Goal: Task Accomplishment & Management: Use online tool/utility

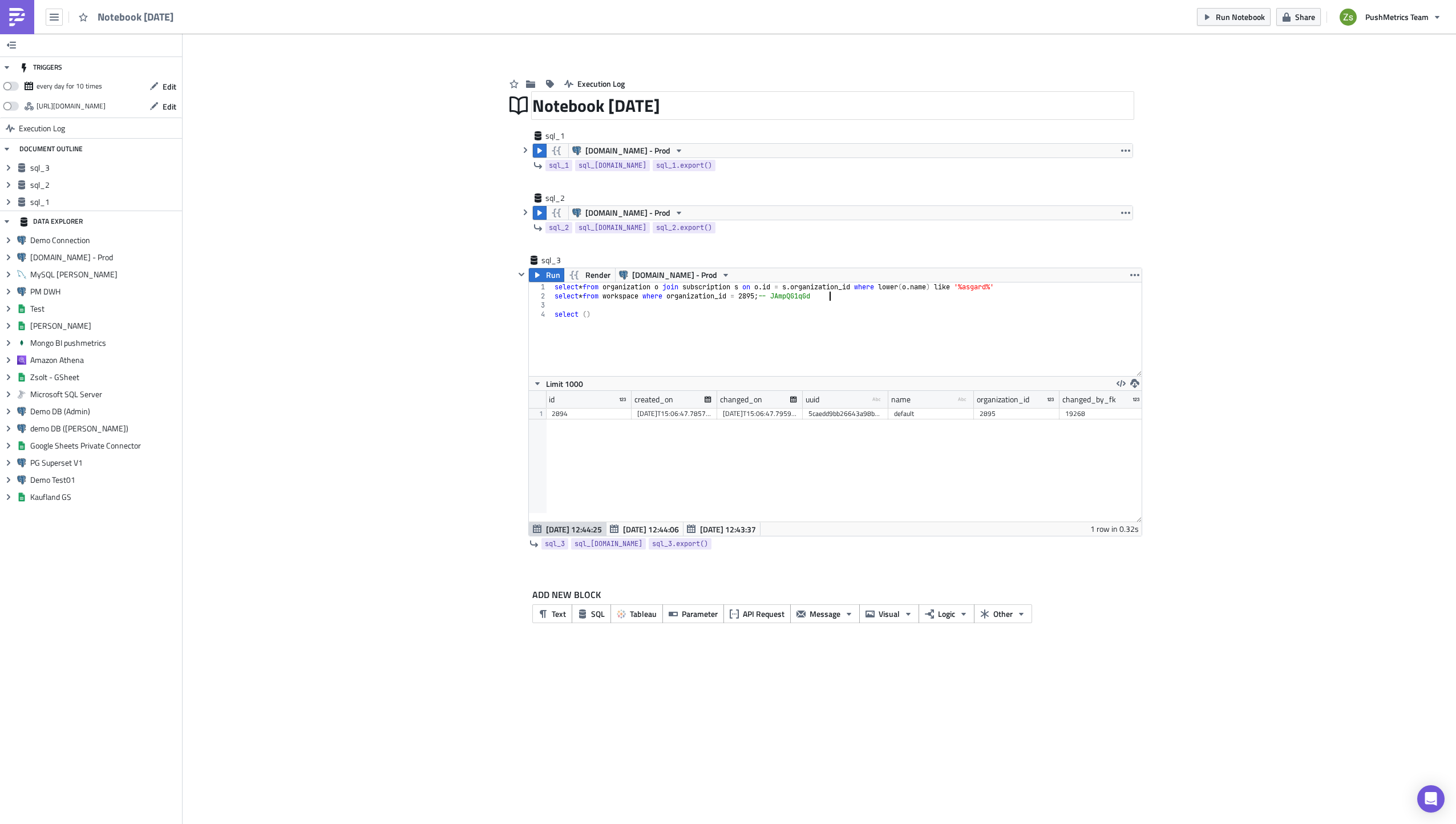
scroll to position [130, 613]
click at [761, 297] on div "select * from organization o join subscription s on o . id = s . organization_i…" at bounding box center [847, 338] width 590 height 112
click at [612, 311] on div "select * from organization o join subscription s on o . id = s . organization_i…" at bounding box center [847, 338] width 590 height 112
type textarea "select ()"
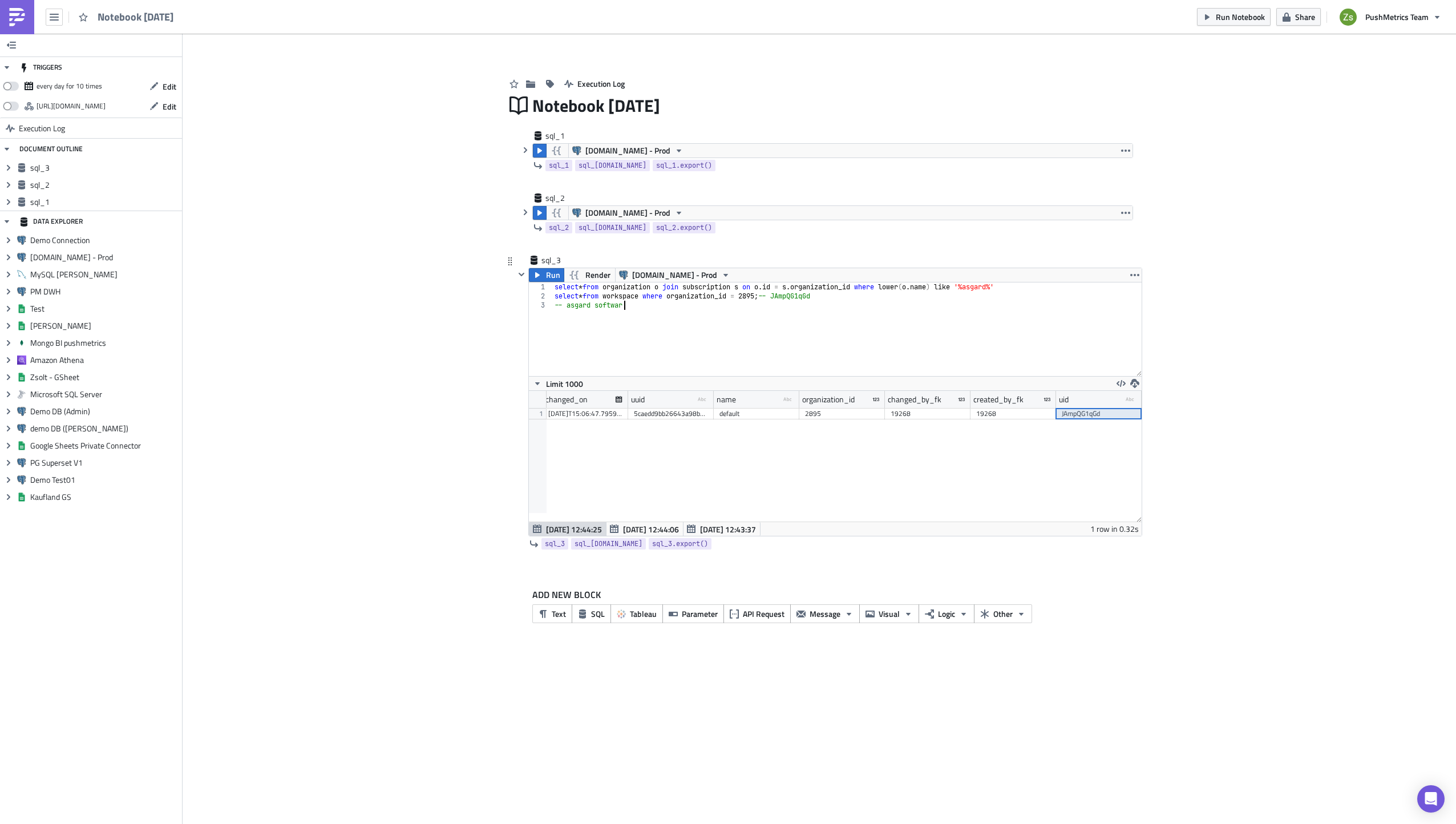
scroll to position [0, 5]
type textarea "-- asgard software"
click at [524, 213] on icon "button" at bounding box center [525, 212] width 9 height 9
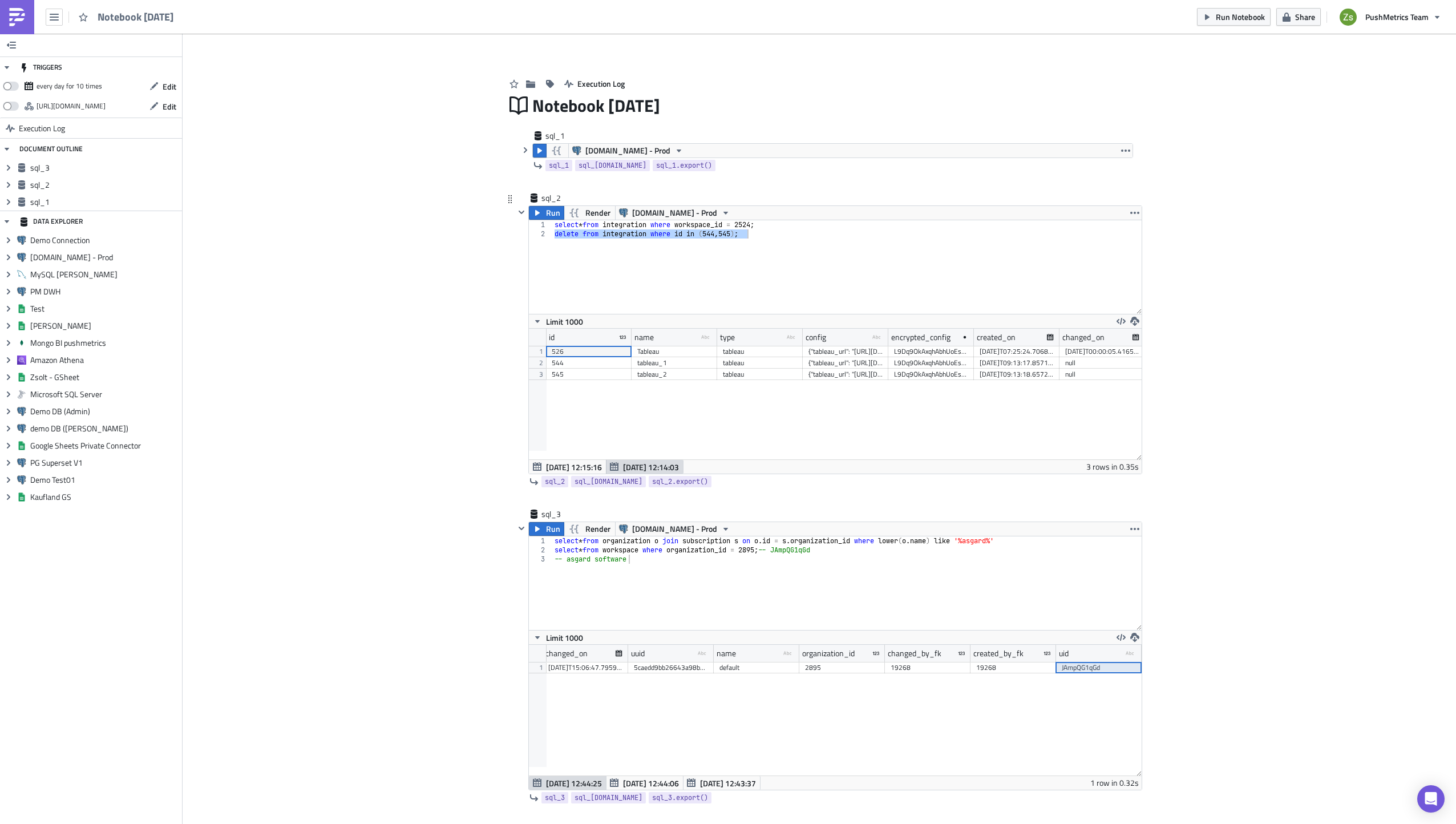
click at [686, 242] on div "select * from integration where workspace_id = 2524 ; delete from integration w…" at bounding box center [847, 267] width 590 height 93
click at [749, 221] on div "select * from integration where workspace_id = 2524 ; delete from integration w…" at bounding box center [847, 276] width 590 height 112
type textarea "select * from integration where workspace_id = 2524;"
click at [749, 221] on div "select * from integration where workspace_id = 2524 ; delete from integration w…" at bounding box center [847, 276] width 590 height 112
click at [19, 16] on img at bounding box center [17, 17] width 19 height 18
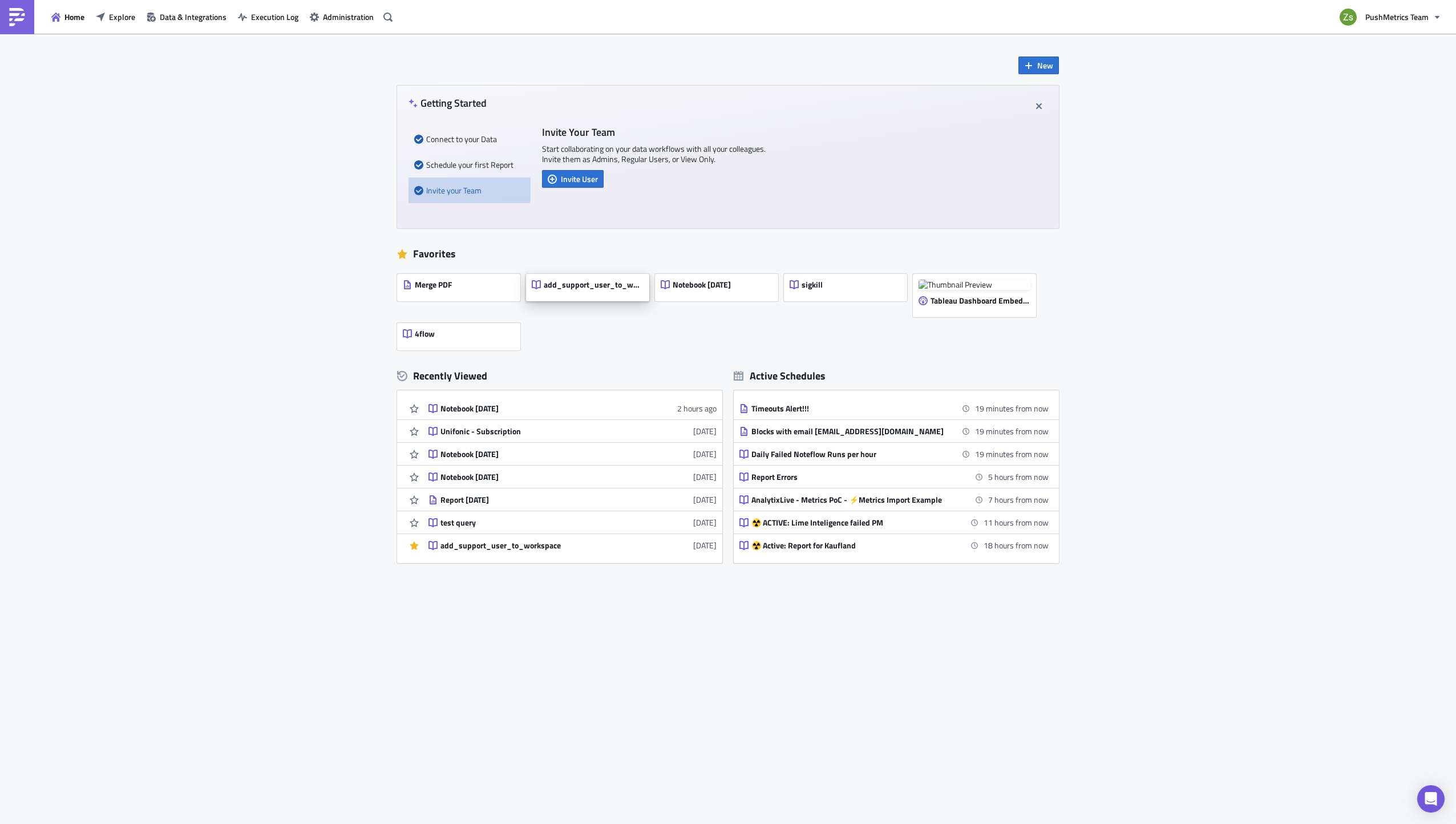
click at [592, 284] on span "add_support_user_to_workspace" at bounding box center [594, 284] width 99 height 10
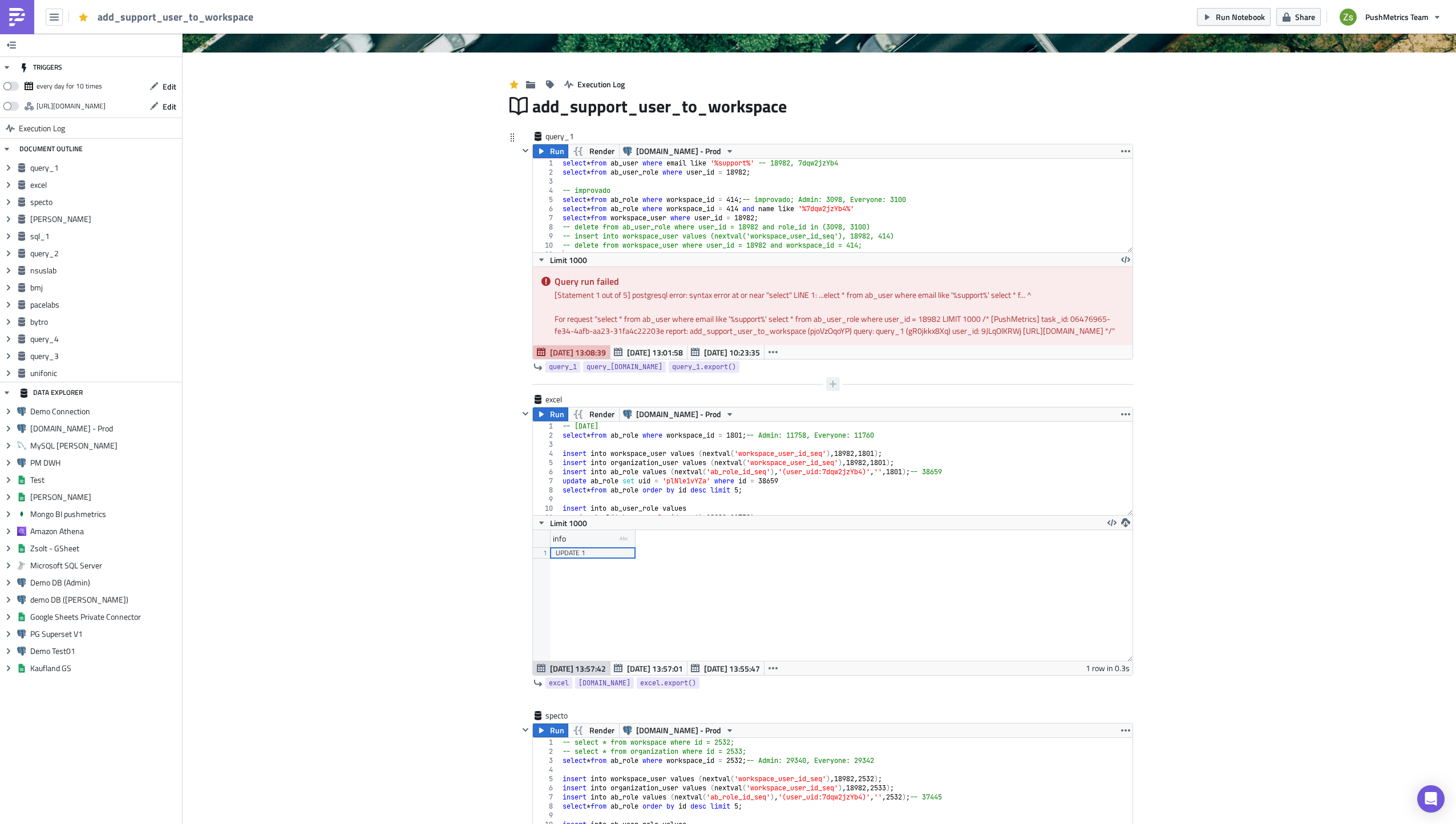
click at [833, 388] on icon "button" at bounding box center [833, 383] width 9 height 9
click at [786, 346] on div "SQL" at bounding box center [768, 345] width 76 height 12
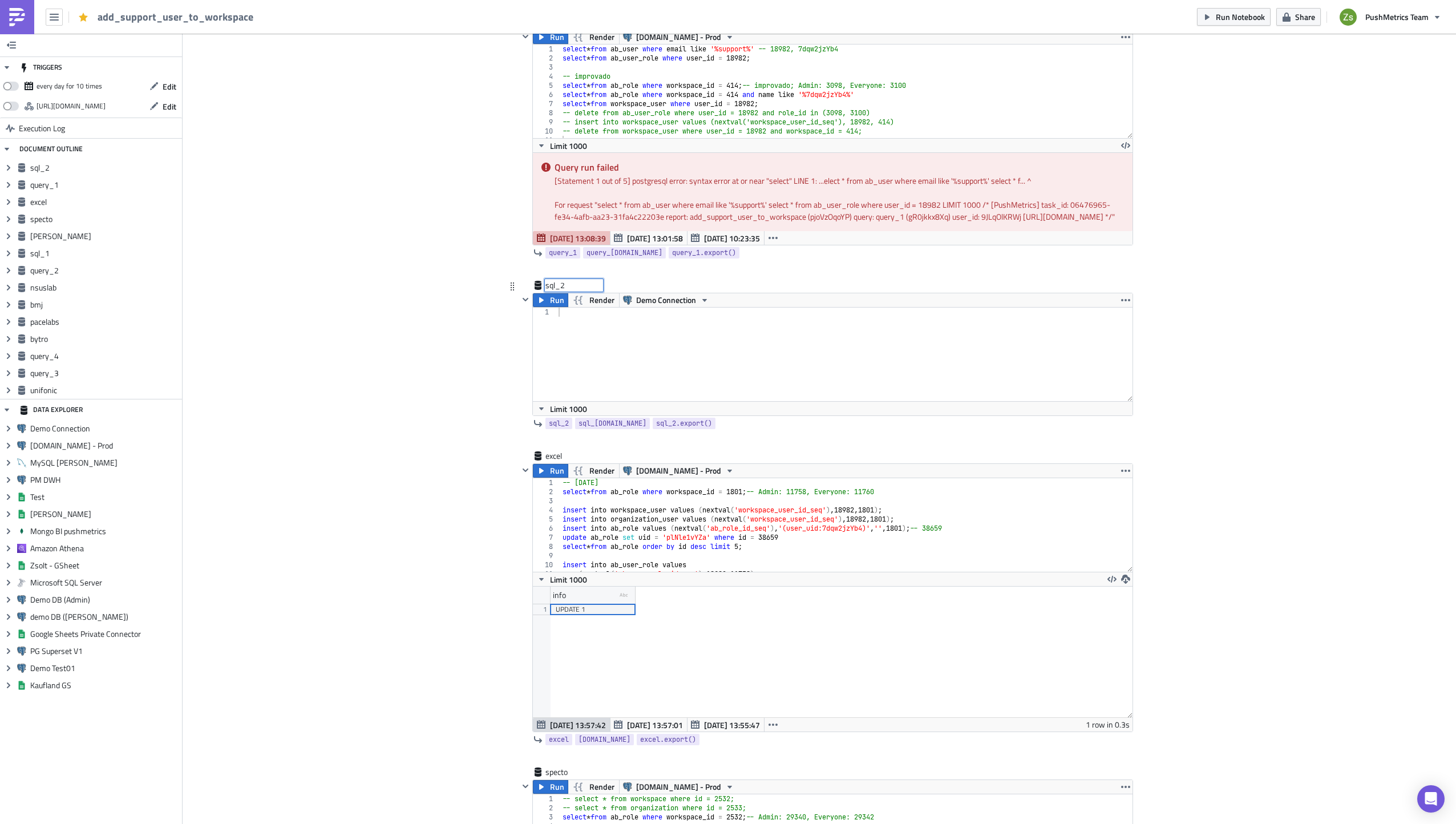
click at [574, 291] on div "sql_2 sql_2" at bounding box center [574, 285] width 57 height 12
click at [574, 291] on input "sql_2" at bounding box center [574, 285] width 57 height 12
type input "a"
type input "redwood"
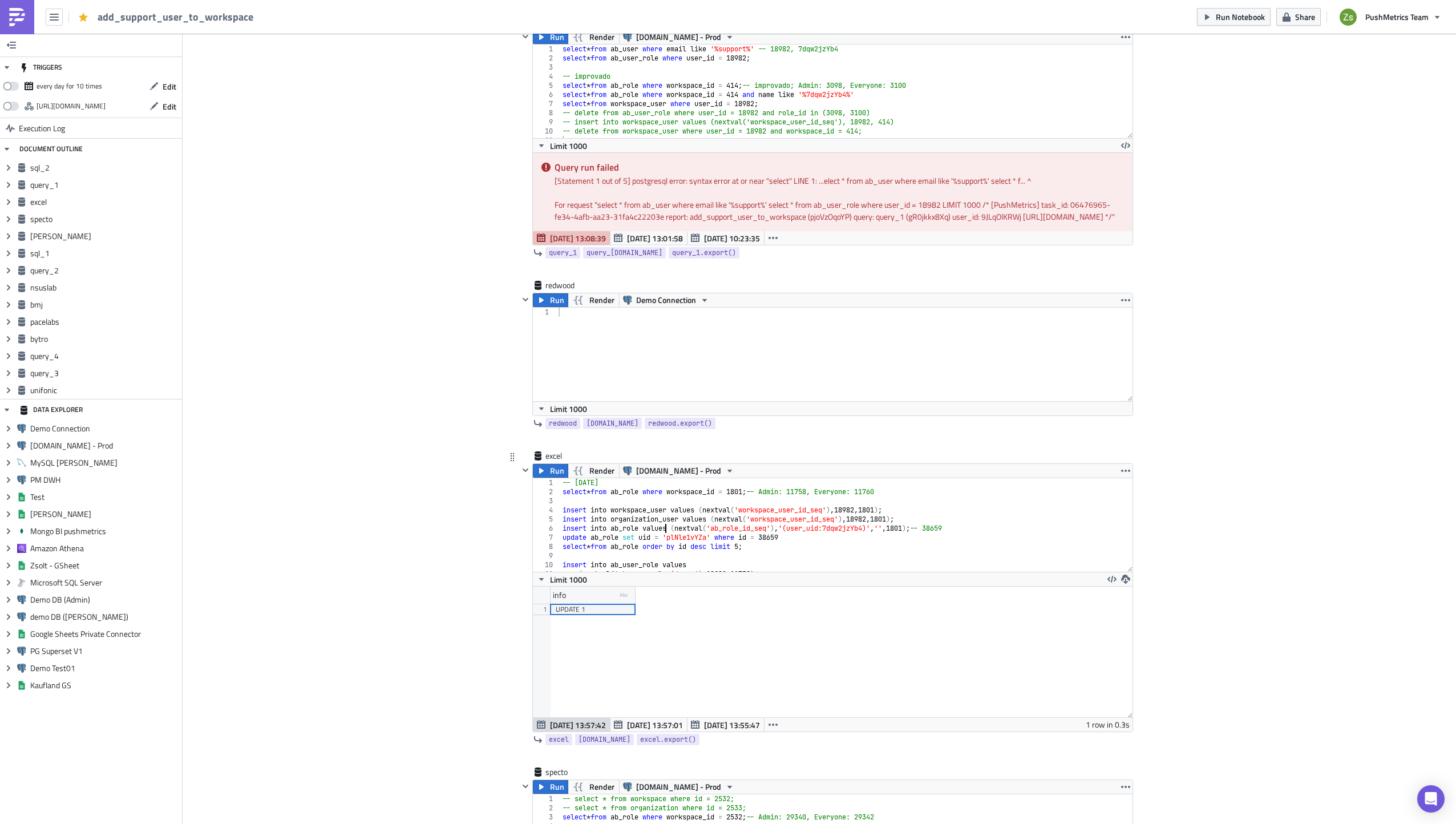
click at [662, 542] on div "-- 2025-09-22 select * from ab_role where workspace_id = 1801 ; -- Admin: 11758…" at bounding box center [842, 534] width 564 height 112
type textarea "(nextval('ab_user_role_id_seq'), 18982, 38659);"
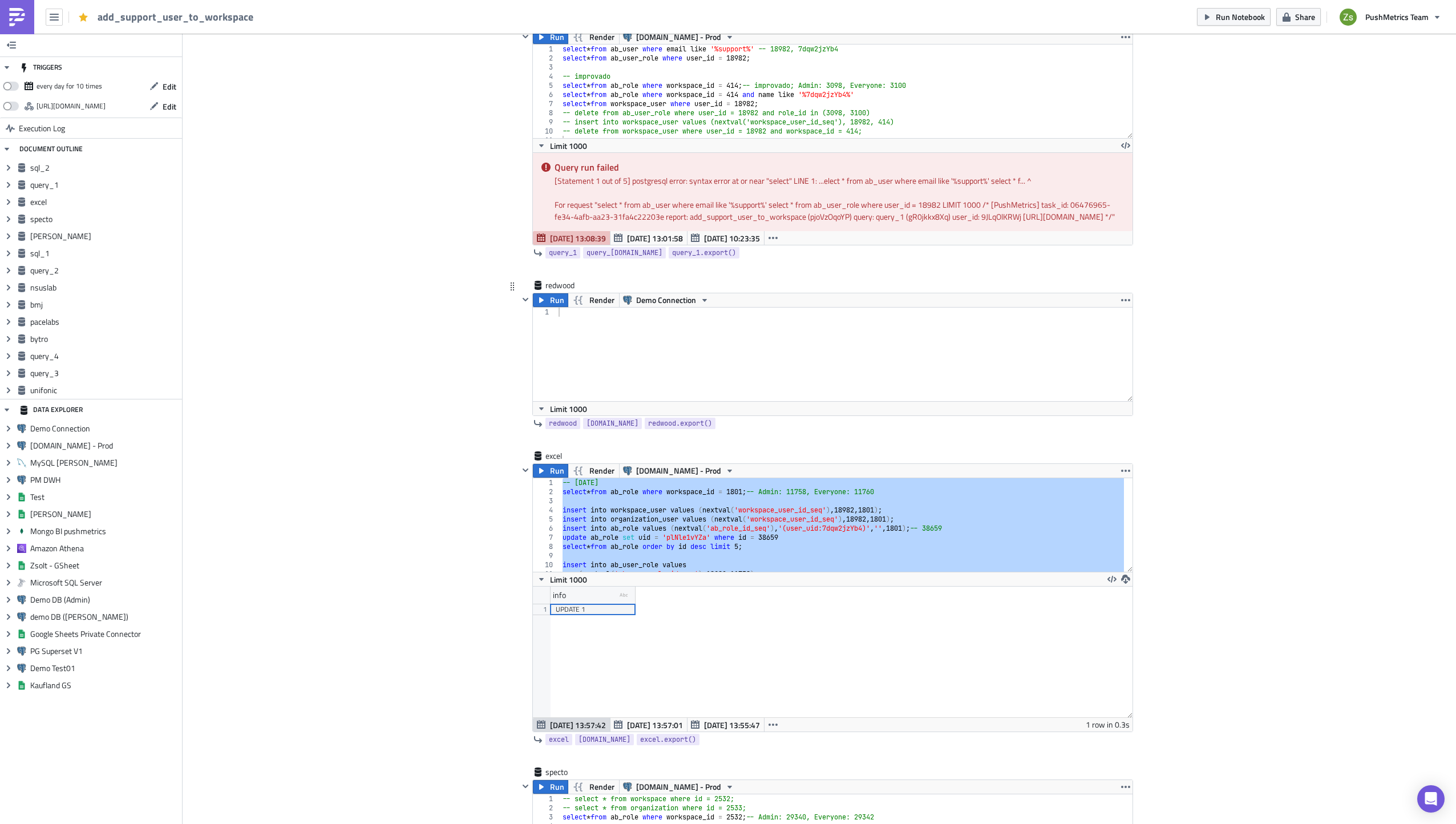
click at [647, 368] on div at bounding box center [844, 363] width 577 height 112
paste textarea "-- 2025-09-22"
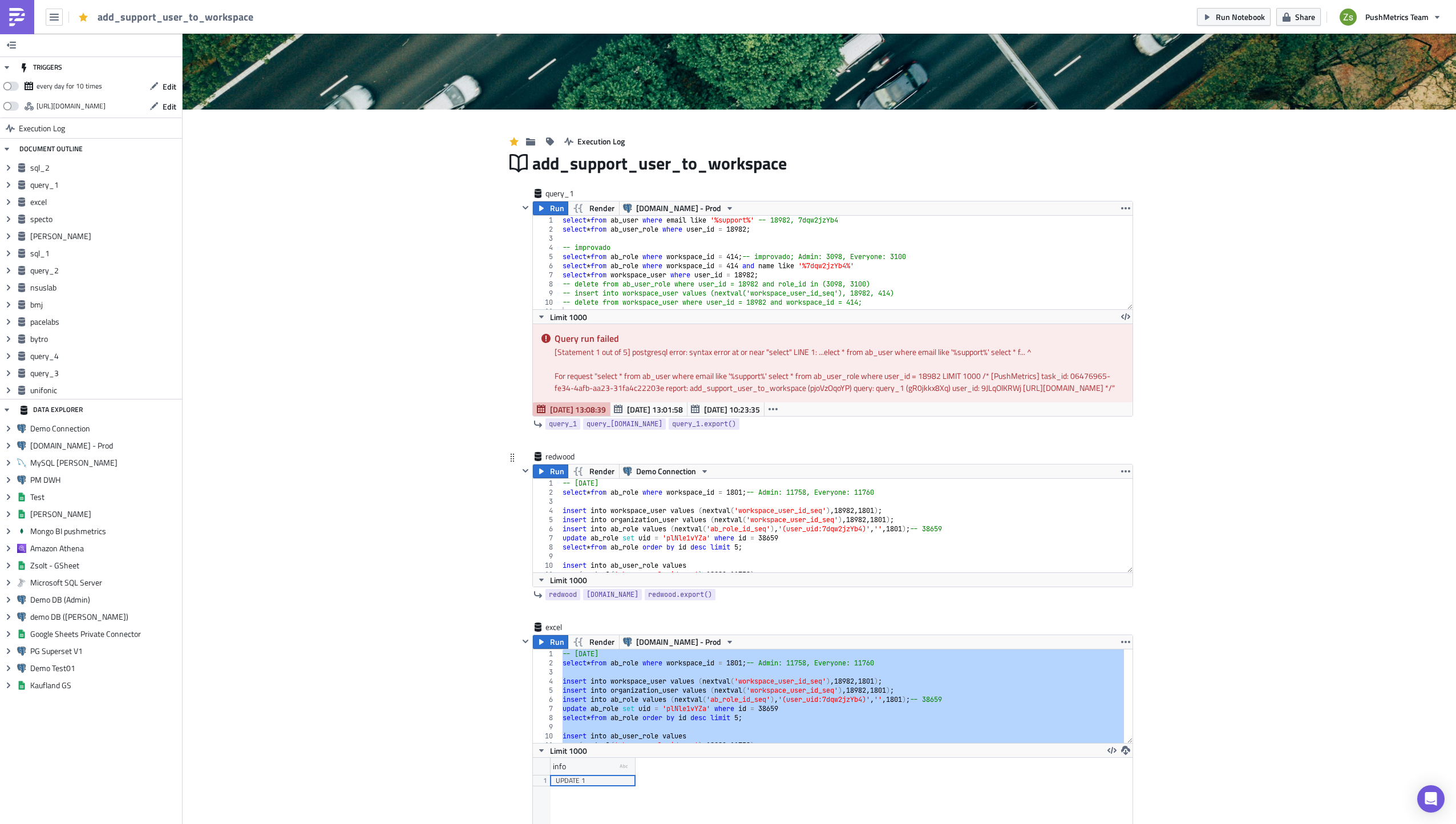
click at [613, 496] on div "-- 2025-09-22 select * from ab_role where workspace_id = 1801 ; -- Admin: 11758…" at bounding box center [842, 534] width 564 height 112
paste textarea "2524"
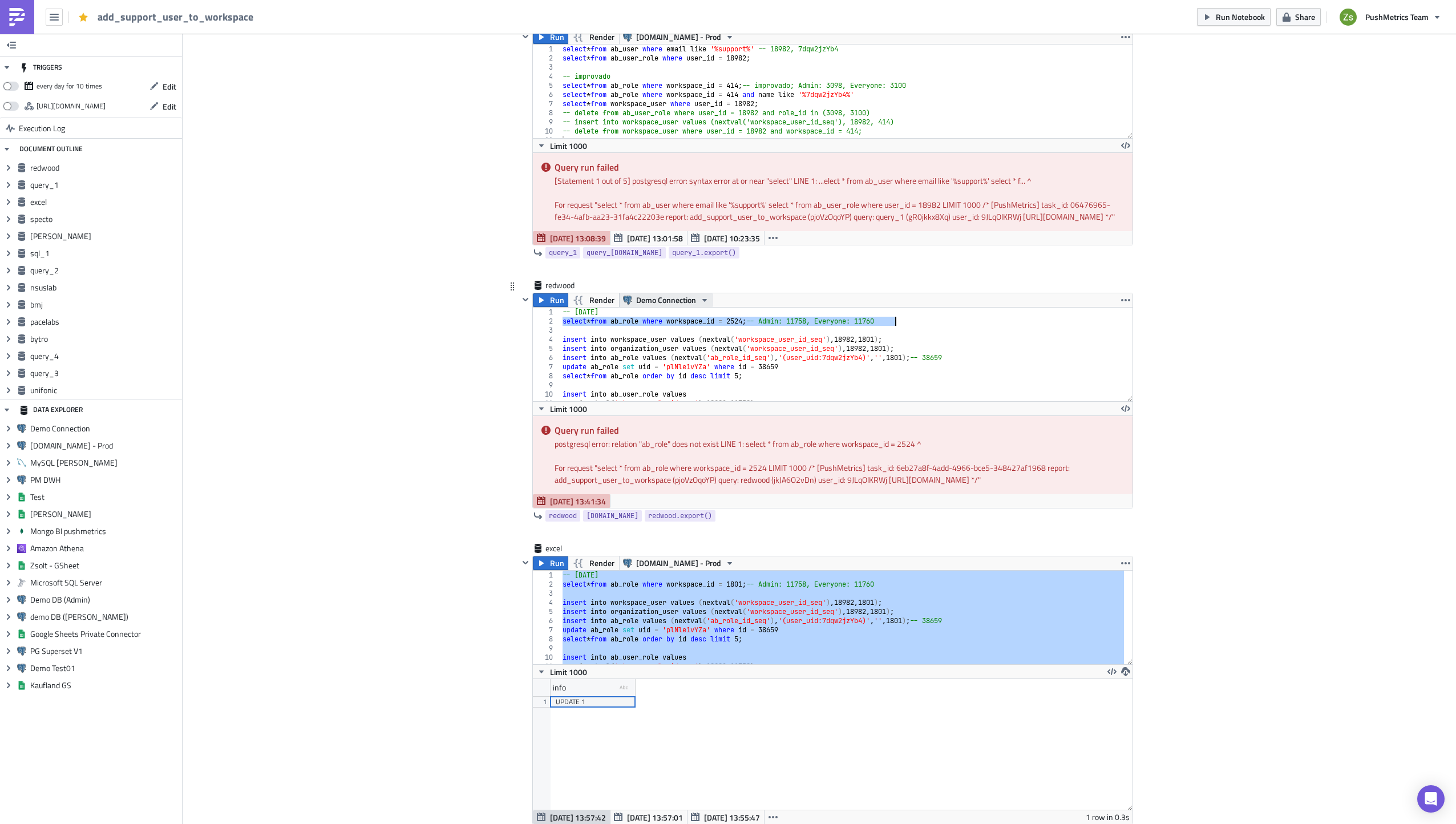
click at [661, 307] on span "Demo Connection" at bounding box center [665, 300] width 60 height 13
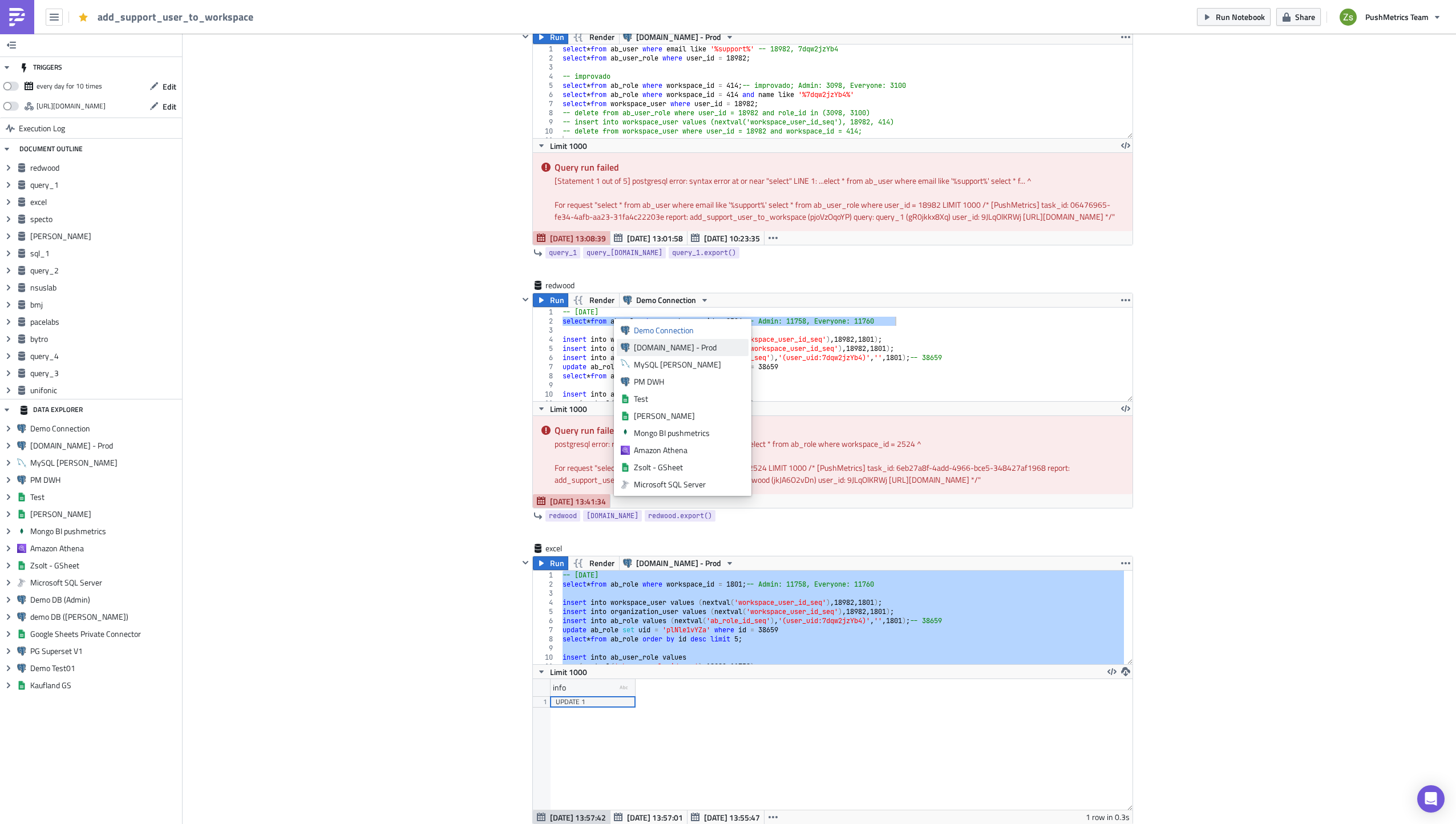
click at [670, 346] on div "[DOMAIN_NAME] - Prod" at bounding box center [690, 347] width 111 height 12
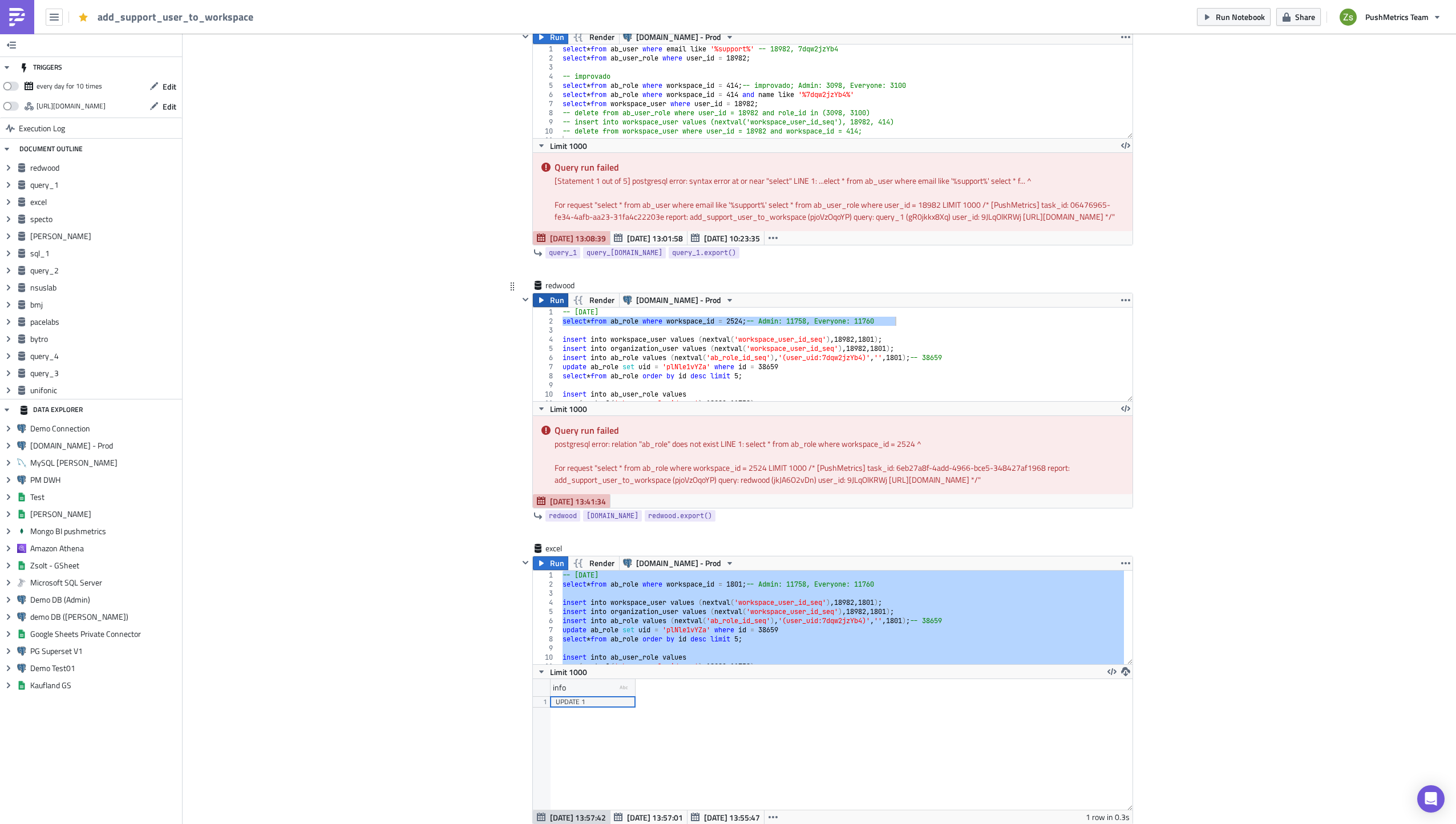
click at [550, 307] on span "Run" at bounding box center [557, 300] width 14 height 13
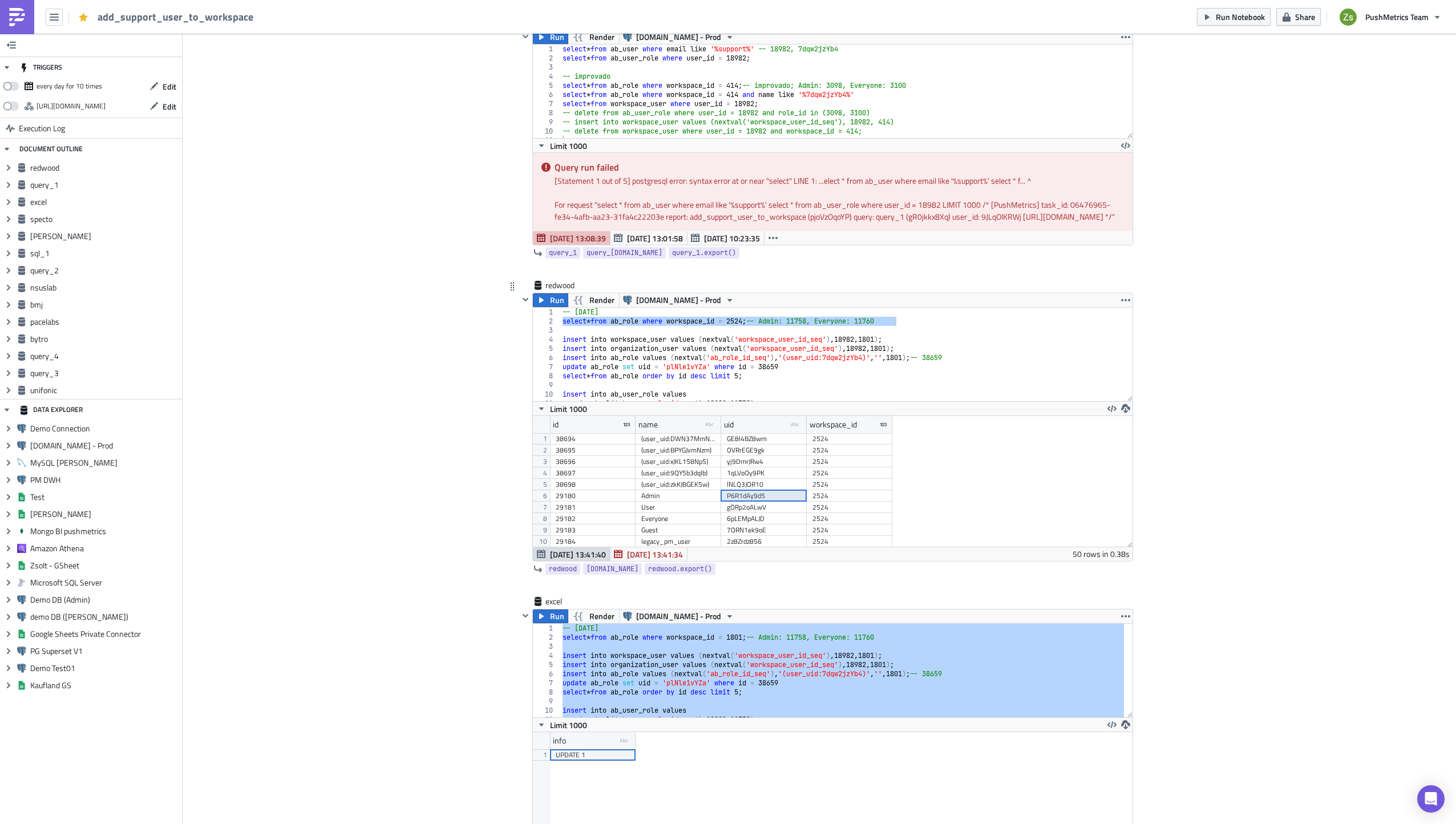
click at [730, 501] on div "P6R1dAy9d5" at bounding box center [764, 496] width 74 height 12
click at [597, 501] on div "29180" at bounding box center [593, 496] width 74 height 12
click at [807, 329] on div "-- 2025-09-29 select * from ab_role where workspace_id = 2524 ; -- Admin: 11758…" at bounding box center [842, 354] width 564 height 93
click at [807, 329] on div "-- 2025-09-29 select * from ab_role where workspace_id = 2524 ; -- Admin: 11758…" at bounding box center [842, 363] width 564 height 112
paste textarea "29180"
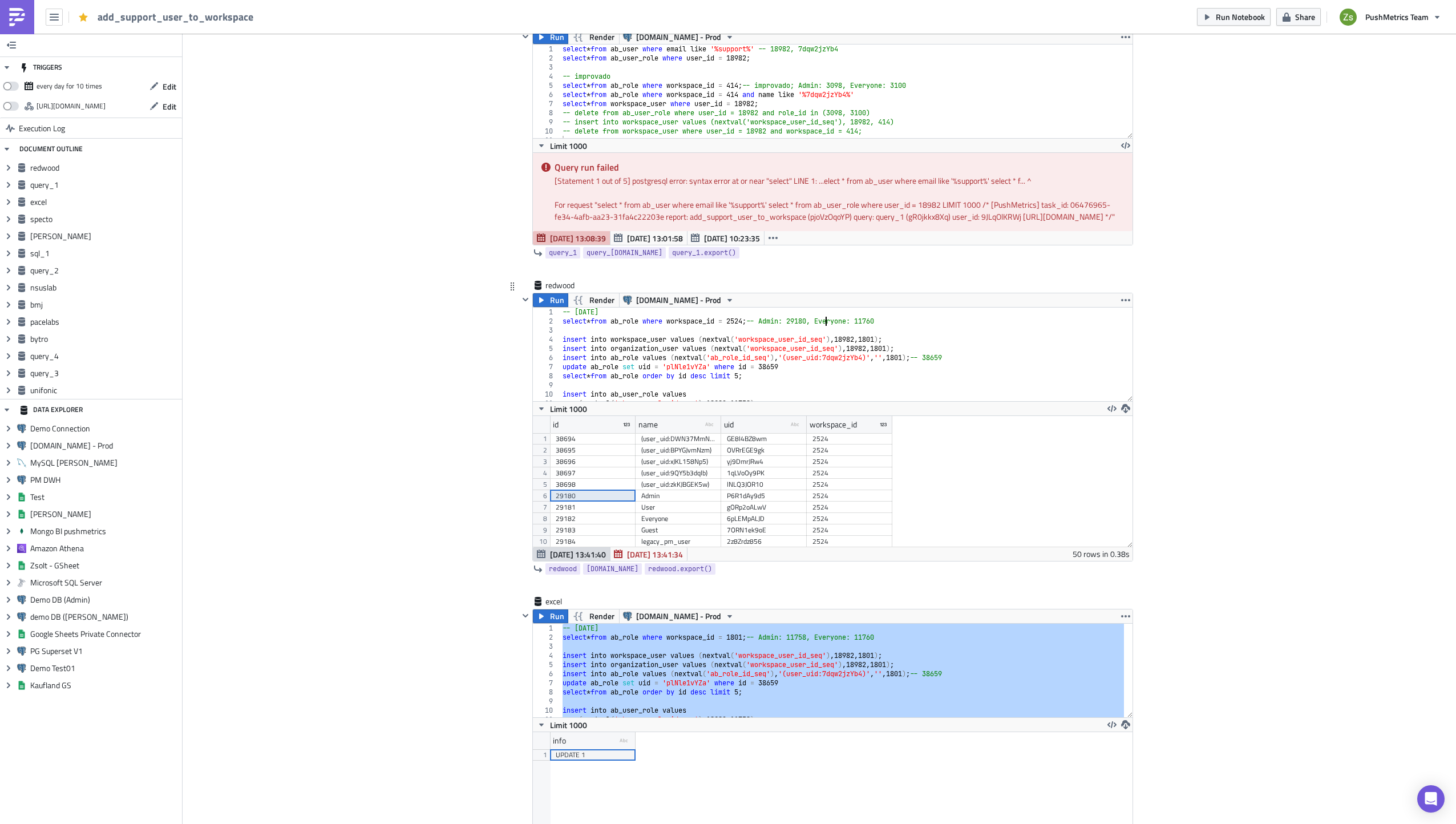
click at [586, 524] on div "29182" at bounding box center [593, 519] width 74 height 12
click at [882, 333] on div "-- 2025-09-29 select * from ab_role where workspace_id = 2524 ; -- Admin: 29180…" at bounding box center [842, 363] width 564 height 112
paste textarea "29182"
click at [924, 355] on div "-- 2025-09-29 select * from ab_role where workspace_id = 2524 ; -- Admin: 29180…" at bounding box center [842, 363] width 564 height 112
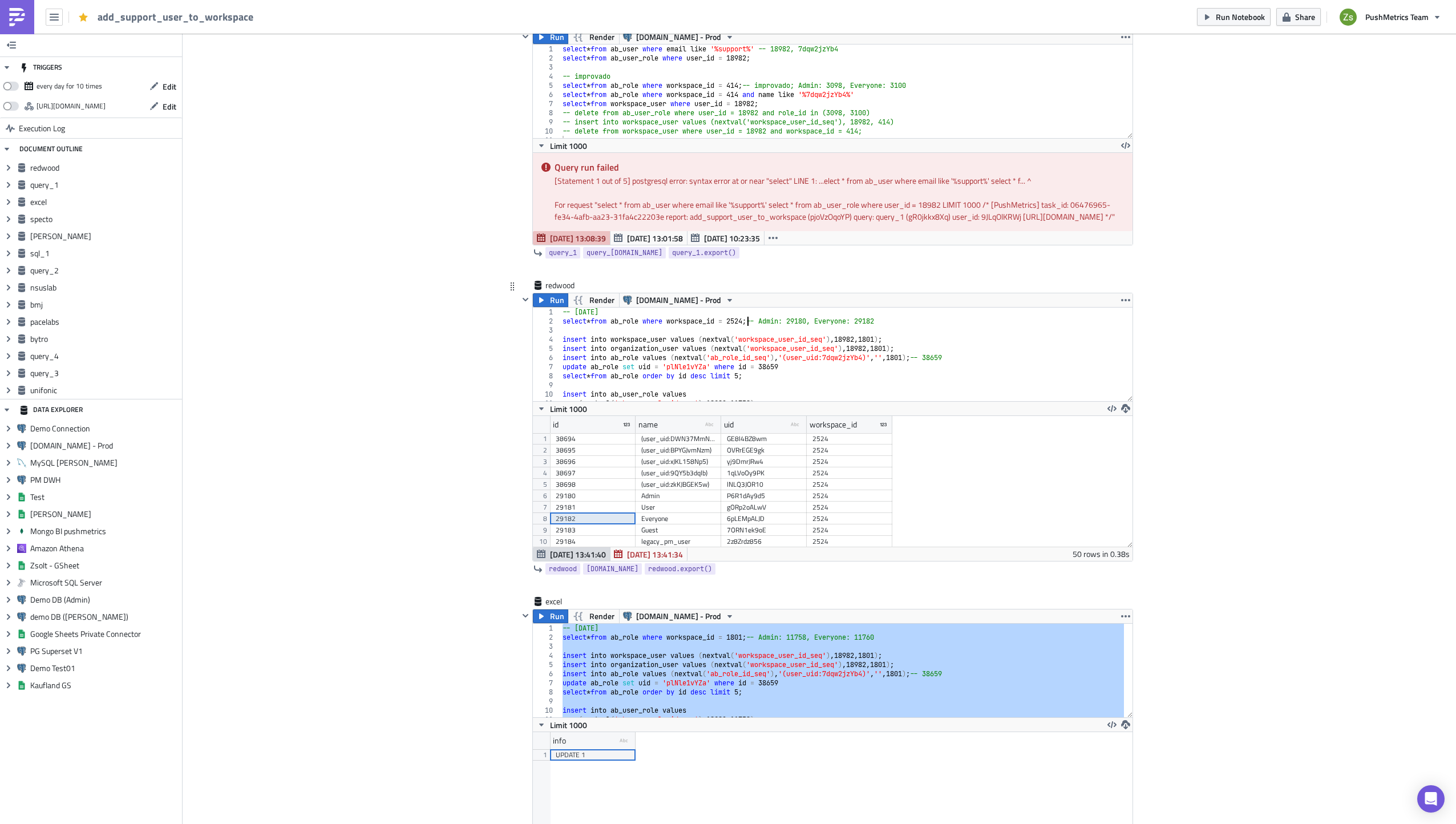
click at [742, 330] on div "-- 2025-09-29 select * from ab_role where workspace_id = 2524 ; -- Admin: 29180…" at bounding box center [842, 363] width 564 height 112
click at [878, 351] on div "-- 2025-09-29 select * from ab_role where workspace_id = 2524 ; -- Admin: 29180…" at bounding box center [842, 363] width 564 height 112
paste textarea "2524"
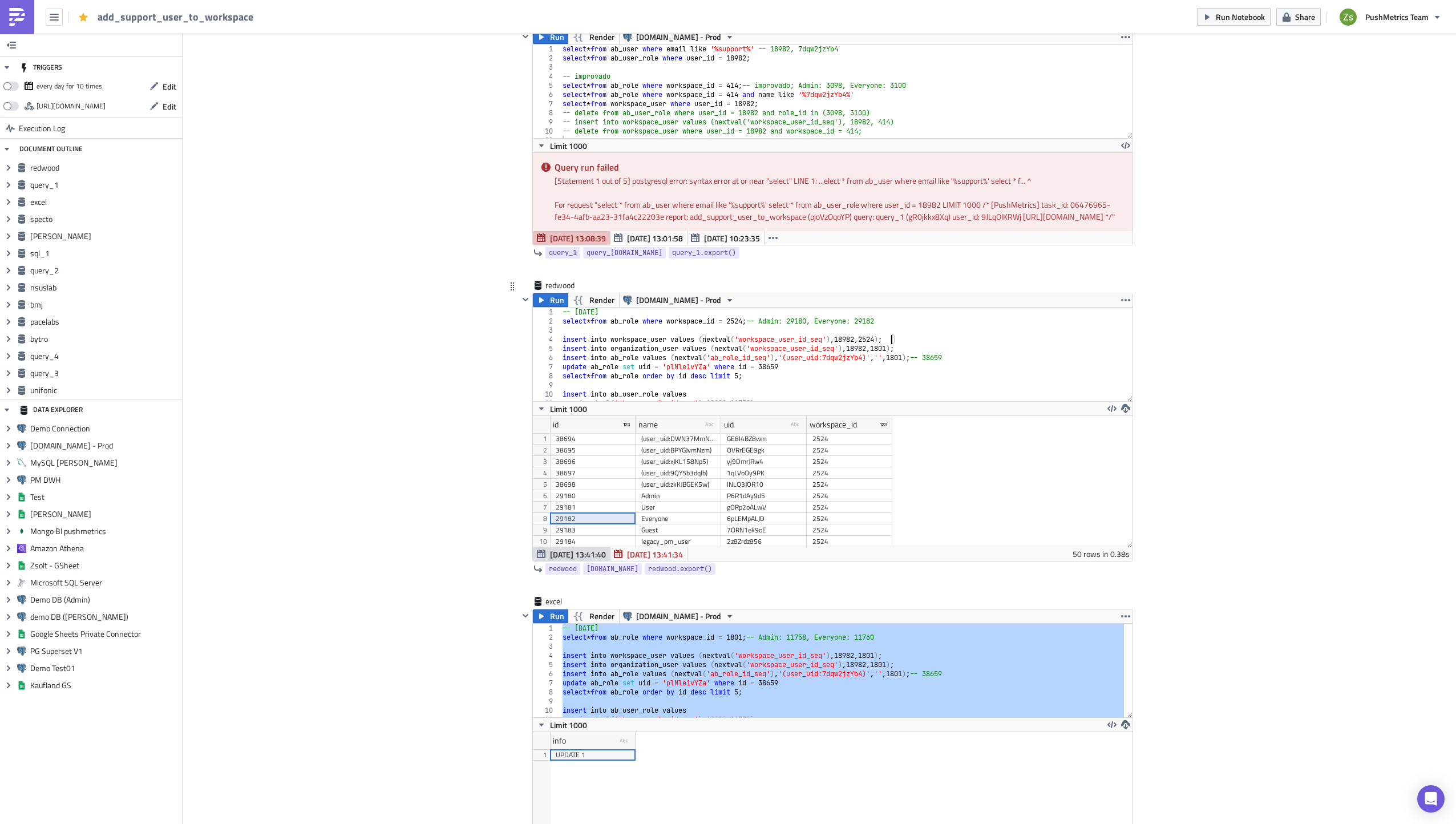
click at [892, 361] on div "-- 2025-09-29 select * from ab_role where workspace_id = 2524 ; -- Admin: 29180…" at bounding box center [842, 363] width 564 height 112
paste textarea "2524"
click at [904, 372] on div "-- 2025-09-29 select * from ab_role where workspace_id = 2524 ; -- Admin: 29180…" at bounding box center [842, 363] width 564 height 112
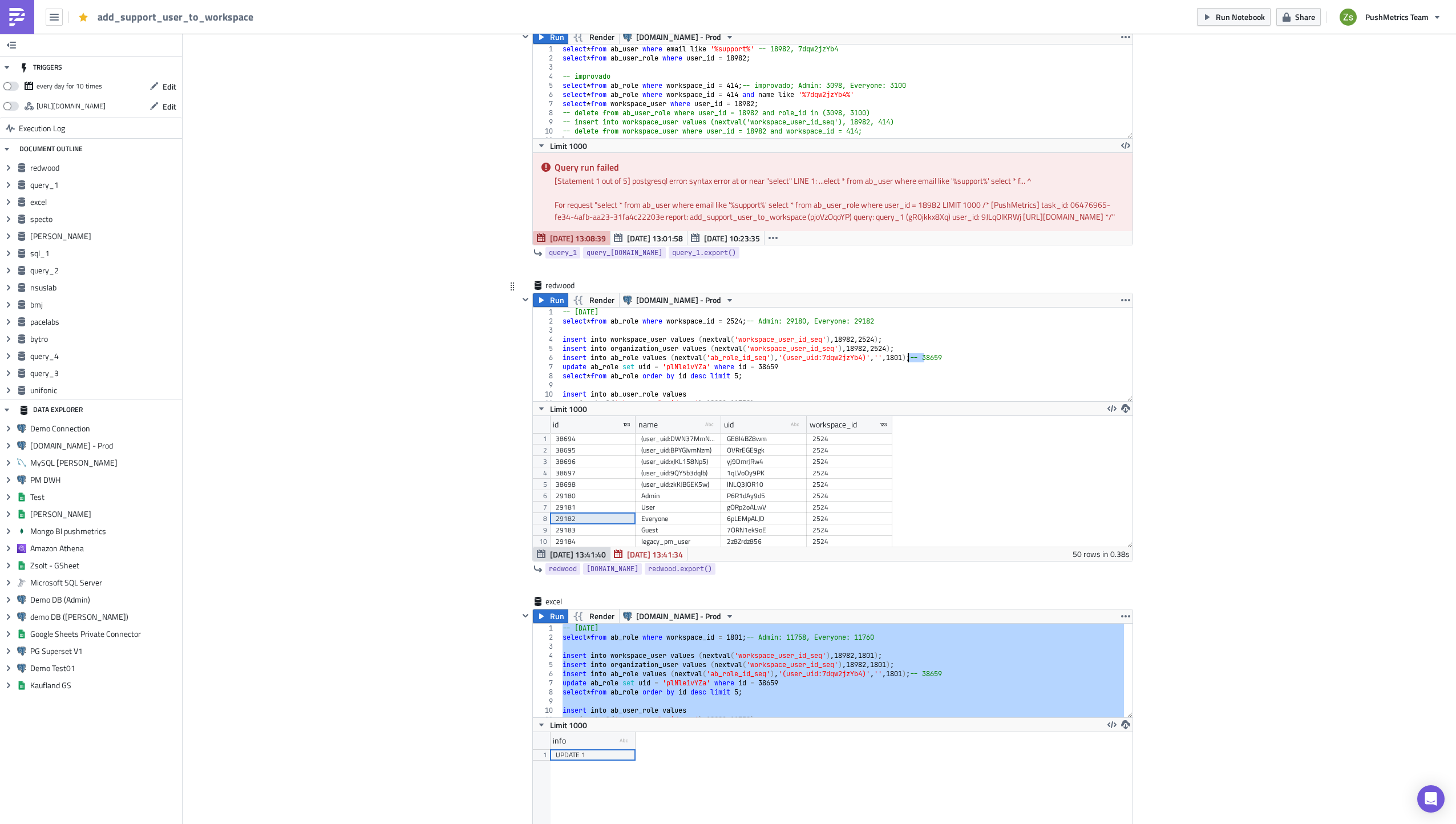
paste textarea "2524"
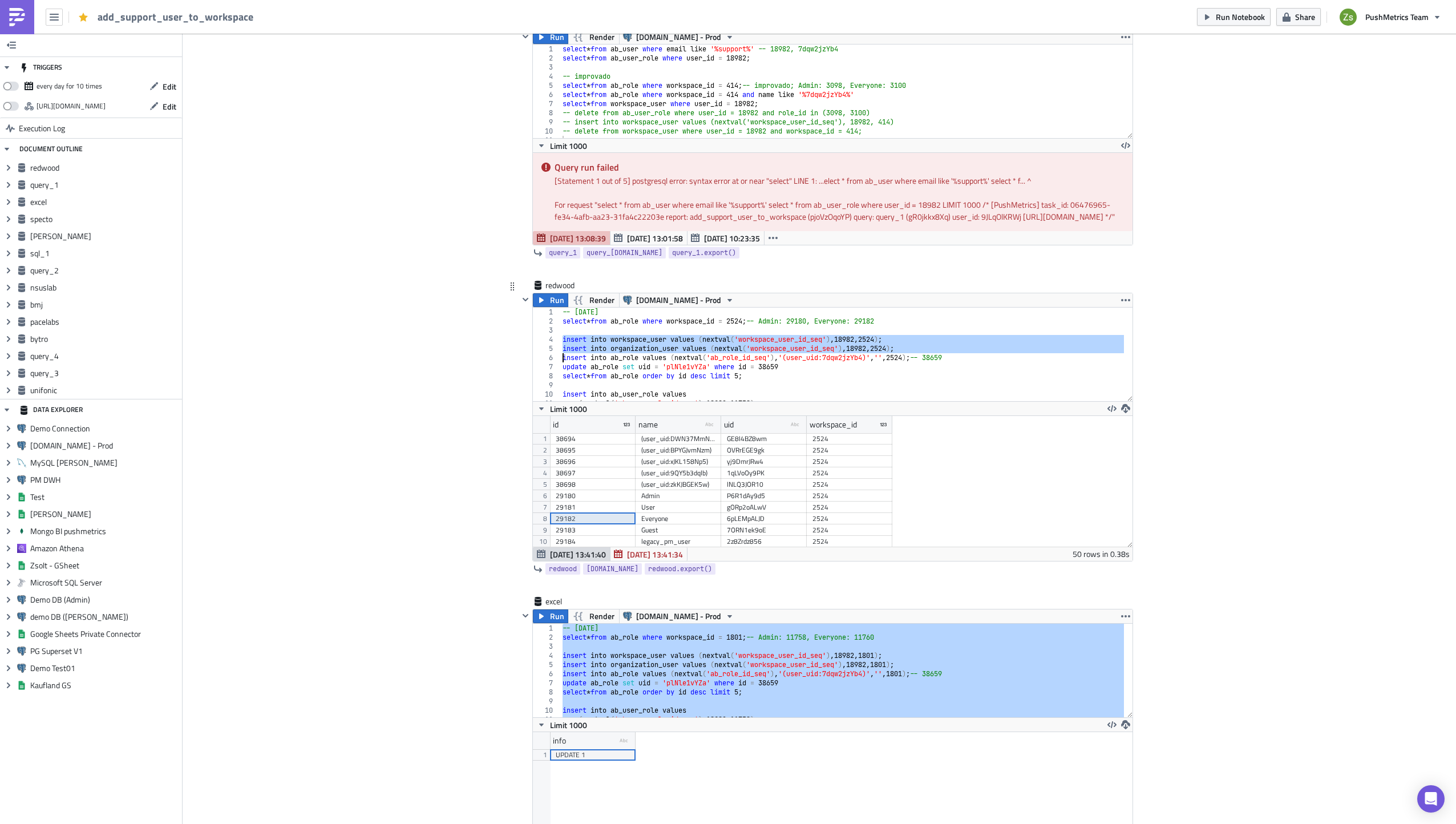
type textarea "update ab_role set uid = 'plNle1vYZa' where id = 38659"
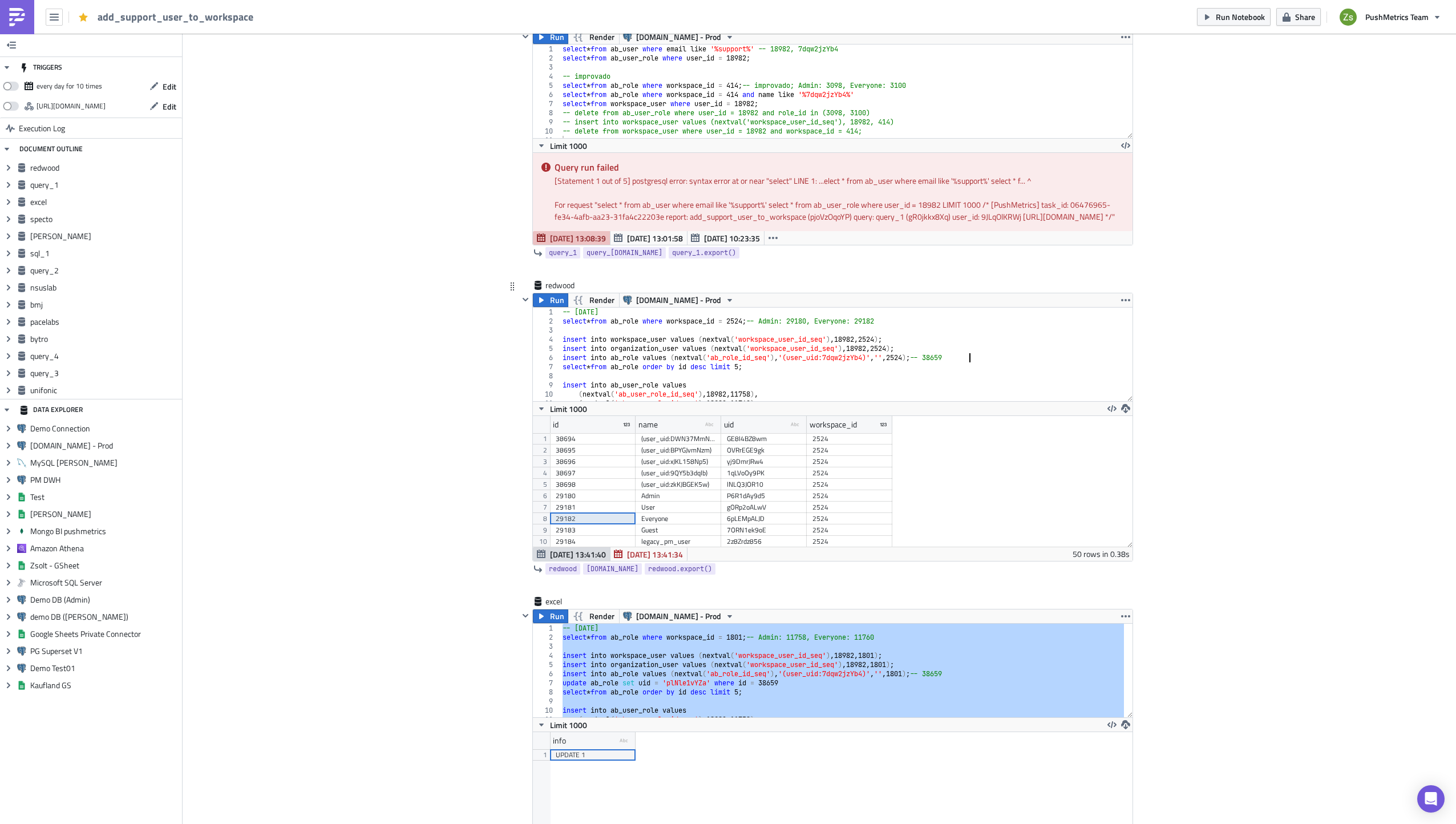
type textarea "select * from ab_role order by id desc limit 5;"
paste textarea "update ab_role set uid = 'plNle1vYZa' where id = 38659"
type textarea "insert into workspace_user values (nextval('workspace_user_id_seq'), 18982, 252…"
type textarea "select * from ab_role where workspace_id = 2524; -- Admin: 29180, Everyone: 291…"
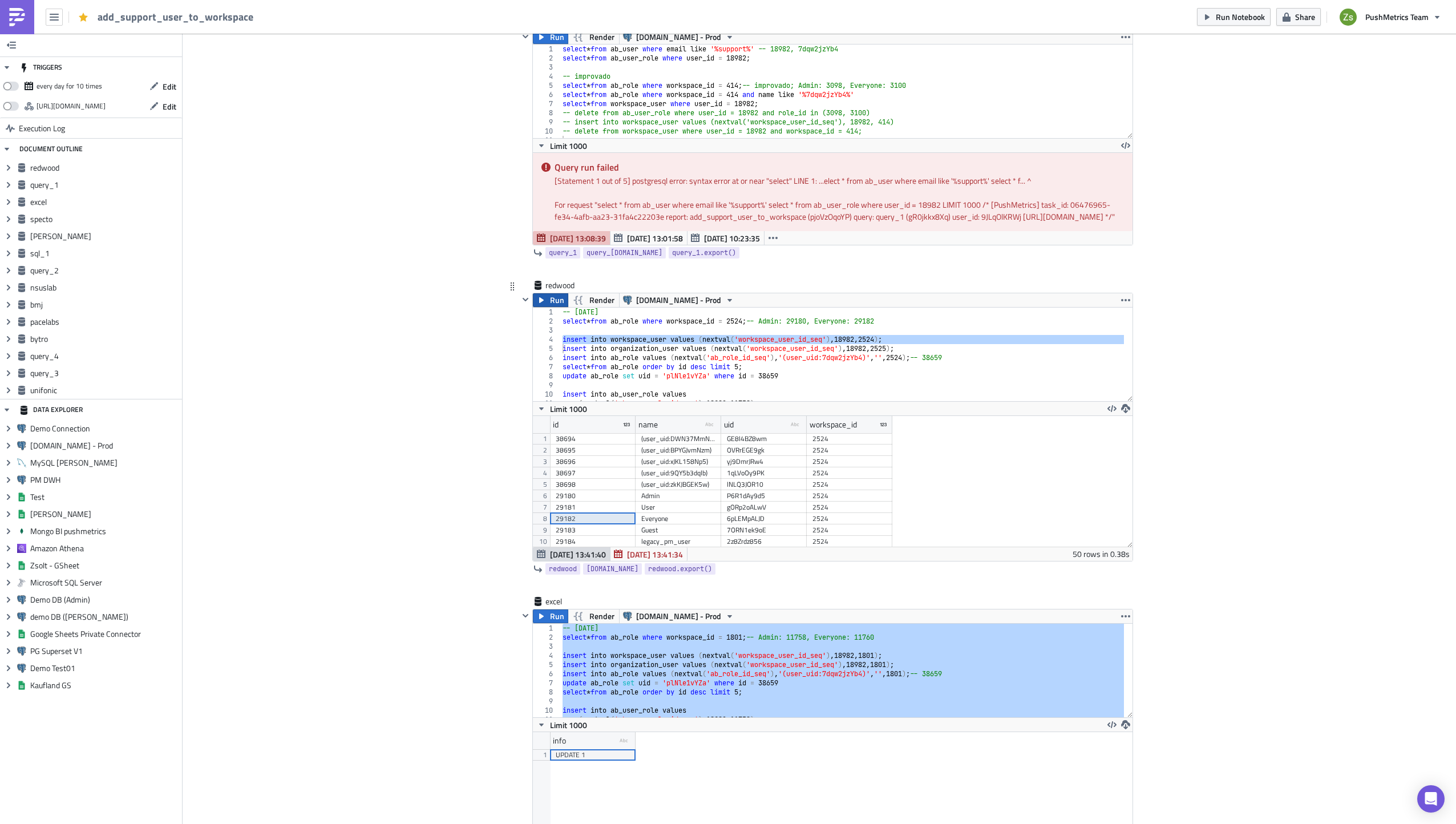
click at [553, 307] on span "Run" at bounding box center [557, 300] width 14 height 13
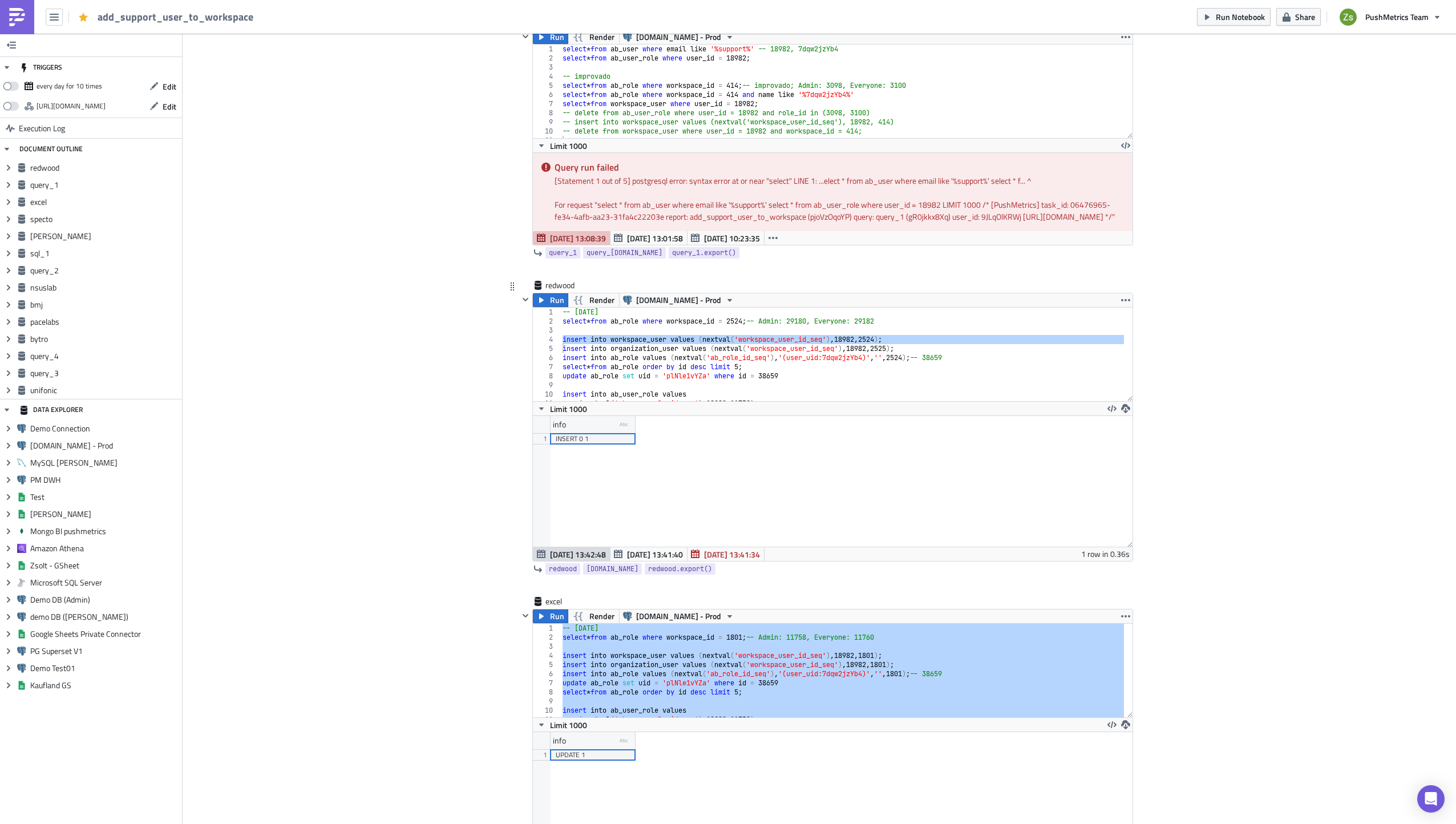
scroll to position [130, 599]
click at [644, 359] on div "-- 2025-09-29 select * from ab_role where workspace_id = 2524 ; -- Admin: 29180…" at bounding box center [842, 363] width 564 height 112
click at [552, 307] on span "Run" at bounding box center [557, 300] width 14 height 13
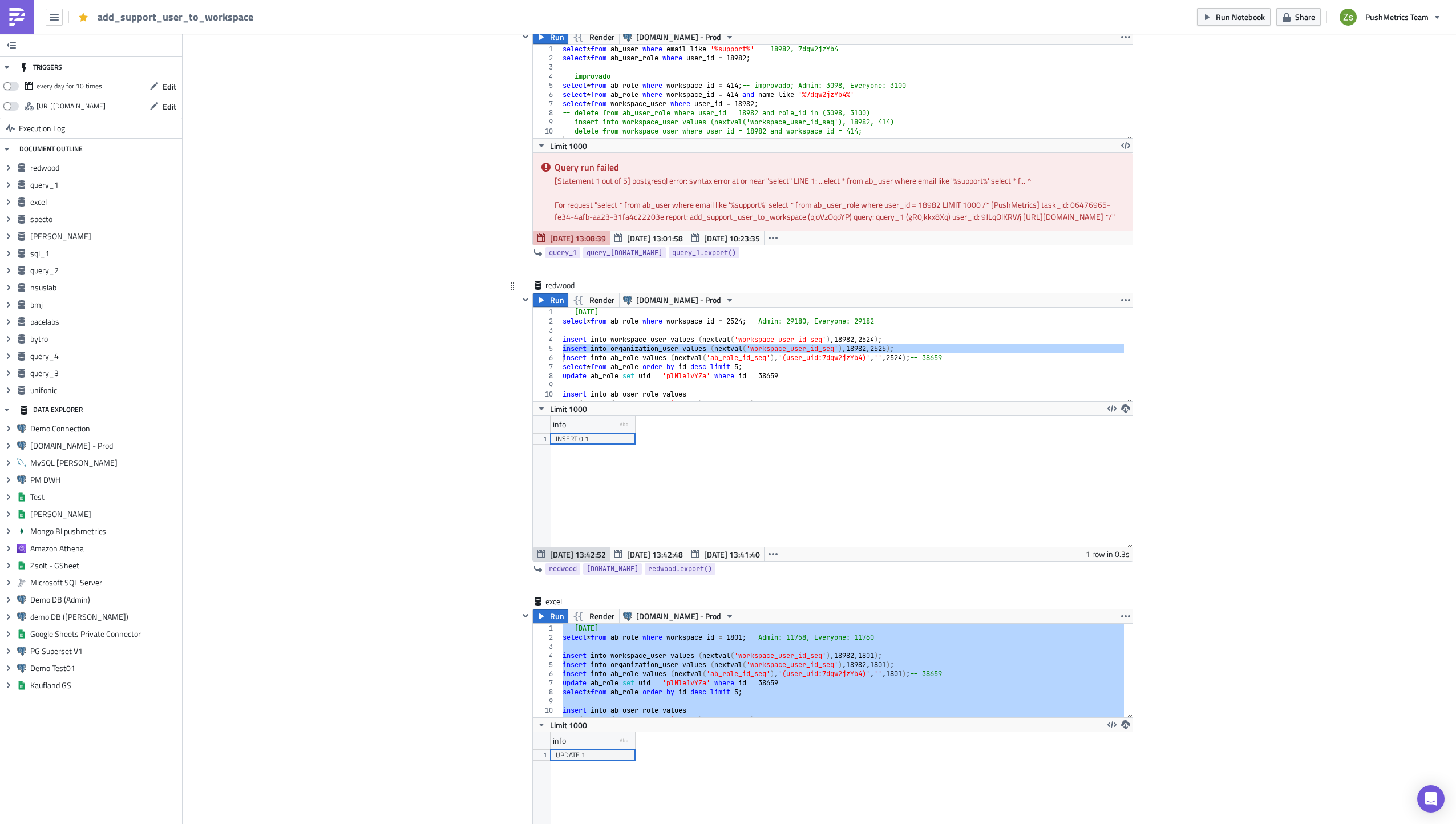
click at [624, 372] on div "-- 2025-09-29 select * from ab_role where workspace_id = 2524 ; -- Admin: 29180…" at bounding box center [842, 363] width 564 height 112
click at [555, 307] on span "Run" at bounding box center [557, 300] width 14 height 13
click at [681, 381] on div "-- 2025-09-29 select * from ab_role where workspace_id = 2524 ; -- Admin: 29180…" at bounding box center [842, 363] width 564 height 112
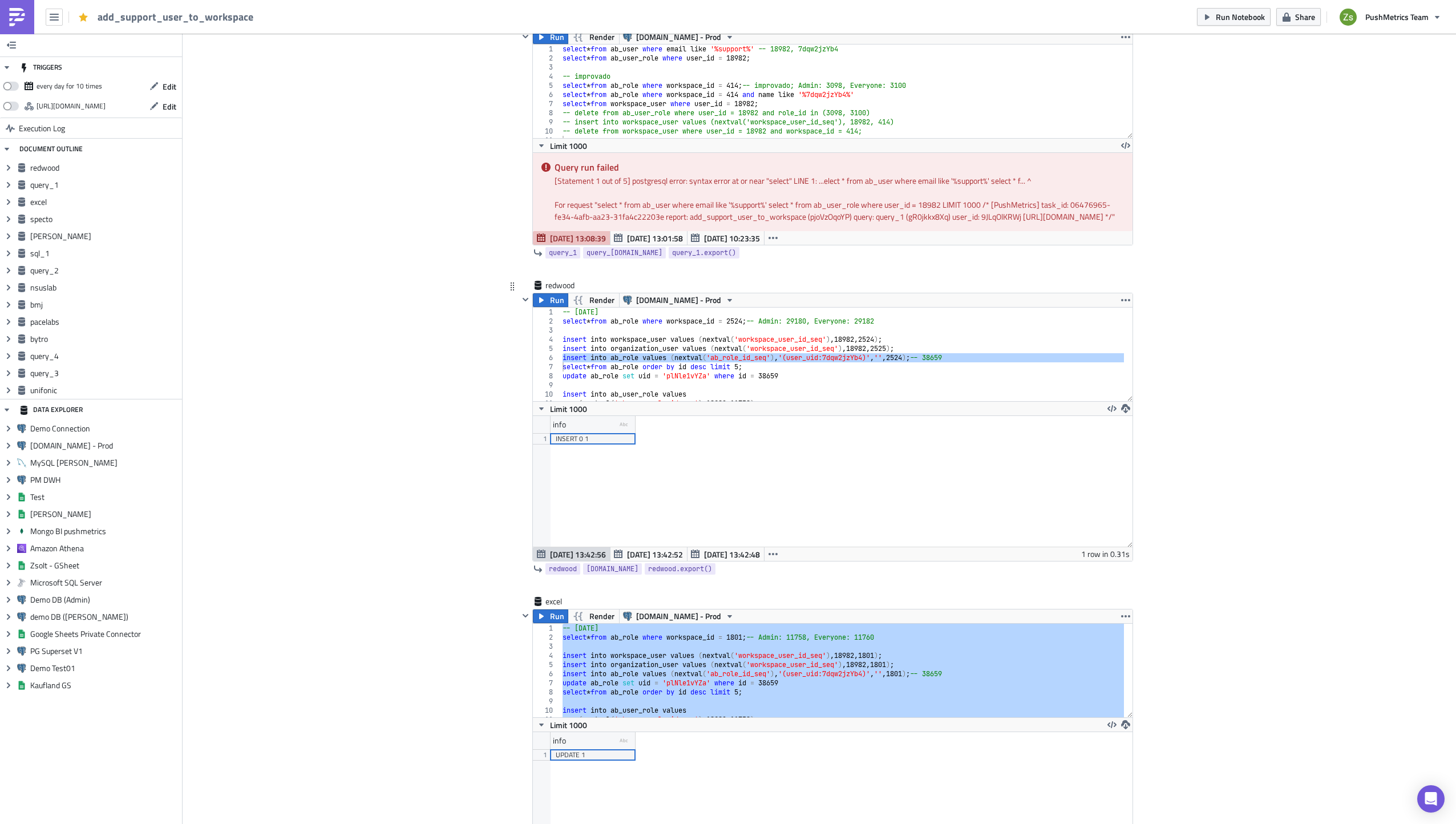
scroll to position [0, 15]
click at [681, 381] on div "-- 2025-09-29 select * from ab_role where workspace_id = 2524 ; -- Admin: 29180…" at bounding box center [842, 363] width 564 height 112
click at [545, 307] on button "Run" at bounding box center [551, 300] width 35 height 13
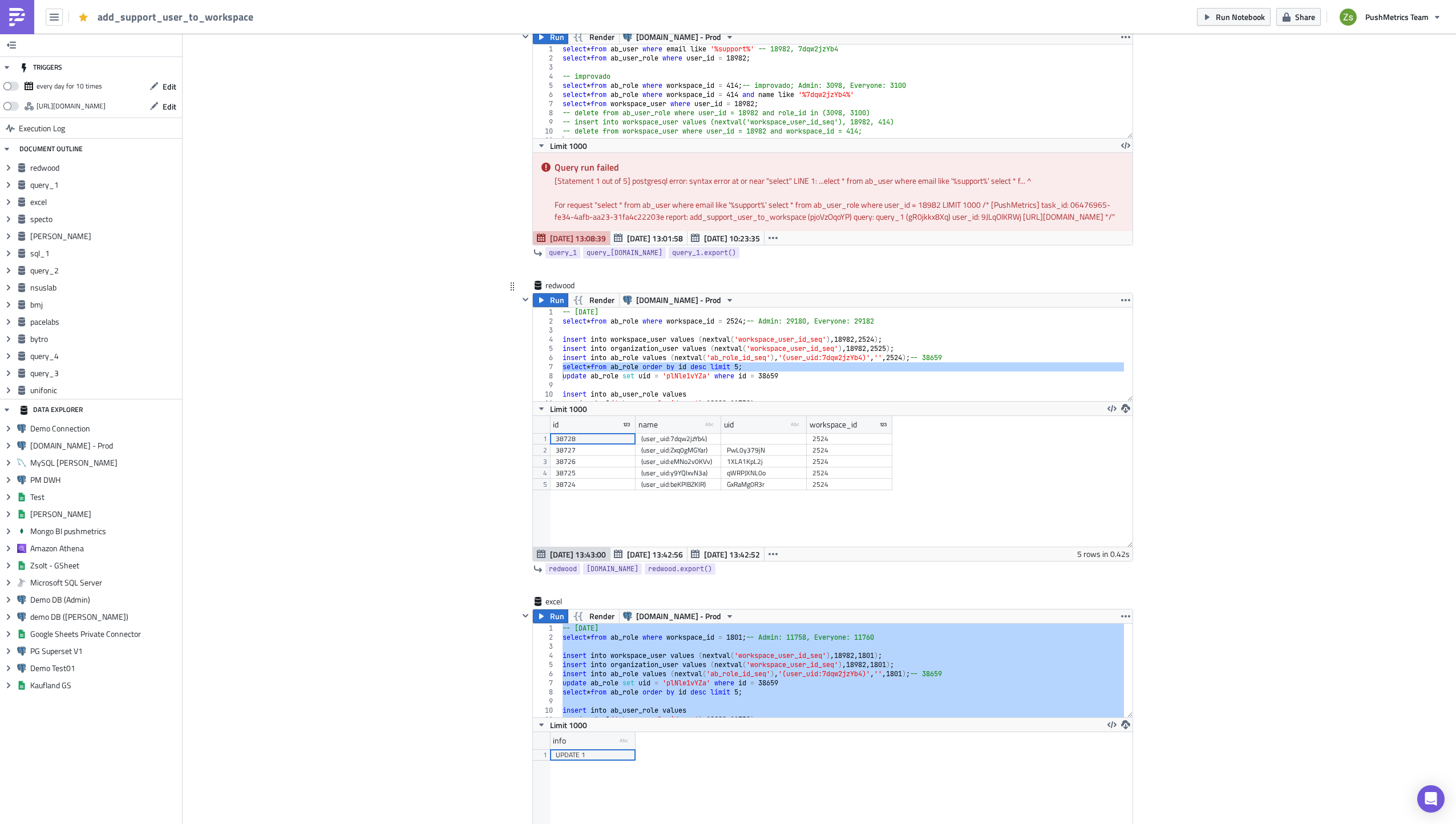
scroll to position [130, 599]
click at [610, 444] on div "38728" at bounding box center [593, 439] width 74 height 12
click at [769, 388] on div "-- 2025-09-29 select * from ab_role where workspace_id = 2524 ; -- Admin: 29180…" at bounding box center [842, 363] width 564 height 112
paste textarea "728"
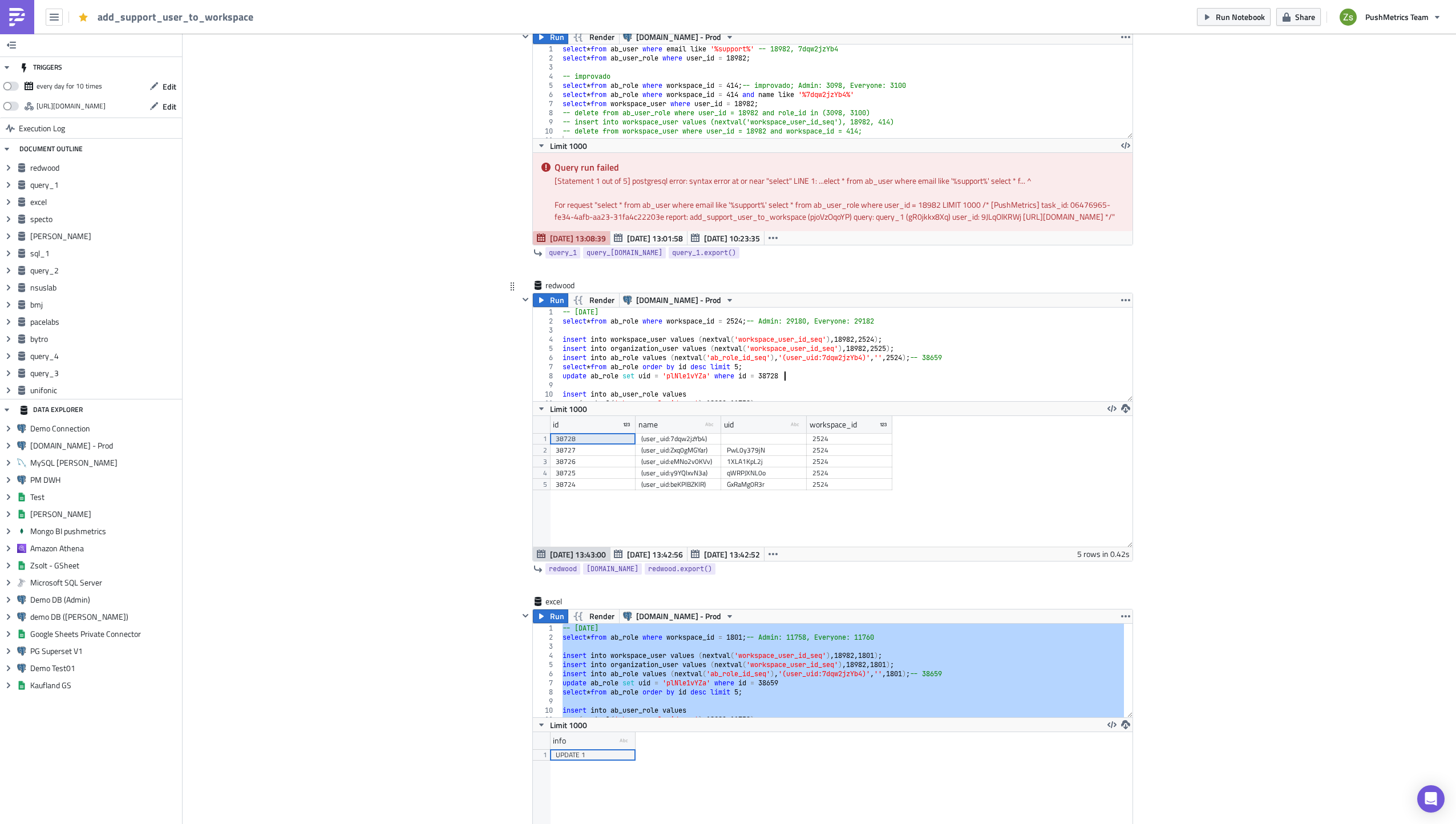
click at [690, 389] on div "-- 2025-09-29 select * from ab_role where workspace_id = 2524 ; -- Admin: 29180…" at bounding box center [842, 363] width 564 height 112
click at [601, 444] on div "38728" at bounding box center [593, 439] width 74 height 12
click at [681, 388] on div "-- 2025-09-29 select * from ab_role where workspace_id = 2524 ; -- Admin: 29180…" at bounding box center [842, 354] width 564 height 93
click at [681, 388] on div "-- 2025-09-29 select * from ab_role where workspace_id = 2524 ; -- Admin: 29180…" at bounding box center [842, 363] width 564 height 112
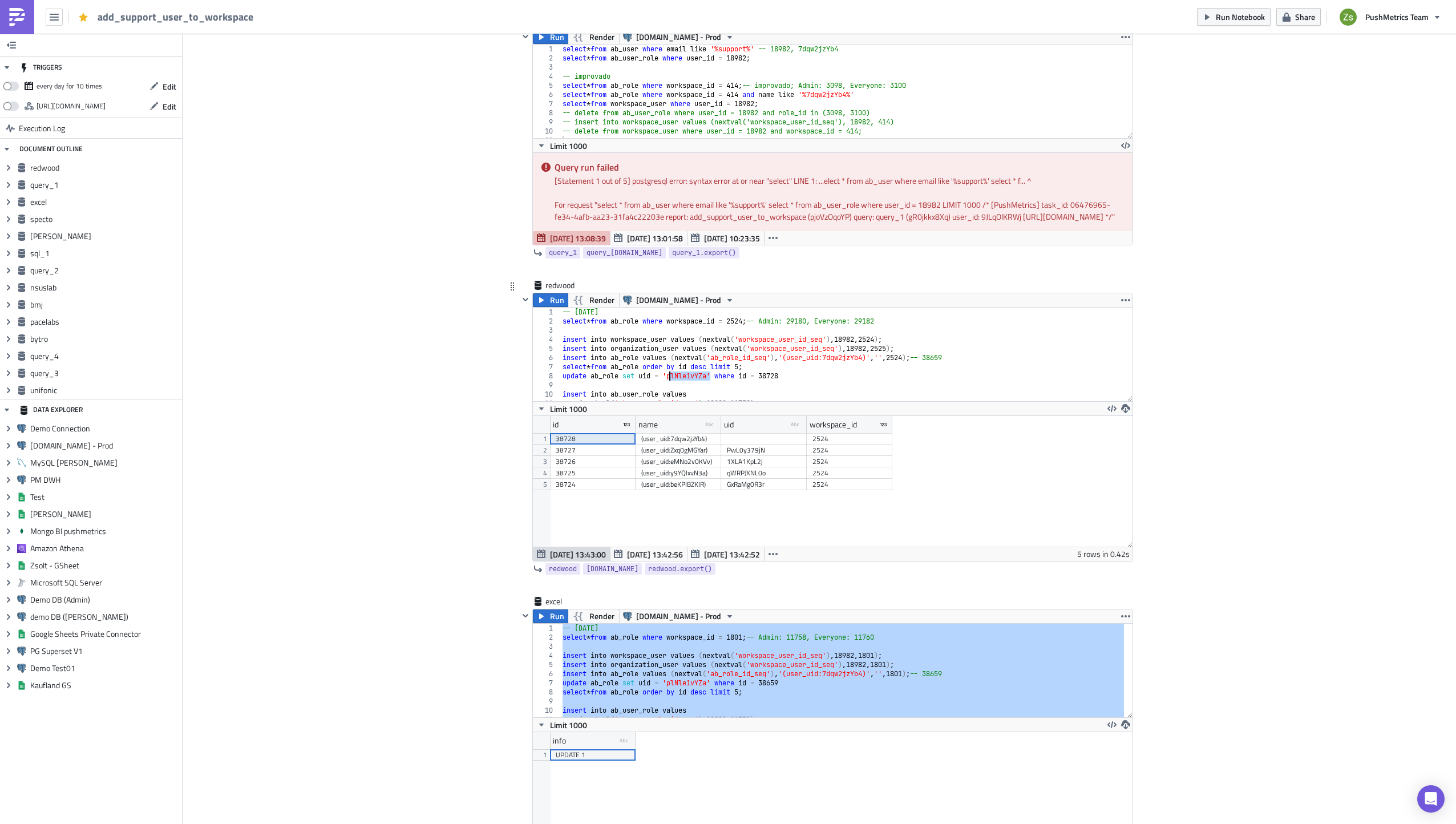
paste textarea "QMqmR73KlA"
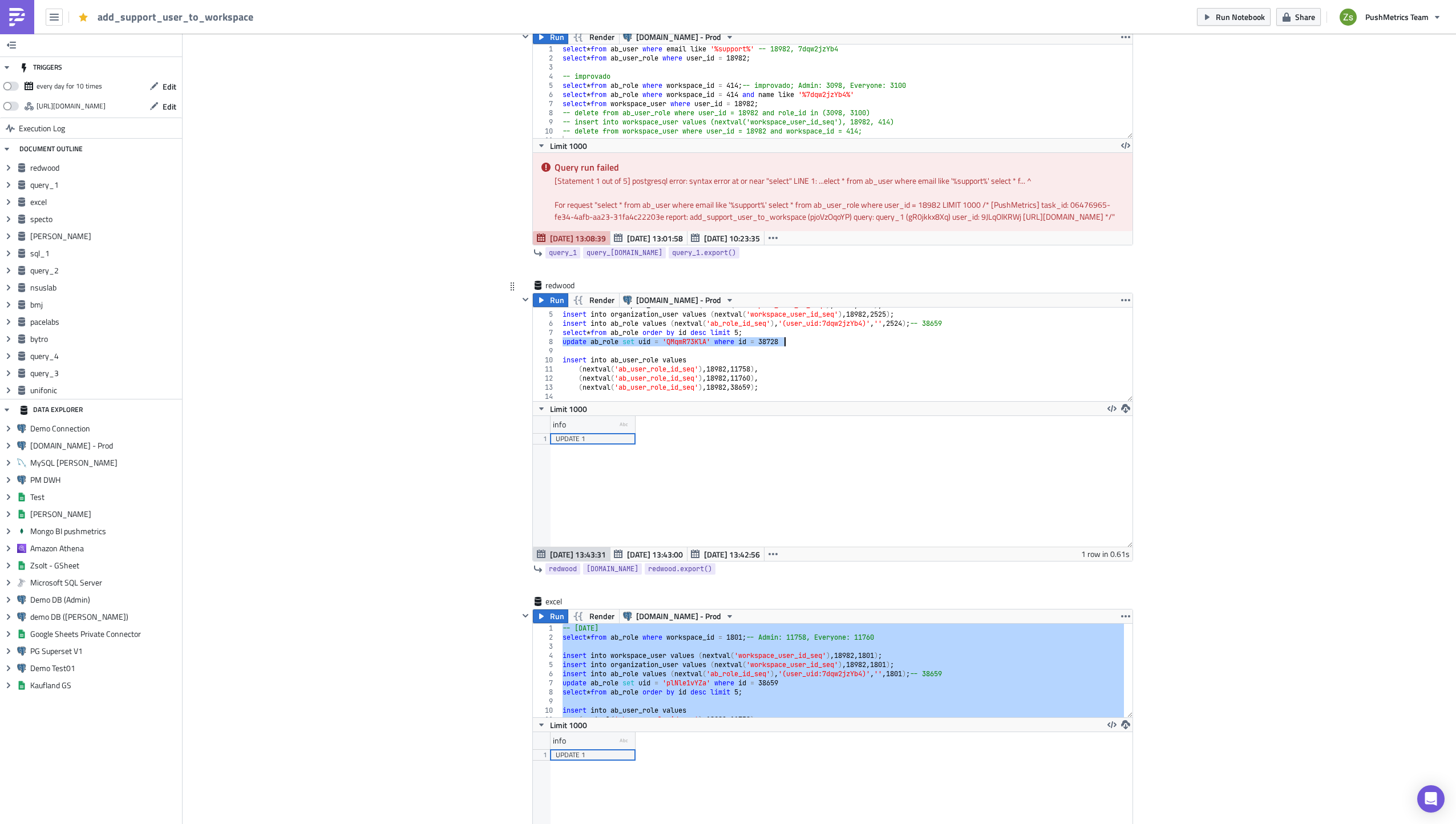
click at [776, 356] on div "insert into workspace_user values ( nextval ( 'workspace_user_id_seq' ) , 18982…" at bounding box center [842, 354] width 564 height 93
click at [776, 356] on div "insert into workspace_user values ( nextval ( 'workspace_user_id_seq' ) , 18982…" at bounding box center [842, 357] width 564 height 112
click at [751, 400] on div "insert into workspace_user values ( nextval ( 'workspace_user_id_seq' ) , 18982…" at bounding box center [842, 357] width 564 height 112
click at [752, 400] on div "insert into workspace_user values ( nextval ( 'workspace_user_id_seq' ) , 18982…" at bounding box center [842, 357] width 564 height 112
paste textarea "728"
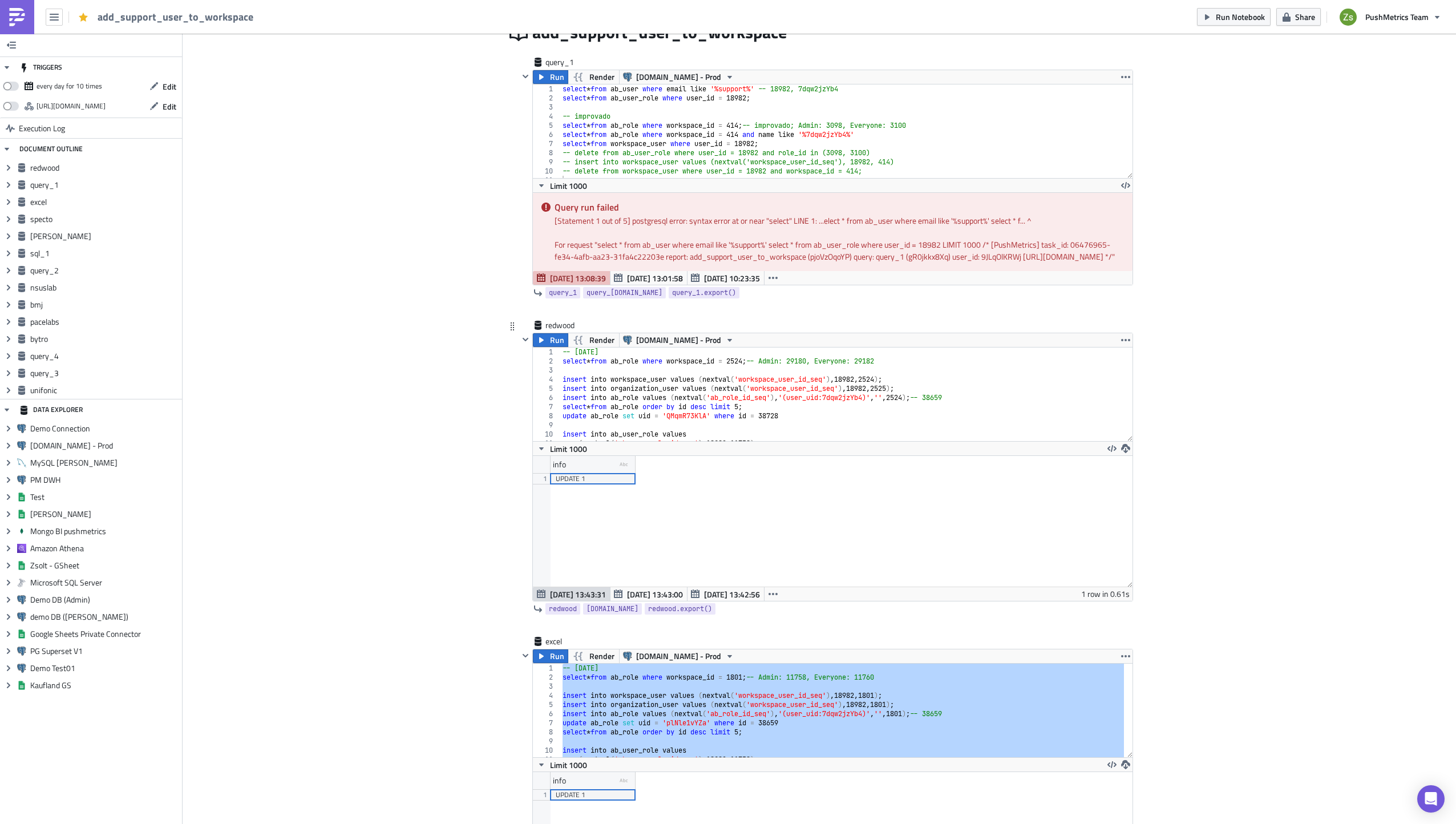
scroll to position [285, 0]
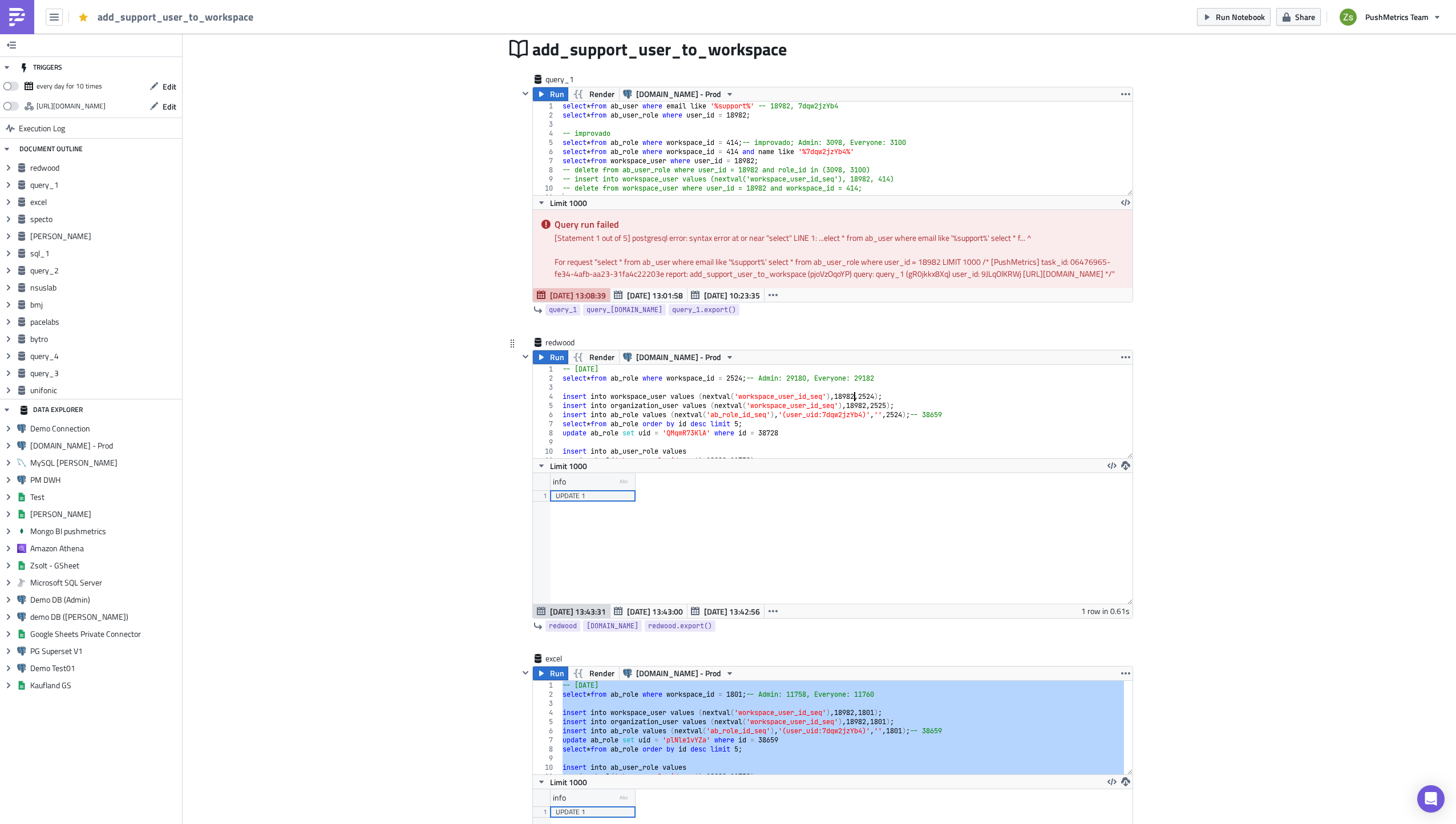
click at [848, 405] on div "-- 2025-09-29 select * from ab_role where workspace_id = 2524 ; -- Admin: 29180…" at bounding box center [842, 420] width 564 height 112
click at [850, 407] on div "-- 2025-09-29 select * from ab_role where workspace_id = 2524 ; -- Admin: 29180…" at bounding box center [842, 420] width 564 height 112
click at [806, 386] on div "-- 2025-09-29 select * from ab_role where workspace_id = 2524 ; -- Admin: 29180…" at bounding box center [842, 420] width 564 height 112
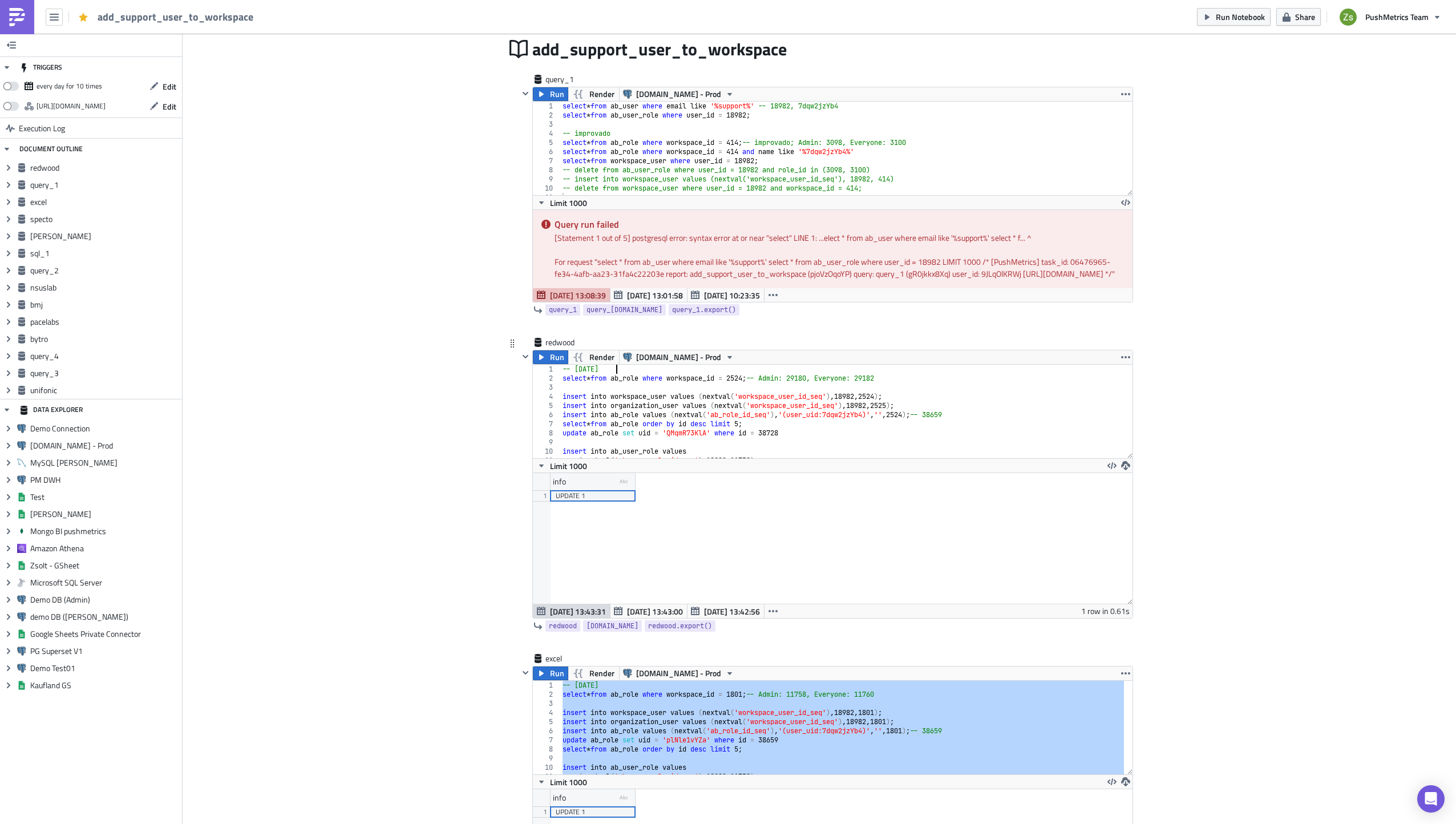
click at [806, 386] on div "-- 2025-09-29 select * from ab_role where workspace_id = 2524 ; -- Admin: 29180…" at bounding box center [842, 420] width 564 height 112
click at [809, 393] on div "-- 2025-09-29 select * from ab_role where workspace_id = 2524 ; -- Admin: 29180…" at bounding box center [842, 420] width 564 height 112
click at [846, 406] on div "-- 2025-09-29 select * from ab_role where workspace_id = 2524 ; -- Admin: 29180…" at bounding box center [842, 420] width 564 height 112
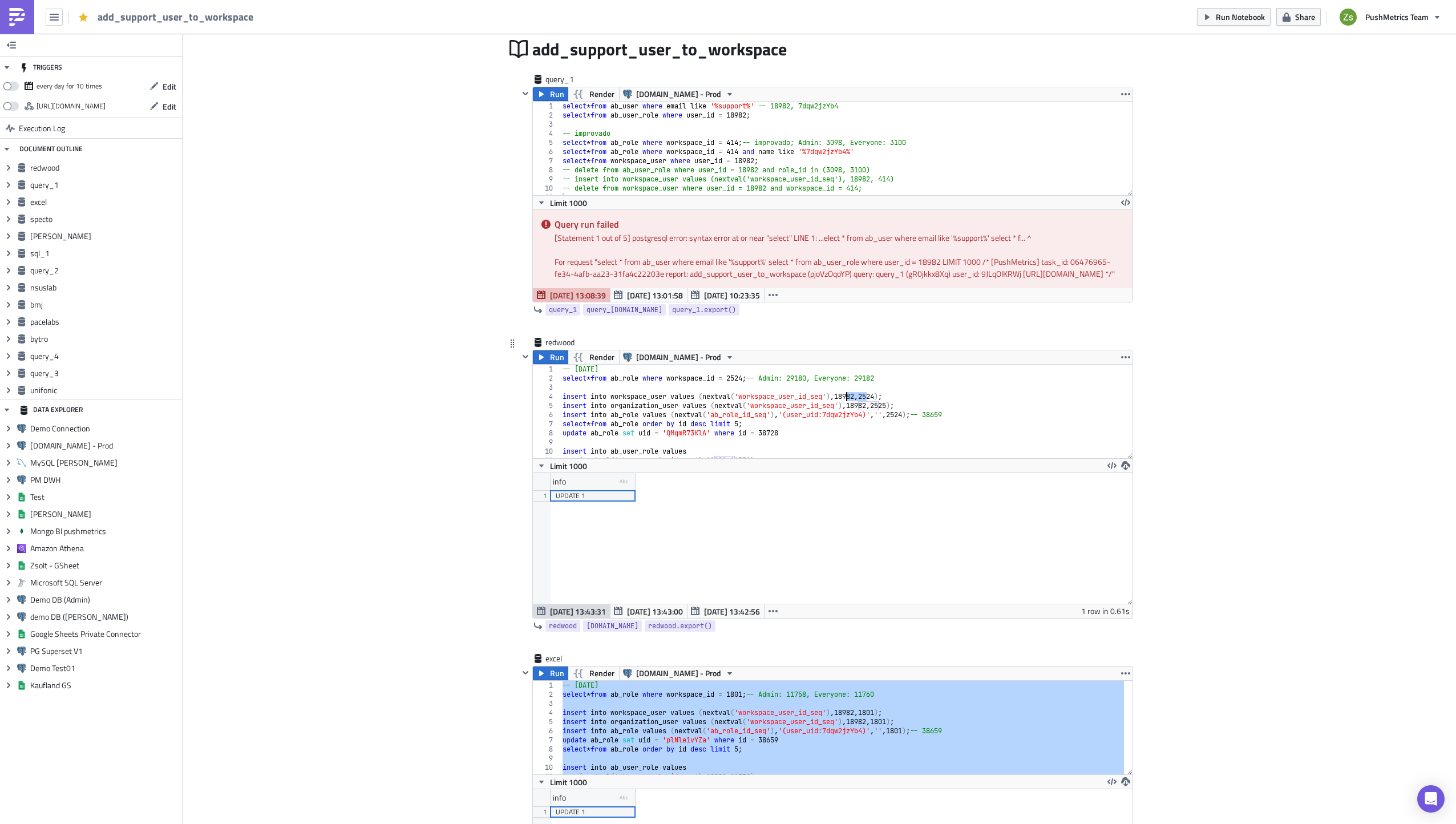
paste textarea "29180"
click at [882, 388] on div "-- 2025-09-29 select * from ab_role where workspace_id = 2524 ; -- Admin: 29180…" at bounding box center [842, 420] width 564 height 112
click at [862, 416] on div "-- 2025-09-29 select * from ab_role where workspace_id = 2524 ; -- Admin: 29180…" at bounding box center [842, 420] width 564 height 112
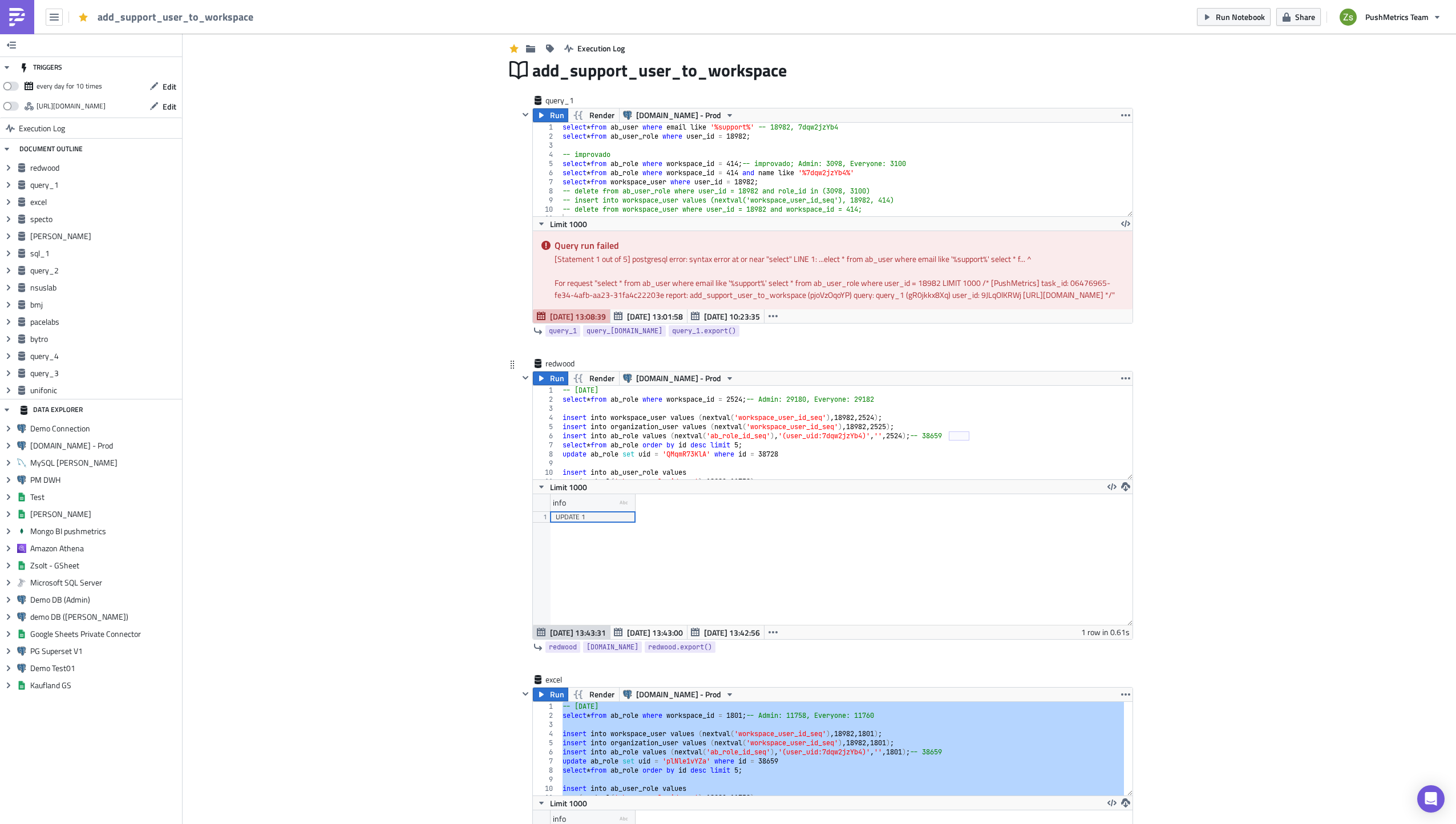
scroll to position [228, 0]
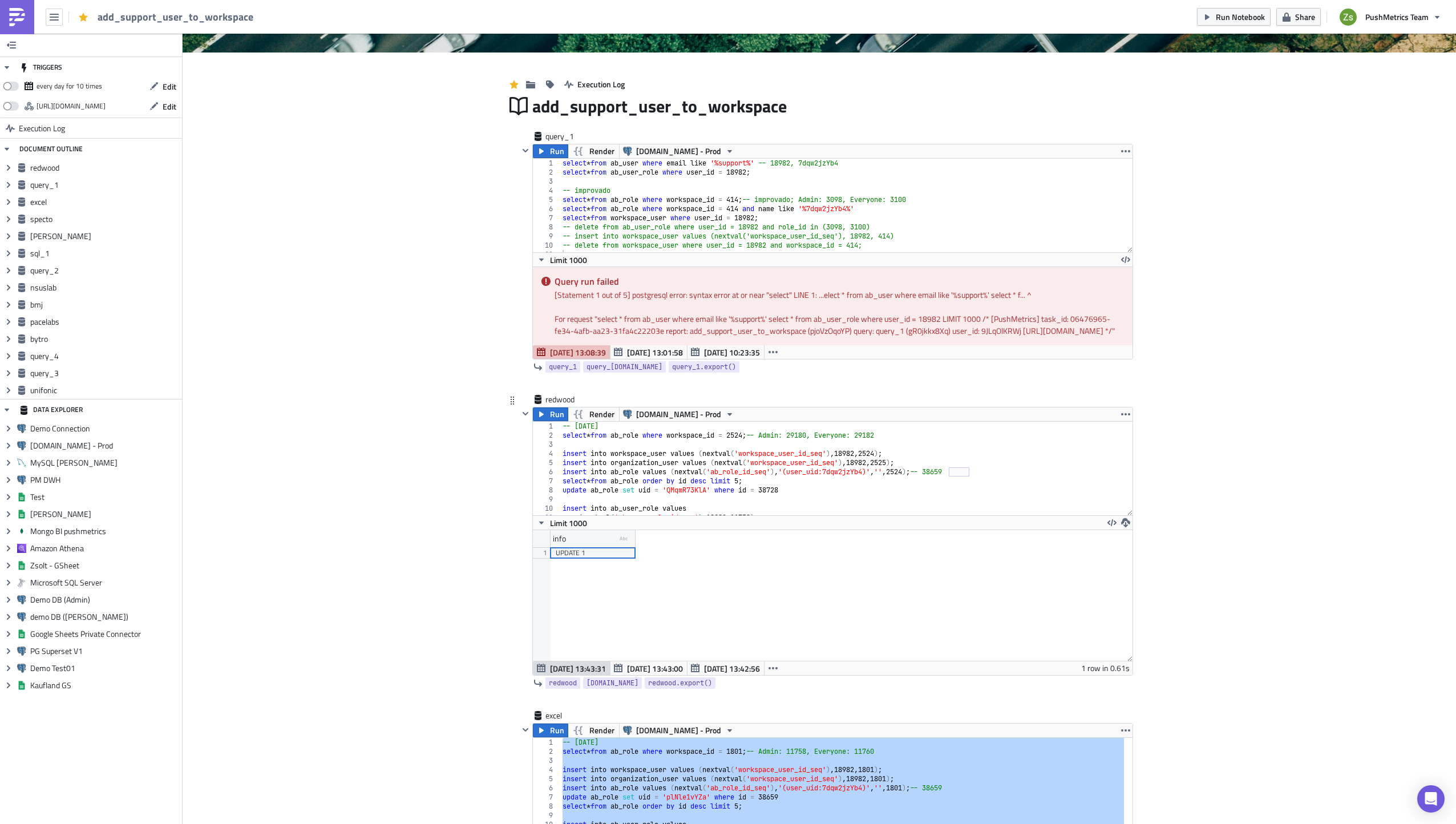
click at [883, 446] on div "-- 2025-09-29 select * from ab_role where workspace_id = 2524 ; -- Admin: 29180…" at bounding box center [842, 477] width 564 height 112
click at [807, 446] on div "-- 2025-09-29 select * from ab_role where workspace_id = 2524 ; -- Admin: 29180…" at bounding box center [842, 477] width 564 height 112
click at [808, 446] on div "-- 2025-09-29 select * from ab_role where workspace_id = 2524 ; -- Admin: 29180…" at bounding box center [842, 477] width 564 height 112
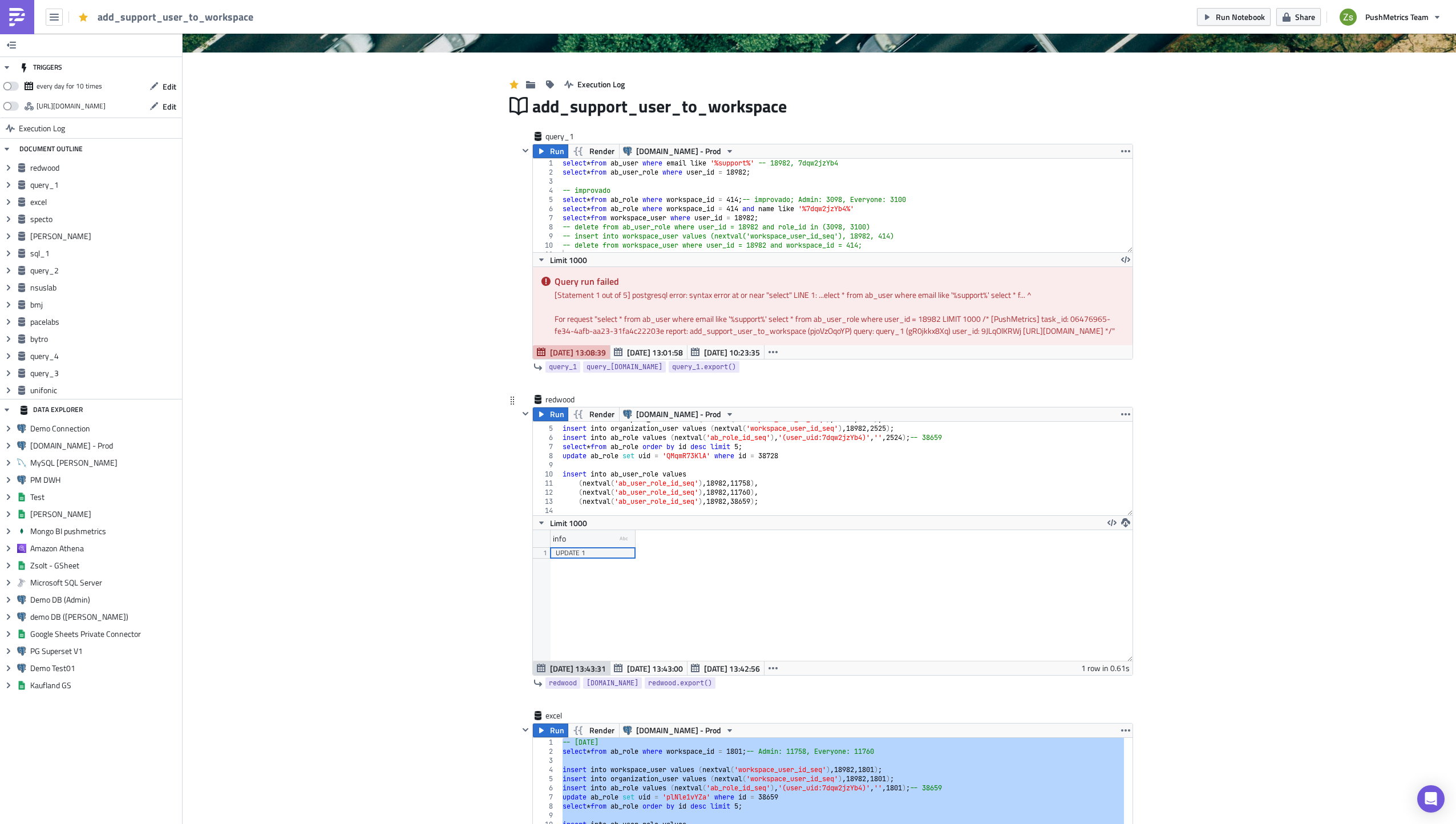
scroll to position [34, 0]
click at [751, 489] on div "insert into workspace_user values ( nextval ( 'workspace_user_id_seq' ) , 18982…" at bounding box center [842, 470] width 564 height 112
click at [754, 494] on div "insert into workspace_user values ( nextval ( 'workspace_user_id_seq' ) , 18982…" at bounding box center [842, 470] width 564 height 112
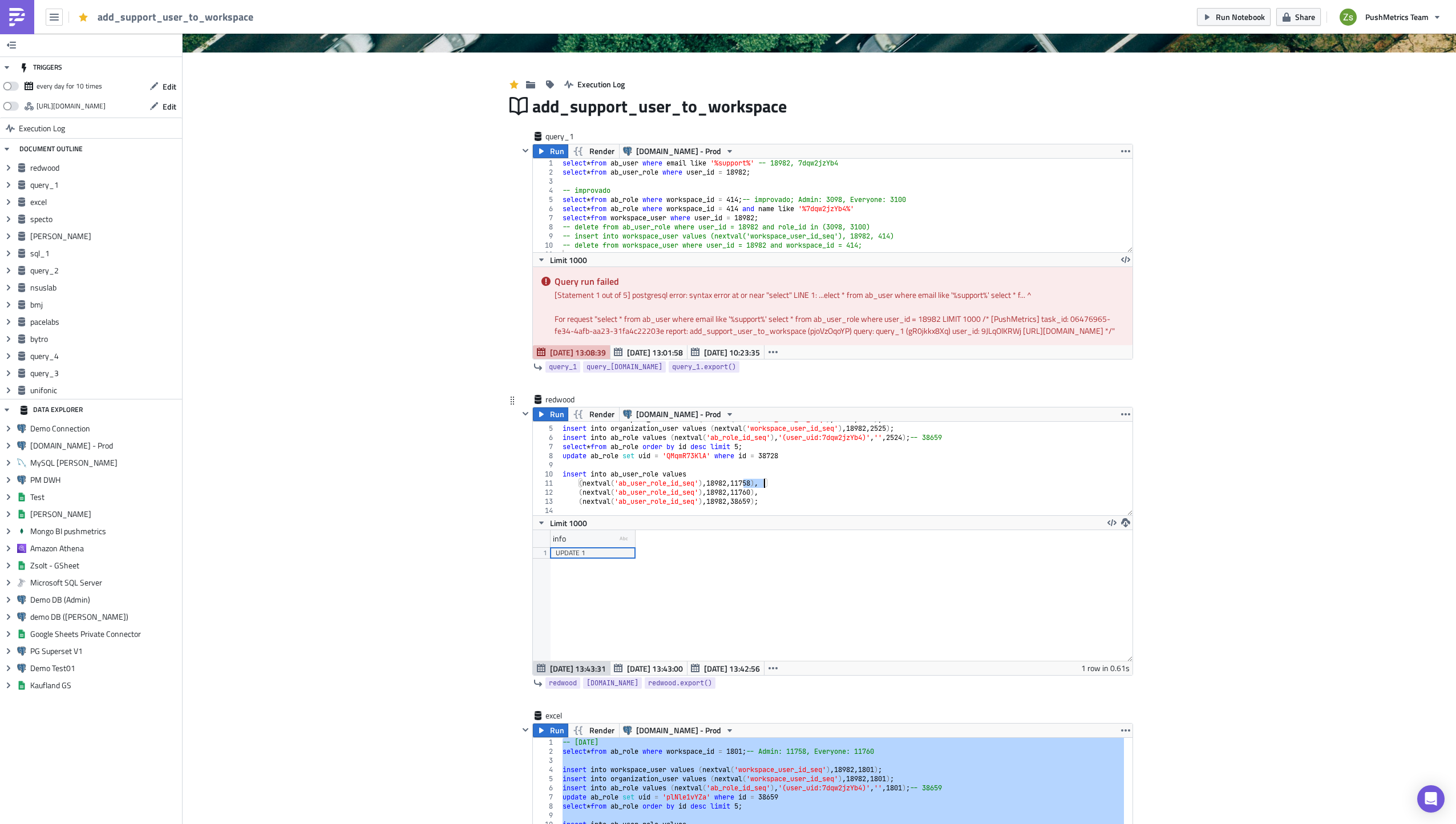
paste textarea "29180"
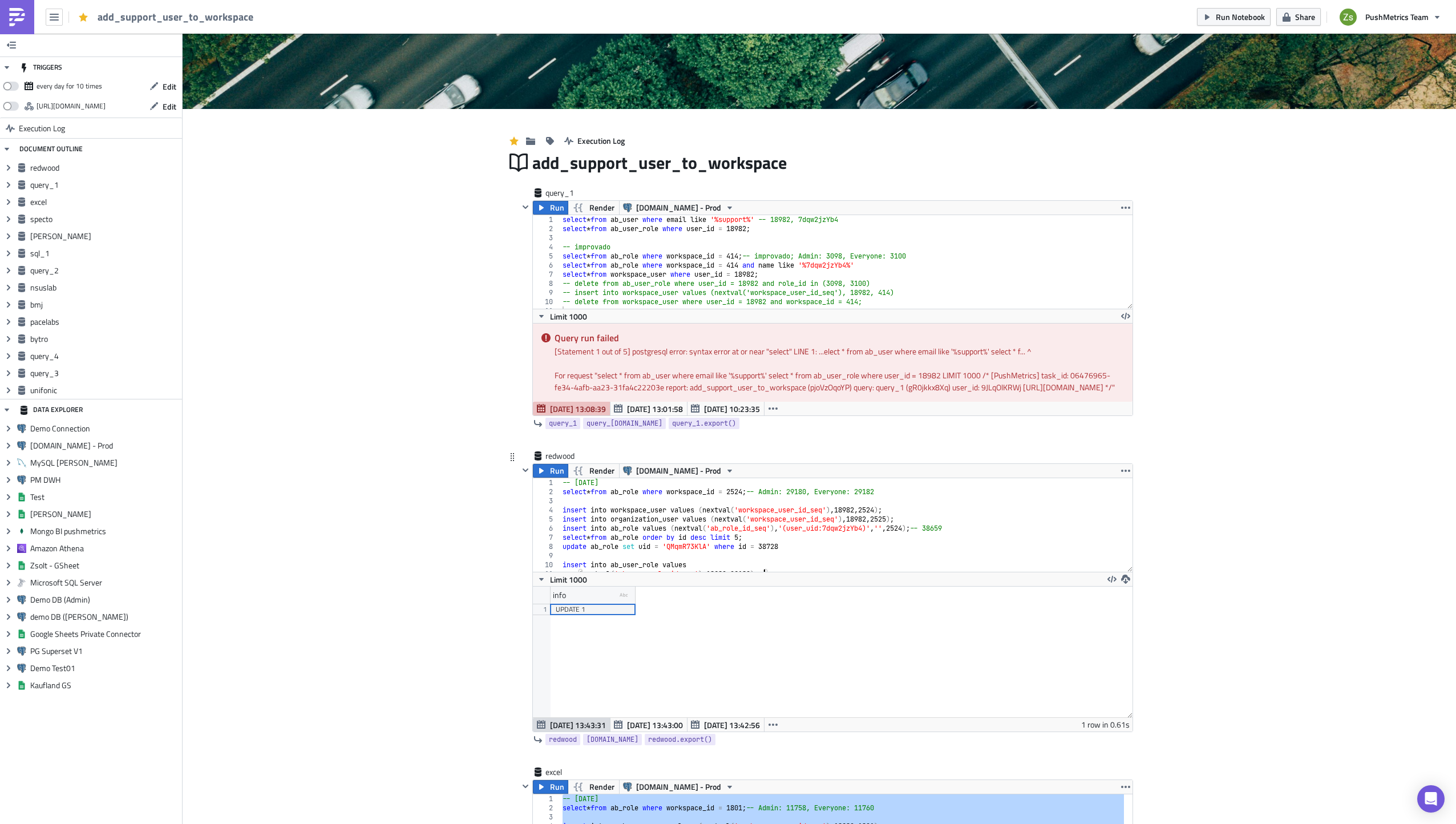
scroll to position [172, 0]
click at [872, 499] on div "-- 2025-09-29 select * from ab_role where workspace_id = 2524 ; -- Admin: 29180…" at bounding box center [842, 534] width 564 height 112
click at [881, 501] on div "-- 2025-09-29 select * from ab_role where workspace_id = 2524 ; -- Admin: 29180…" at bounding box center [842, 534] width 564 height 112
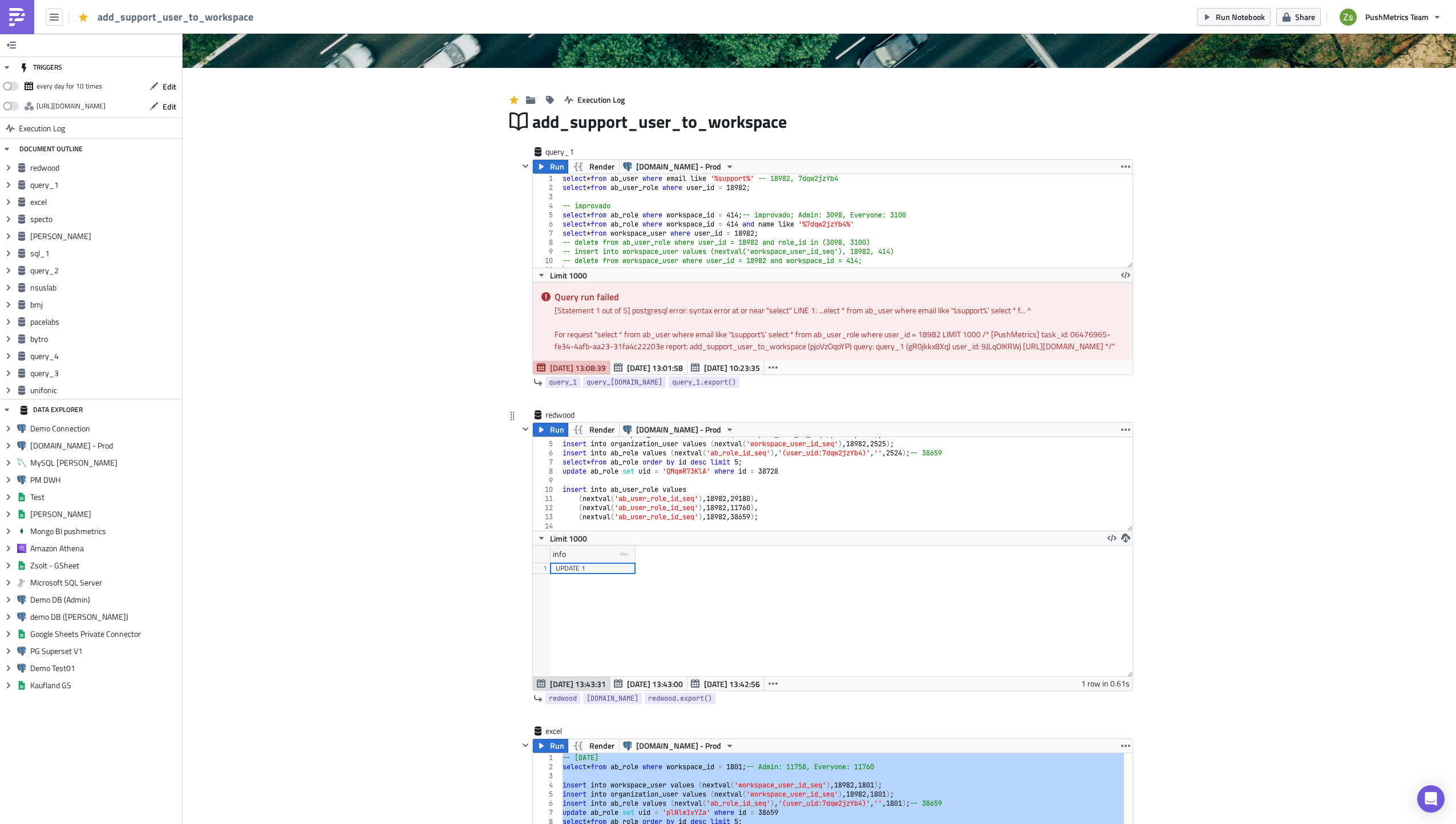
scroll to position [228, 0]
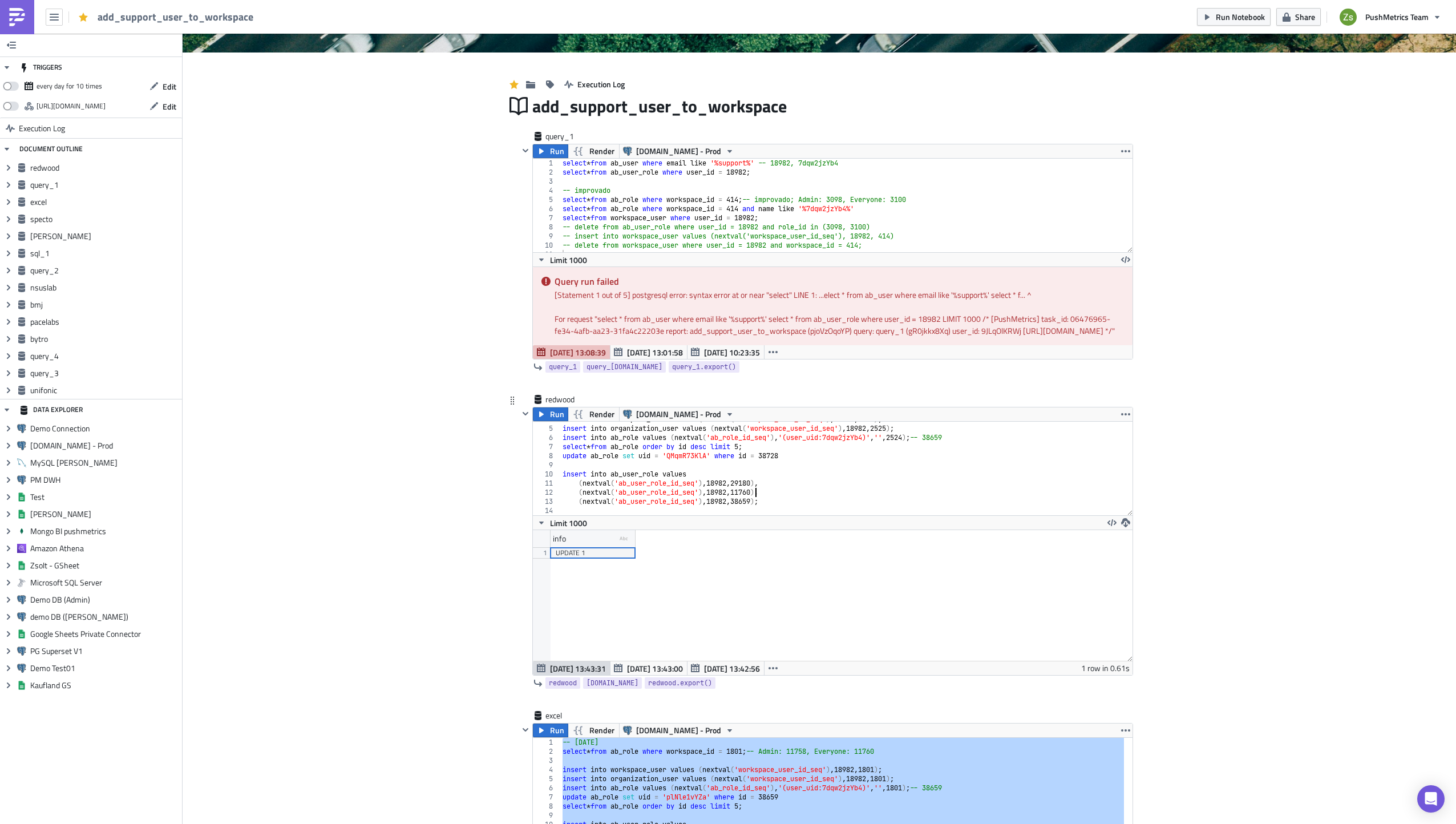
click at [752, 504] on div "insert into workspace_user values ( nextval ( 'workspace_user_id_seq' ) , 18982…" at bounding box center [842, 470] width 564 height 112
paste textarea "29182"
click at [773, 467] on div "insert into workspace_user values ( nextval ( 'workspace_user_id_seq' ) , 18982…" at bounding box center [842, 470] width 564 height 112
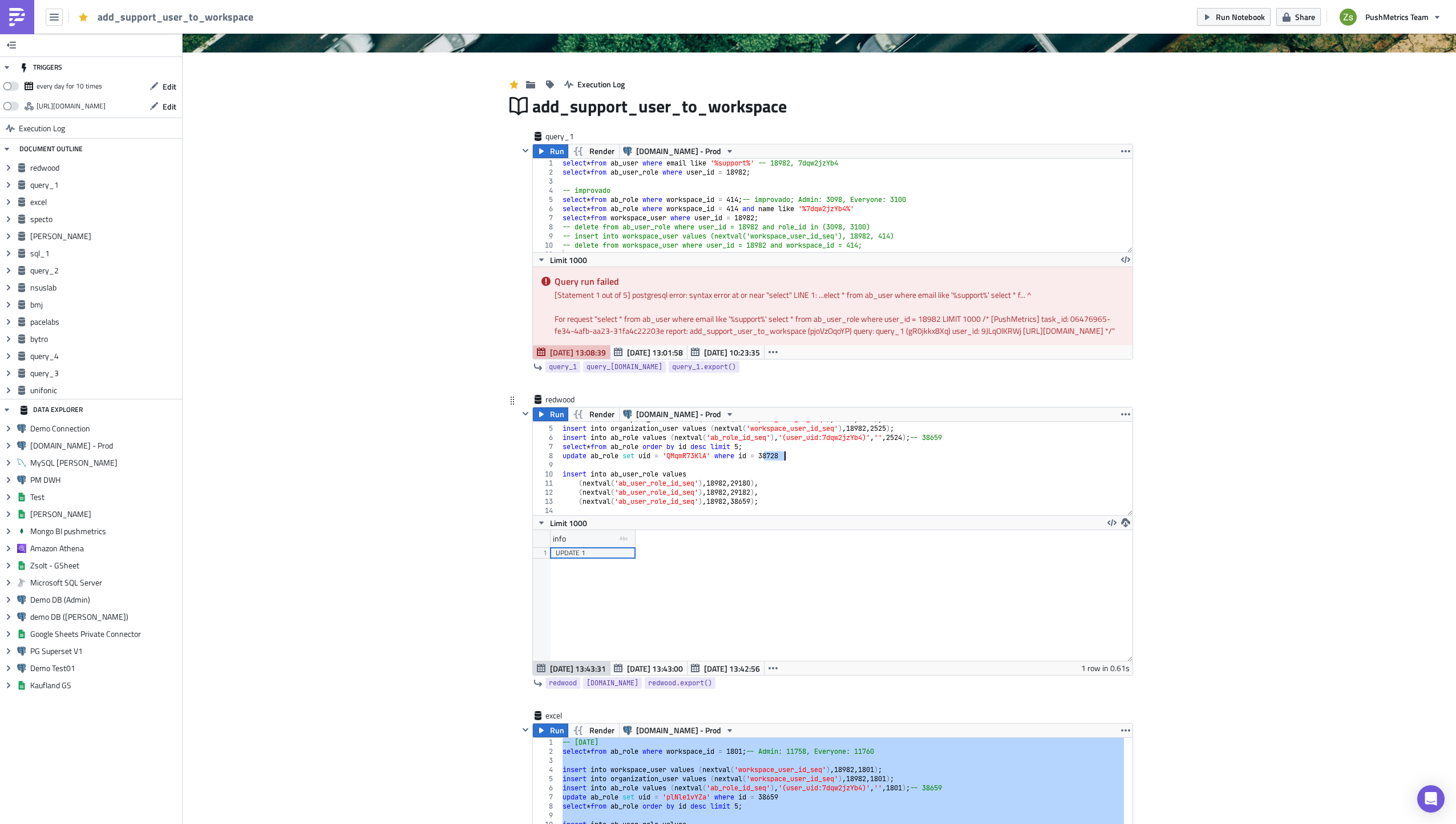
click at [747, 515] on div "insert into workspace_user values ( nextval ( 'workspace_user_id_seq' ) , 18982…" at bounding box center [842, 470] width 564 height 112
click at [748, 515] on div "insert into workspace_user values ( nextval ( 'workspace_user_id_seq' ) , 18982…" at bounding box center [842, 470] width 564 height 112
paste textarea "728"
click at [812, 512] on div "insert into workspace_user values ( nextval ( 'workspace_user_id_seq' ) , 18982…" at bounding box center [842, 470] width 564 height 112
click at [770, 471] on div "insert into workspace_user values ( nextval ( 'workspace_user_id_seq' ) , 18982…" at bounding box center [842, 470] width 564 height 112
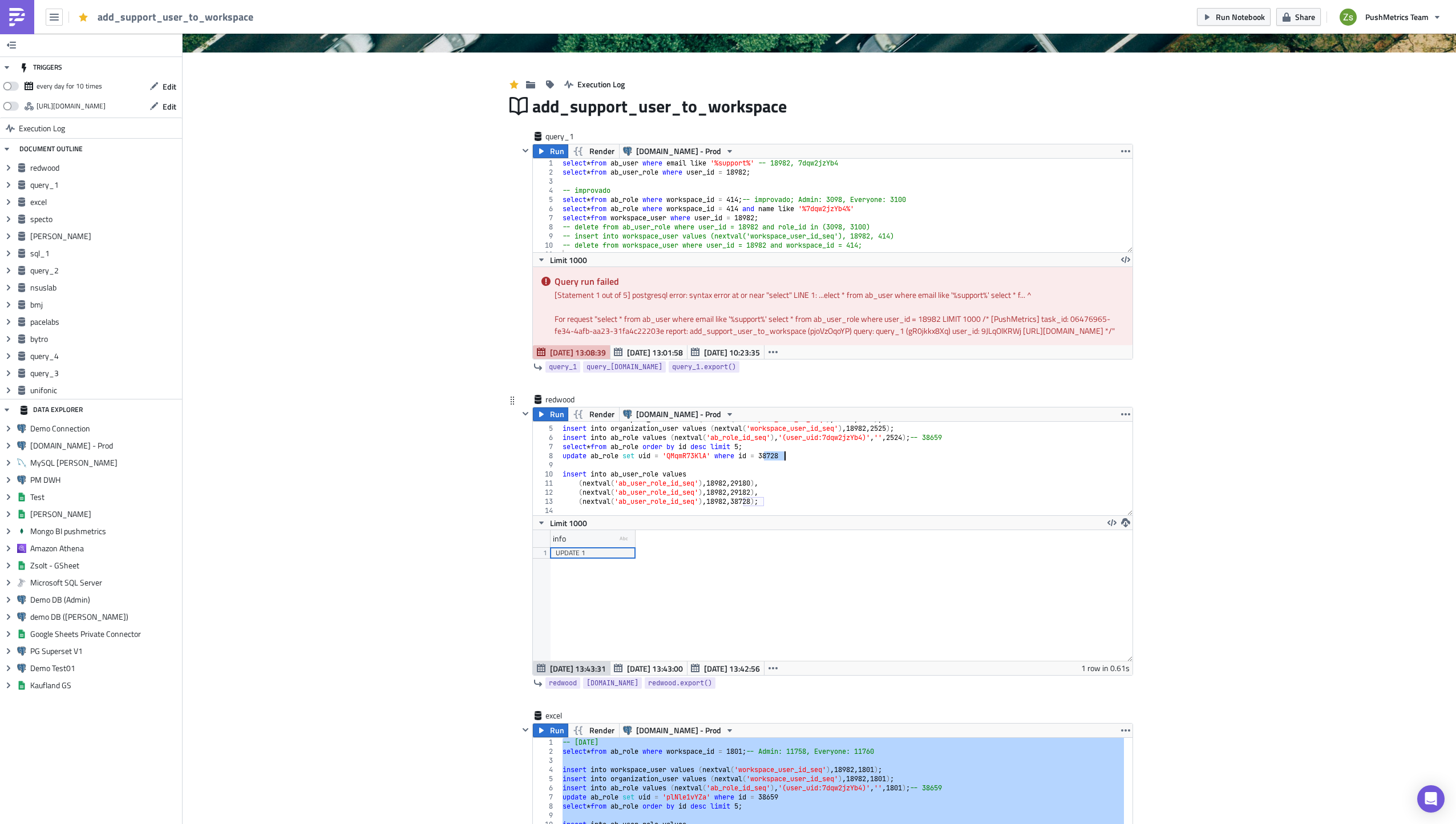
click at [770, 471] on div "insert into workspace_user values ( nextval ( 'workspace_user_id_seq' ) , 18982…" at bounding box center [842, 470] width 564 height 112
click at [949, 448] on div "insert into workspace_user values ( nextval ( 'workspace_user_id_seq' ) , 18982…" at bounding box center [842, 470] width 564 height 112
paste textarea "728"
type textarea "update ab_role set uid = 'QMqmR73KlA' where id = 38728"
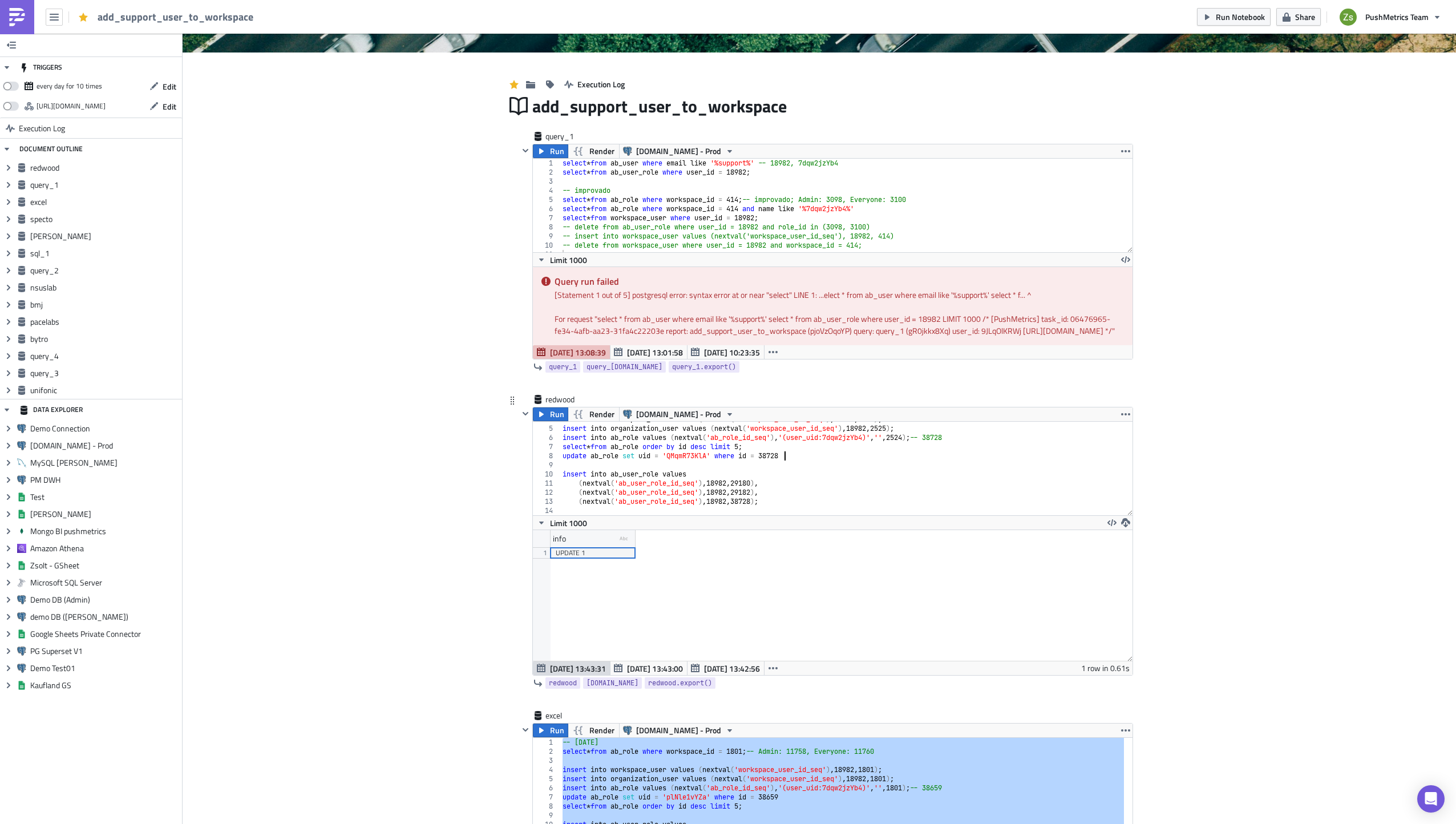
scroll to position [0, 0]
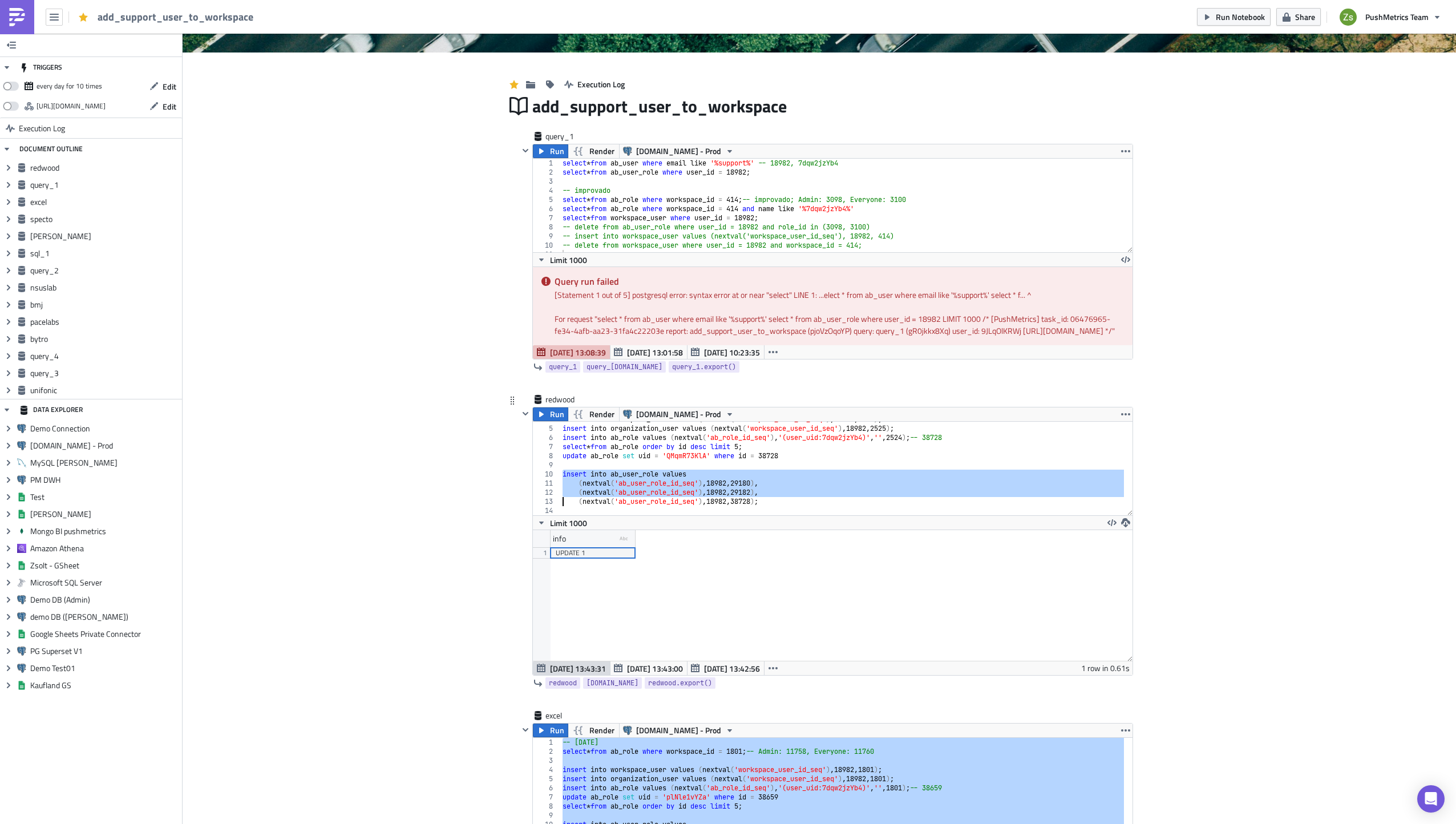
type textarea "(nextval('ab_user_role_id_seq'), 18982, 38728);"
click at [544, 421] on button "Run" at bounding box center [551, 414] width 35 height 13
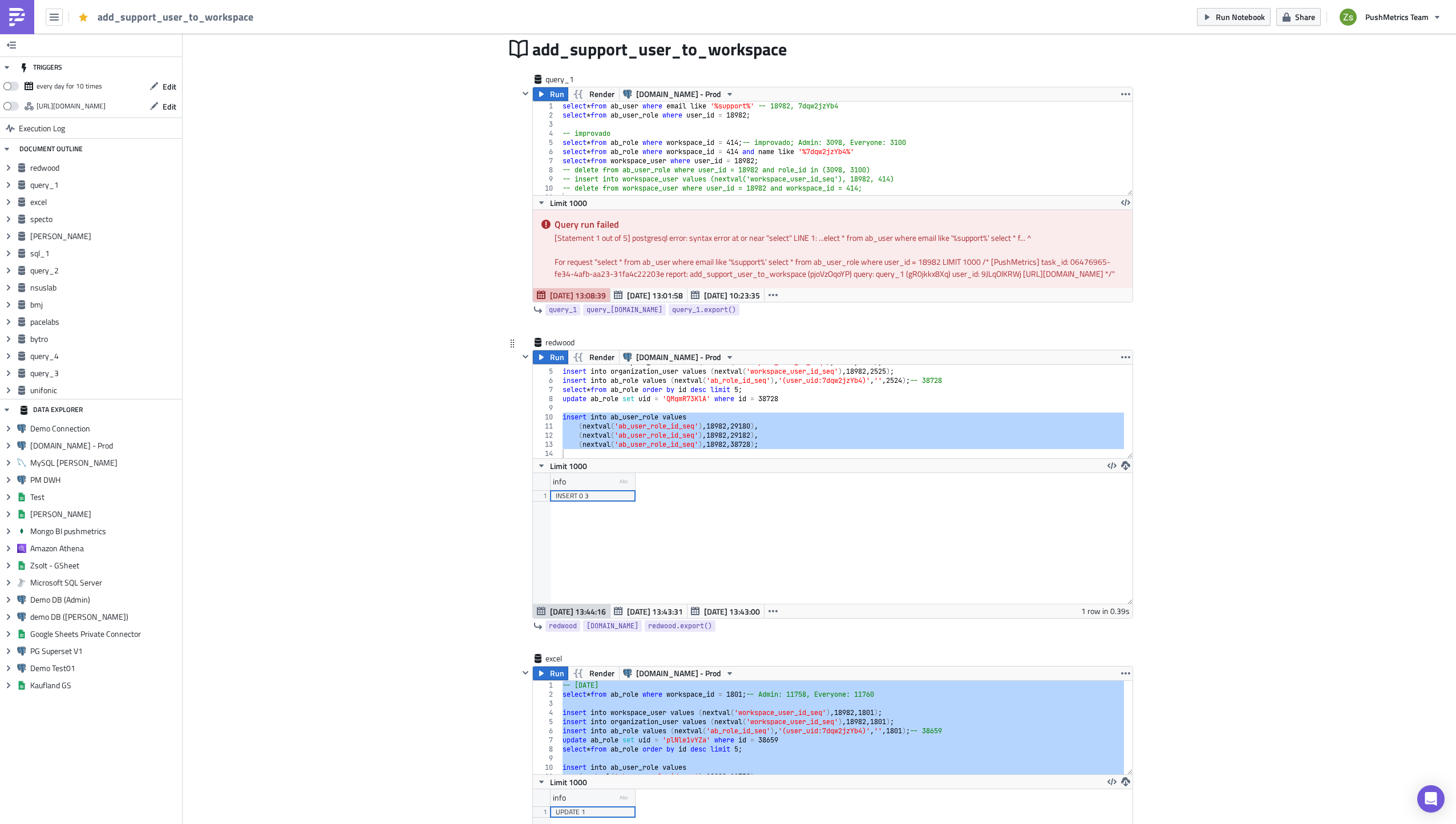
scroll to position [342, 0]
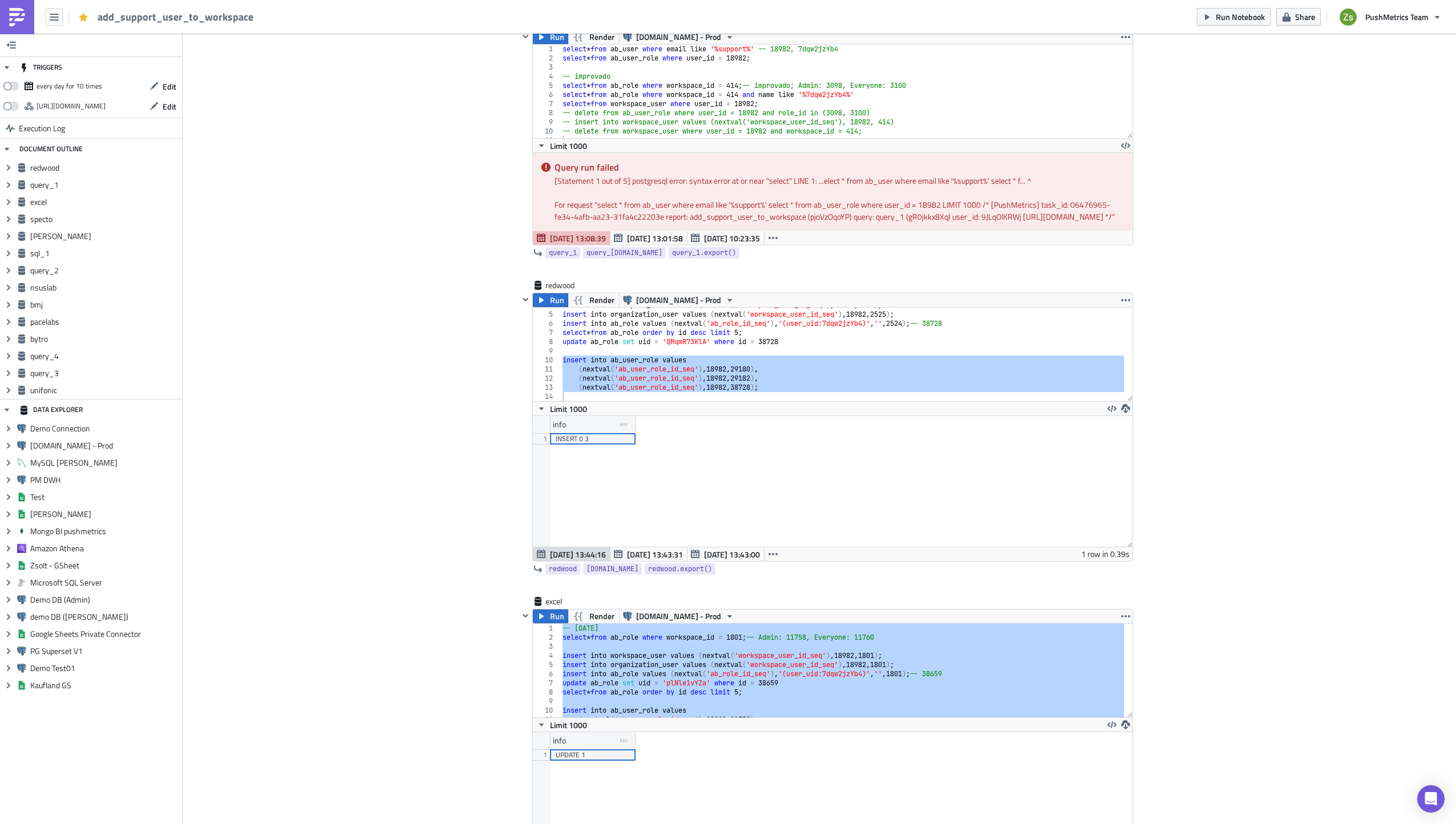
click at [22, 15] on img at bounding box center [17, 17] width 19 height 18
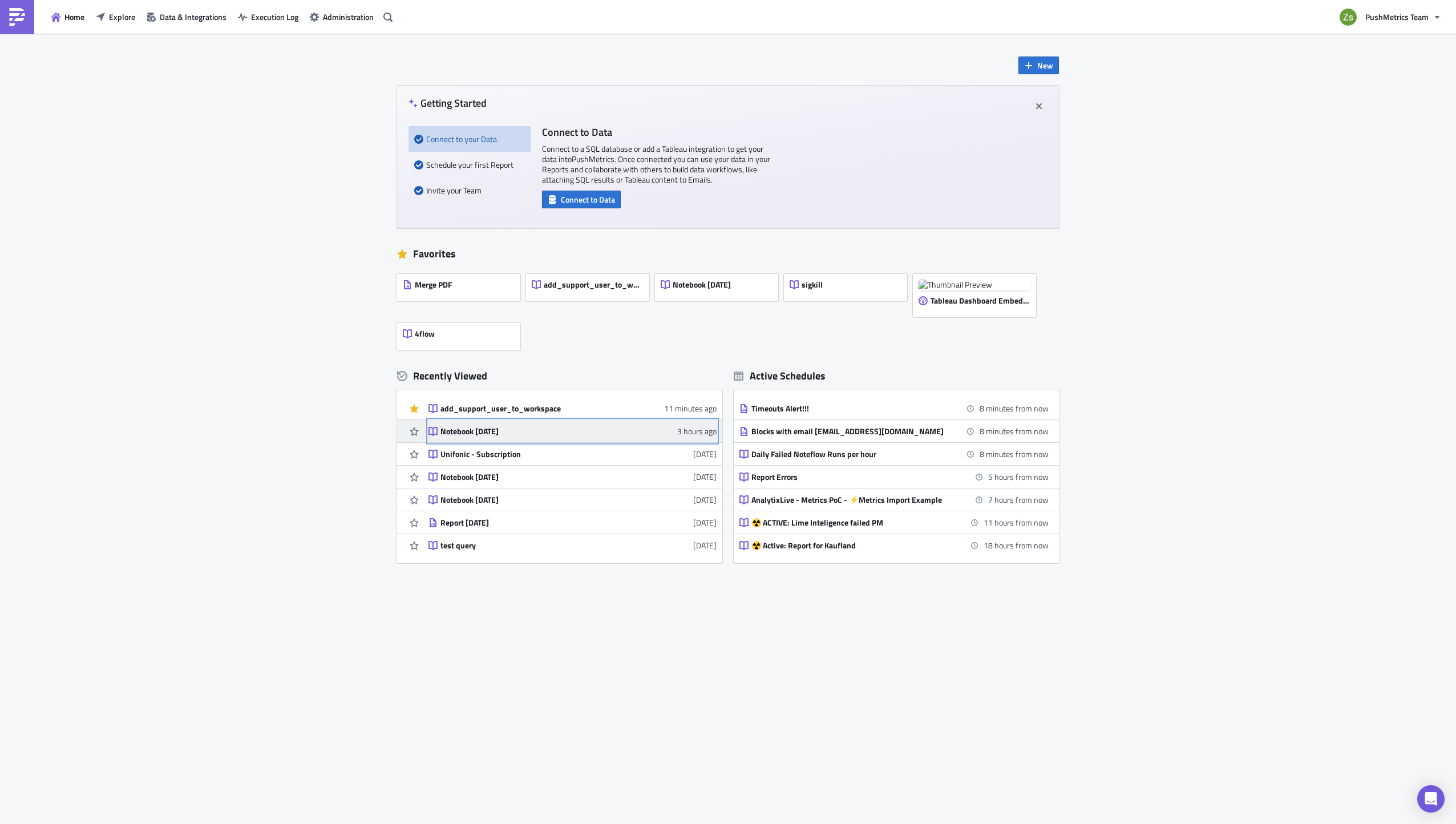
click at [495, 433] on div "Notebook [DATE]" at bounding box center [540, 431] width 199 height 10
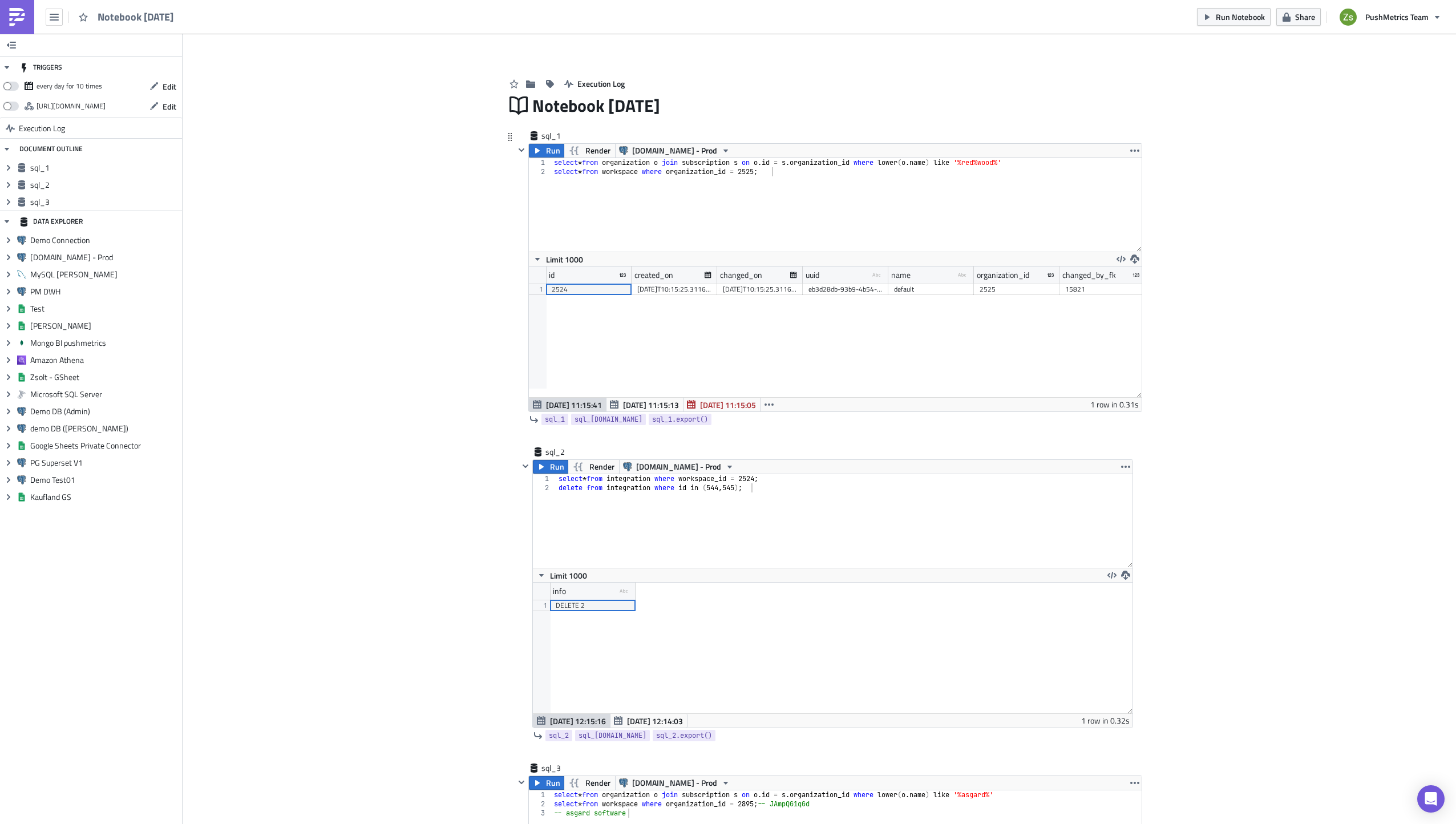
scroll to position [130, 613]
click at [627, 115] on div "Notebook 2025-09-29 Notebook 2025-09-29" at bounding box center [833, 105] width 601 height 26
type input "Redwood"
click at [517, 148] on icon "button" at bounding box center [522, 150] width 9 height 9
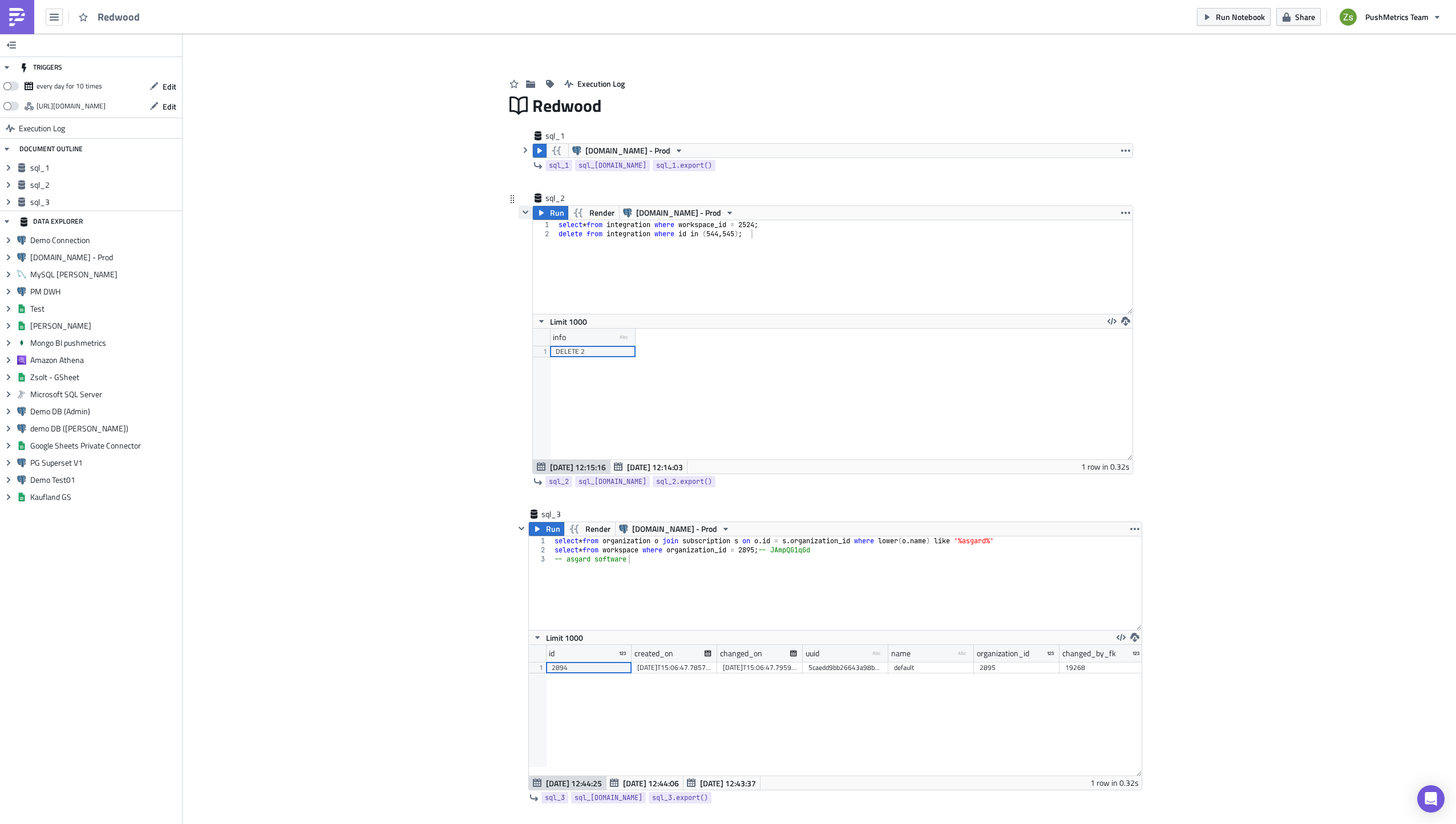
click at [524, 212] on icon "button" at bounding box center [525, 212] width 6 height 3
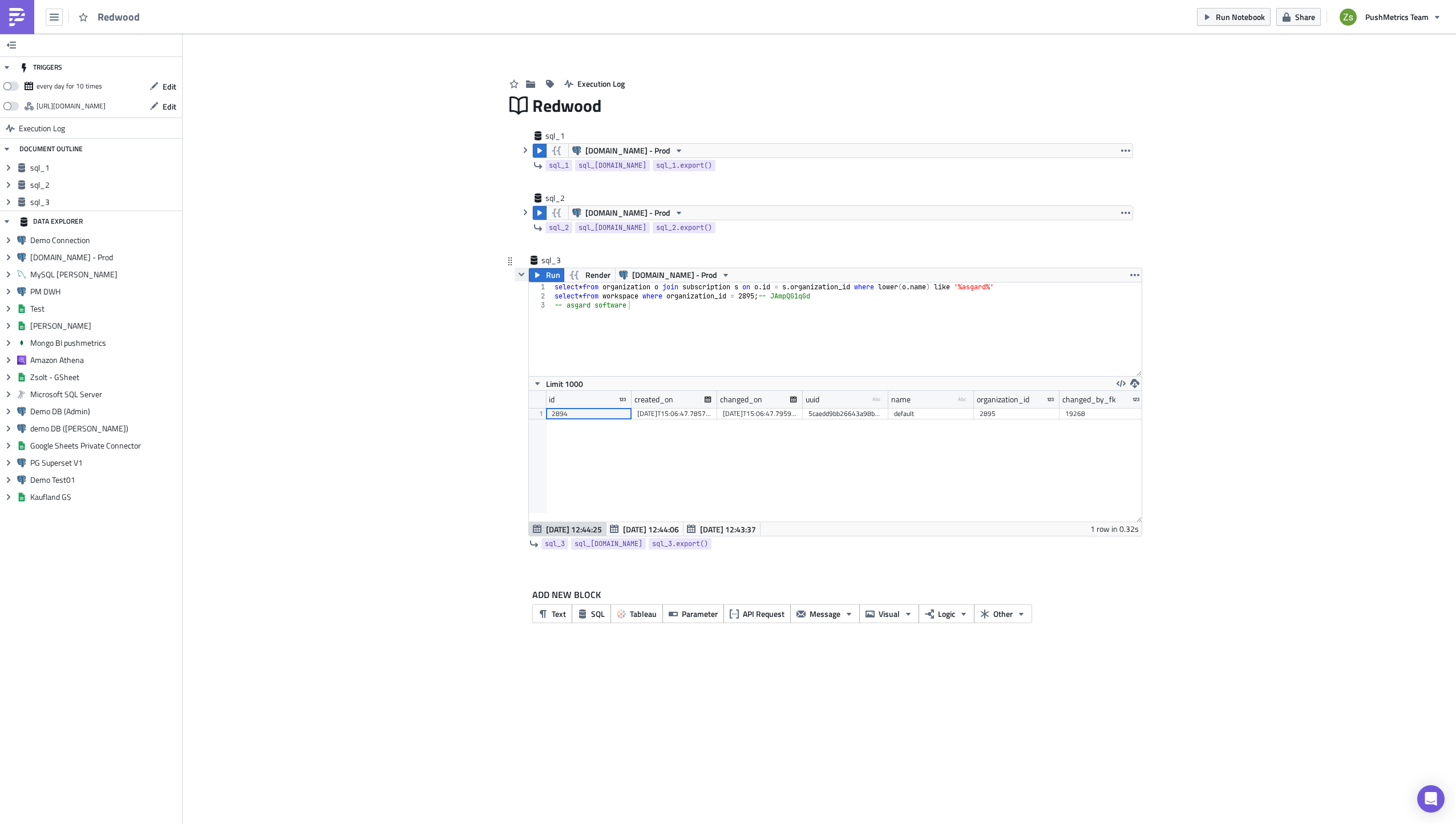
click at [522, 279] on button "button" at bounding box center [522, 274] width 13 height 13
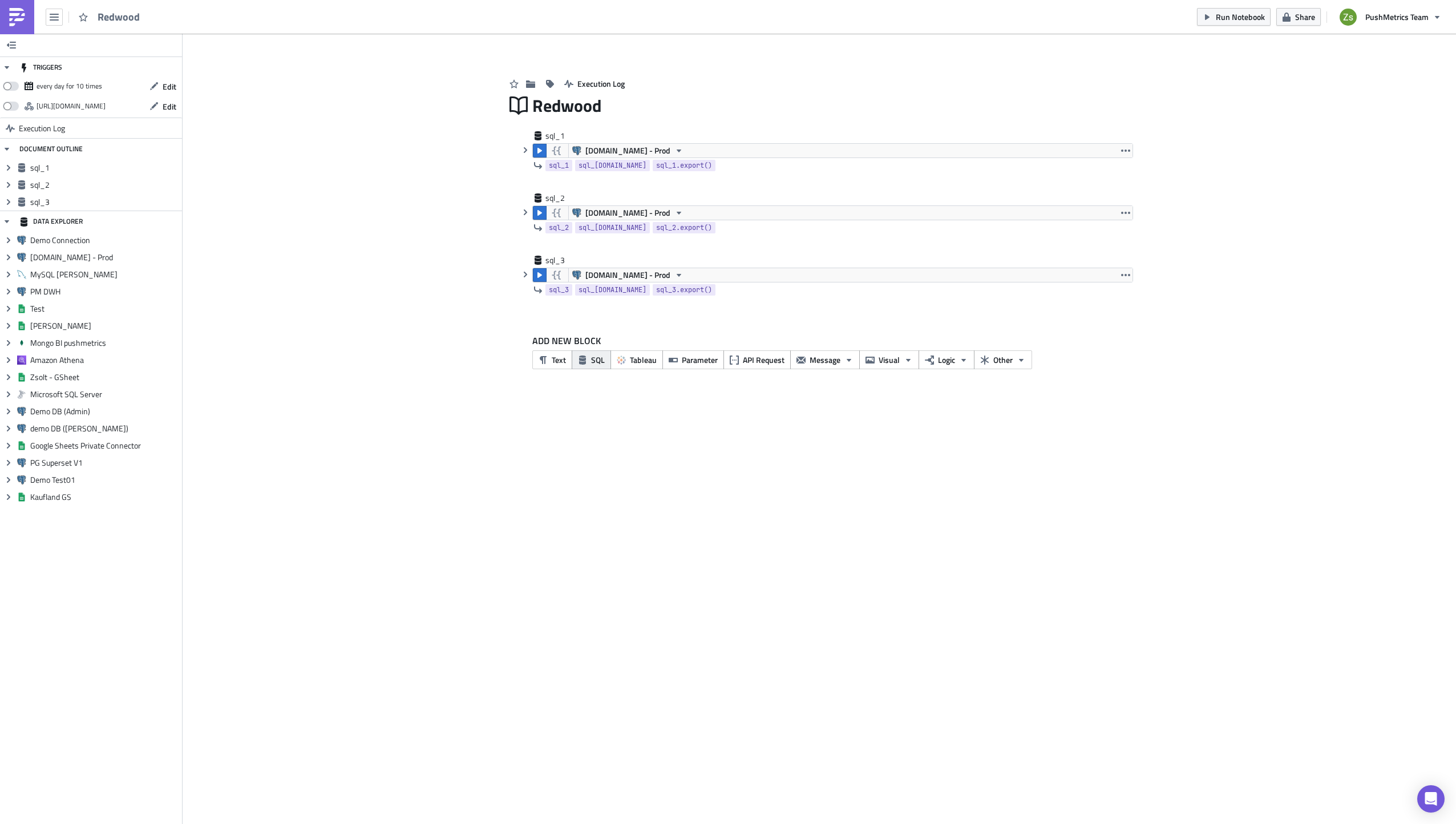
click at [592, 361] on span "SQL" at bounding box center [598, 360] width 13 height 12
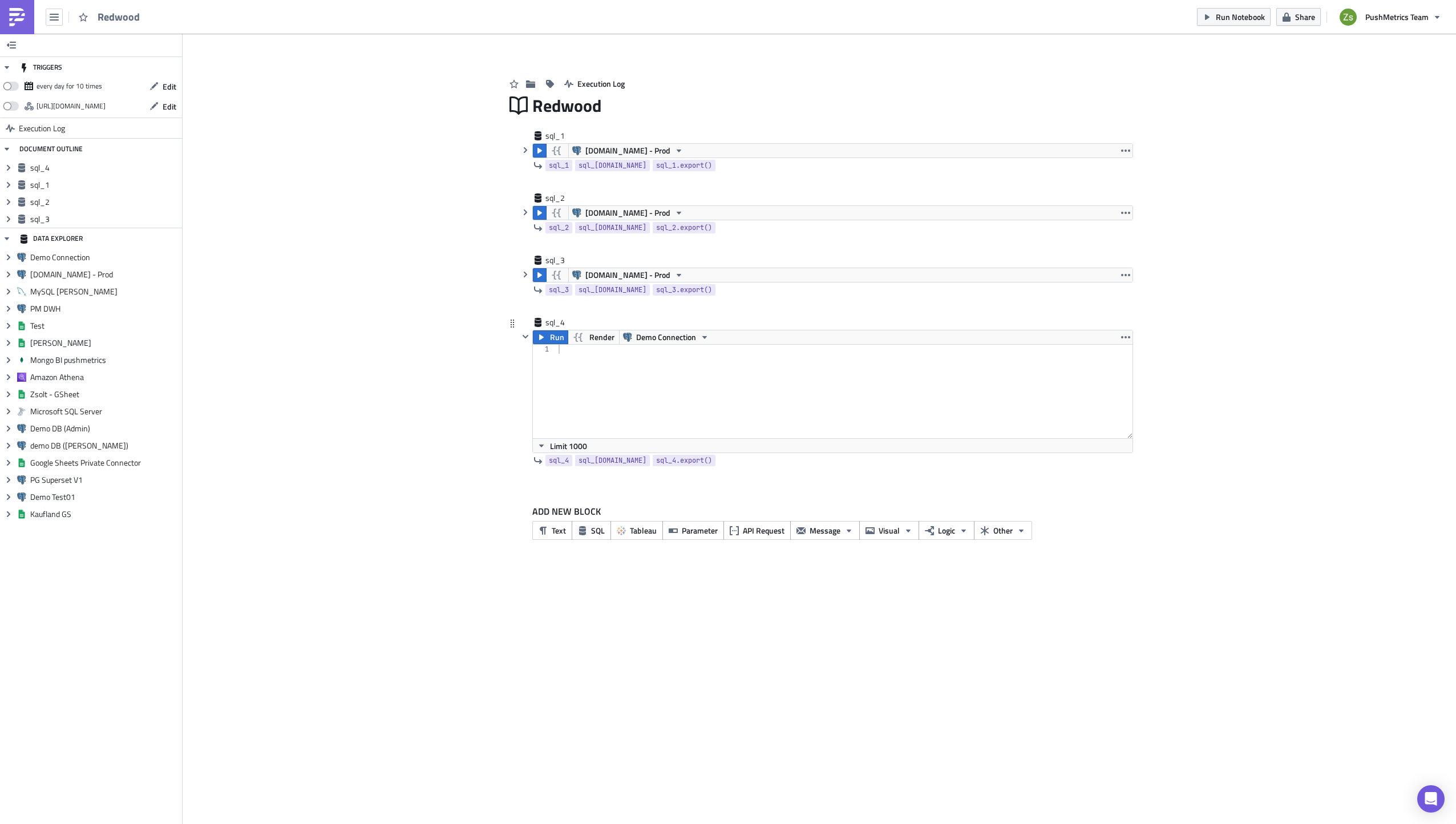
click at [648, 323] on div "sql_4" at bounding box center [826, 324] width 615 height 13
click at [650, 338] on span "Demo Connection" at bounding box center [665, 337] width 60 height 13
click at [655, 368] on div "[DOMAIN_NAME] - Prod" at bounding box center [693, 372] width 111 height 12
click at [643, 389] on div at bounding box center [844, 400] width 577 height 112
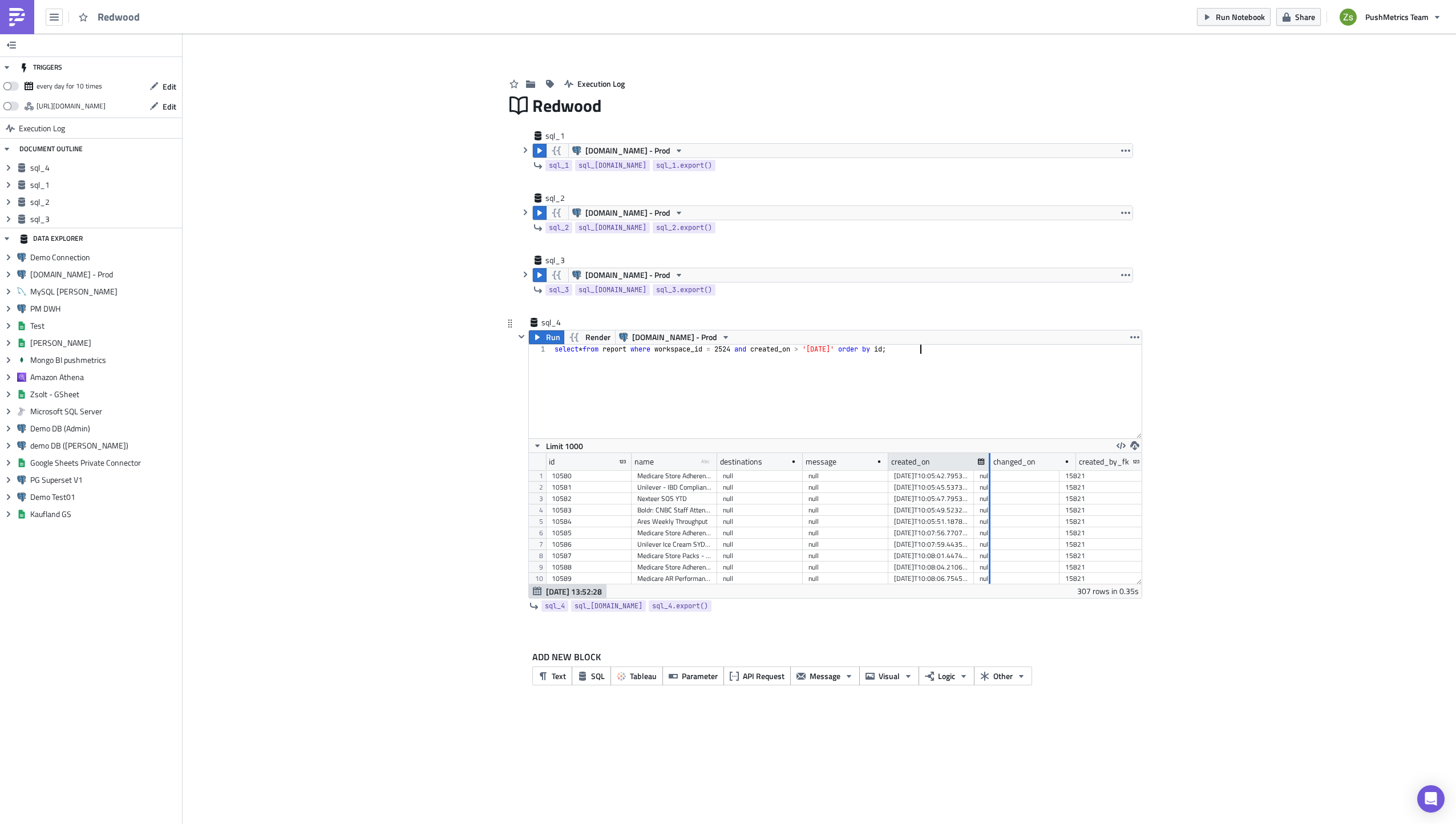
drag, startPoint x: 973, startPoint y: 462, endPoint x: 990, endPoint y: 463, distance: 17.0
click at [990, 463] on div at bounding box center [990, 462] width 2 height 18
type textarea "select * from report where workspace_id = 2524 and created_on > '2025-09-29' or…"
click at [1078, 592] on div "307 rows in 0.35s" at bounding box center [1108, 591] width 61 height 13
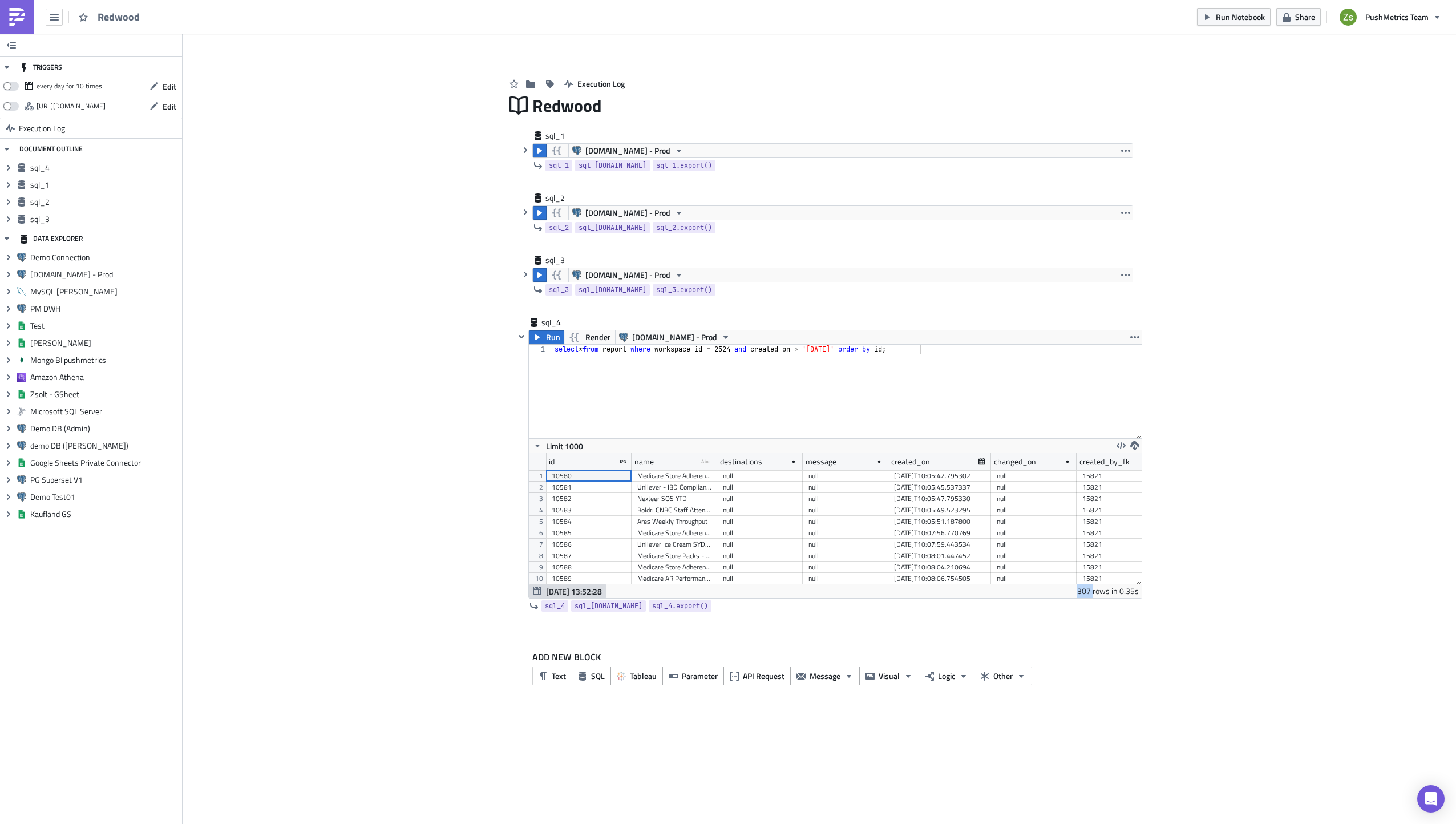
copy div "307"
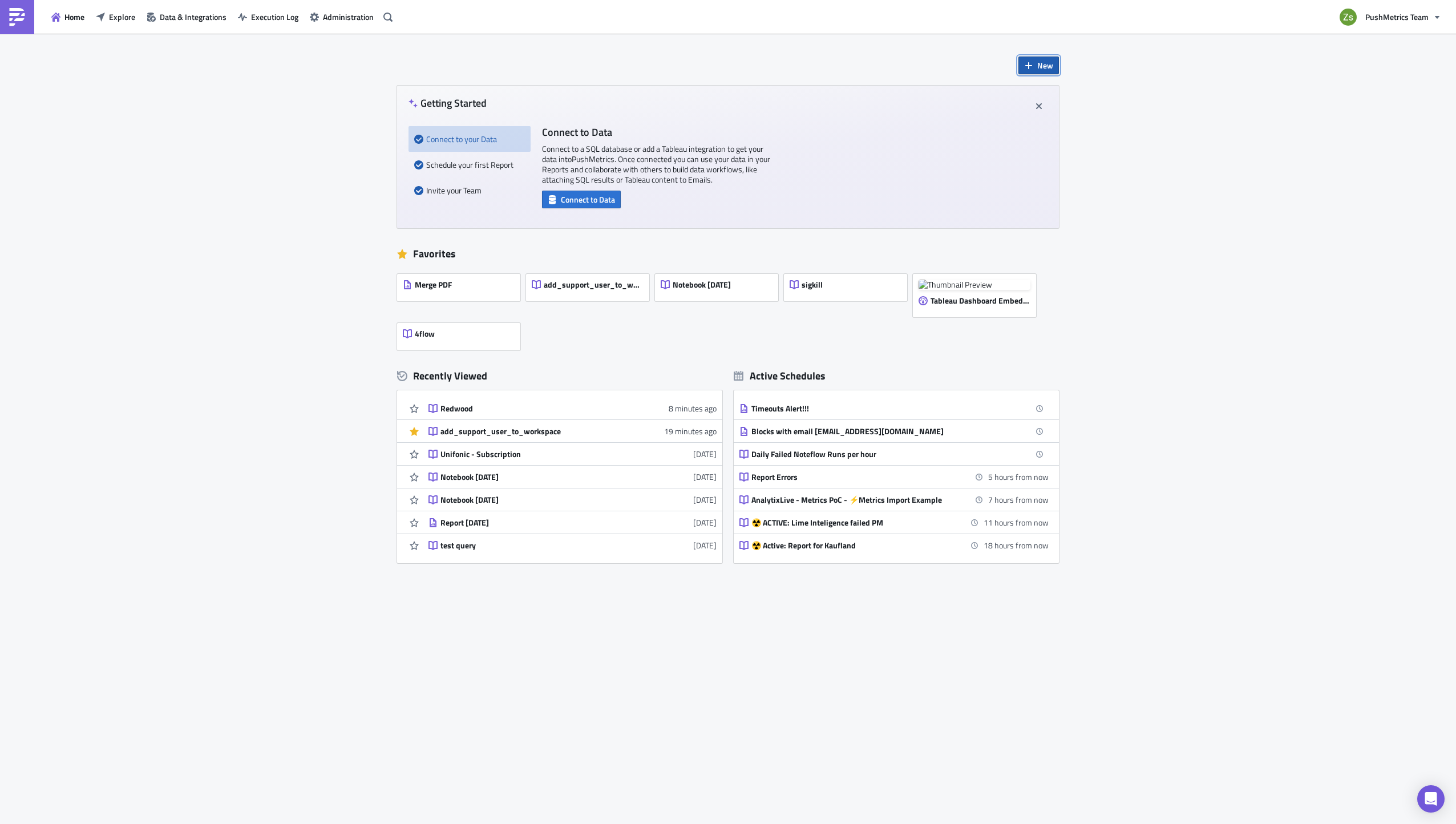
click at [1032, 71] on button "New" at bounding box center [1039, 65] width 40 height 18
click at [1076, 105] on link "Notebook" at bounding box center [1070, 111] width 97 height 17
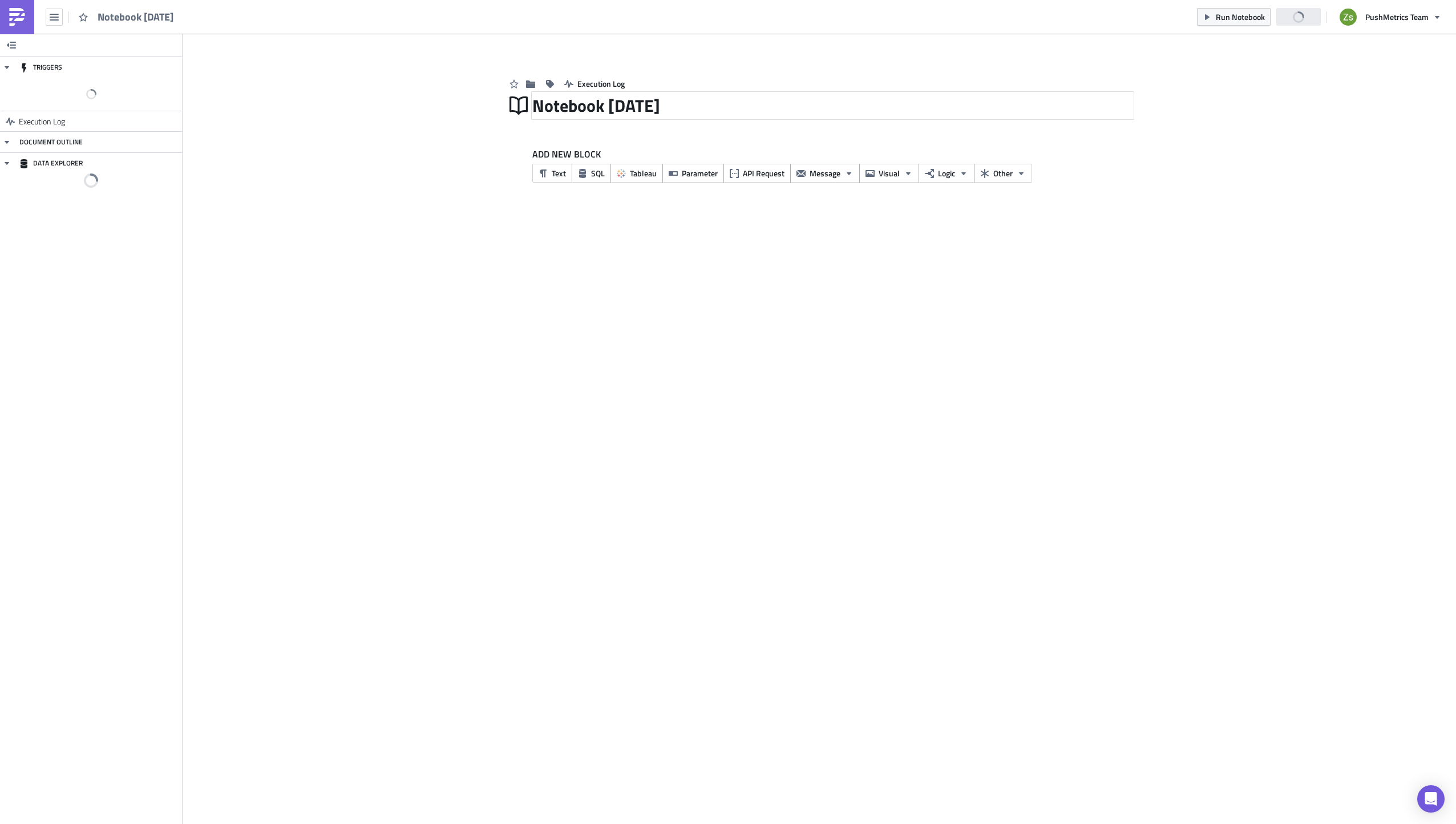
click at [563, 105] on div "Notebook [DATE]" at bounding box center [833, 105] width 601 height 26
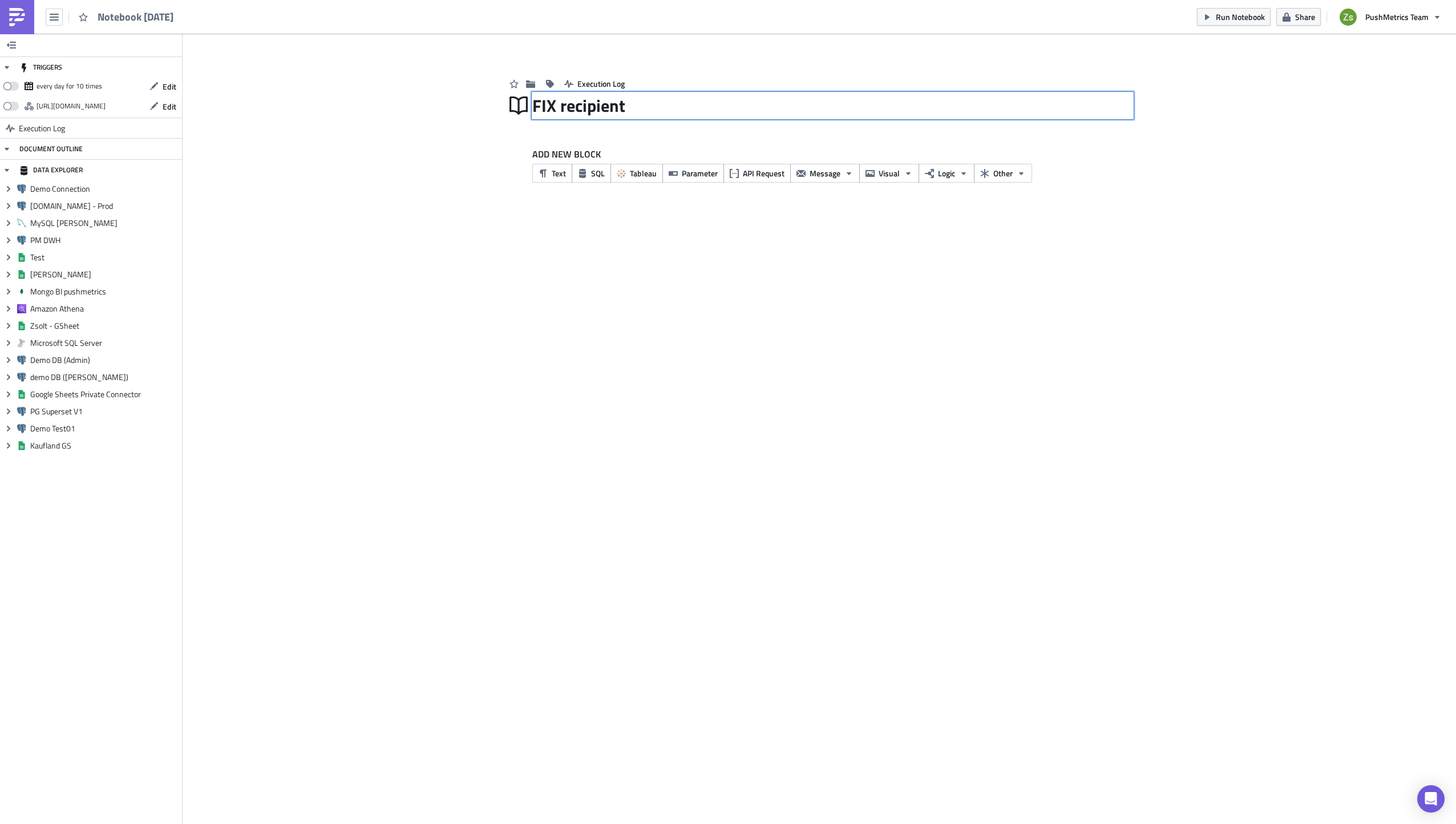
type input "FIX recipients"
click at [578, 316] on div "TRIGGERS every day for 10 times Edit [URL][DOMAIN_NAME] Edit Execution Log DOCU…" at bounding box center [728, 429] width 1456 height 790
click at [597, 173] on span "SQL" at bounding box center [598, 173] width 13 height 12
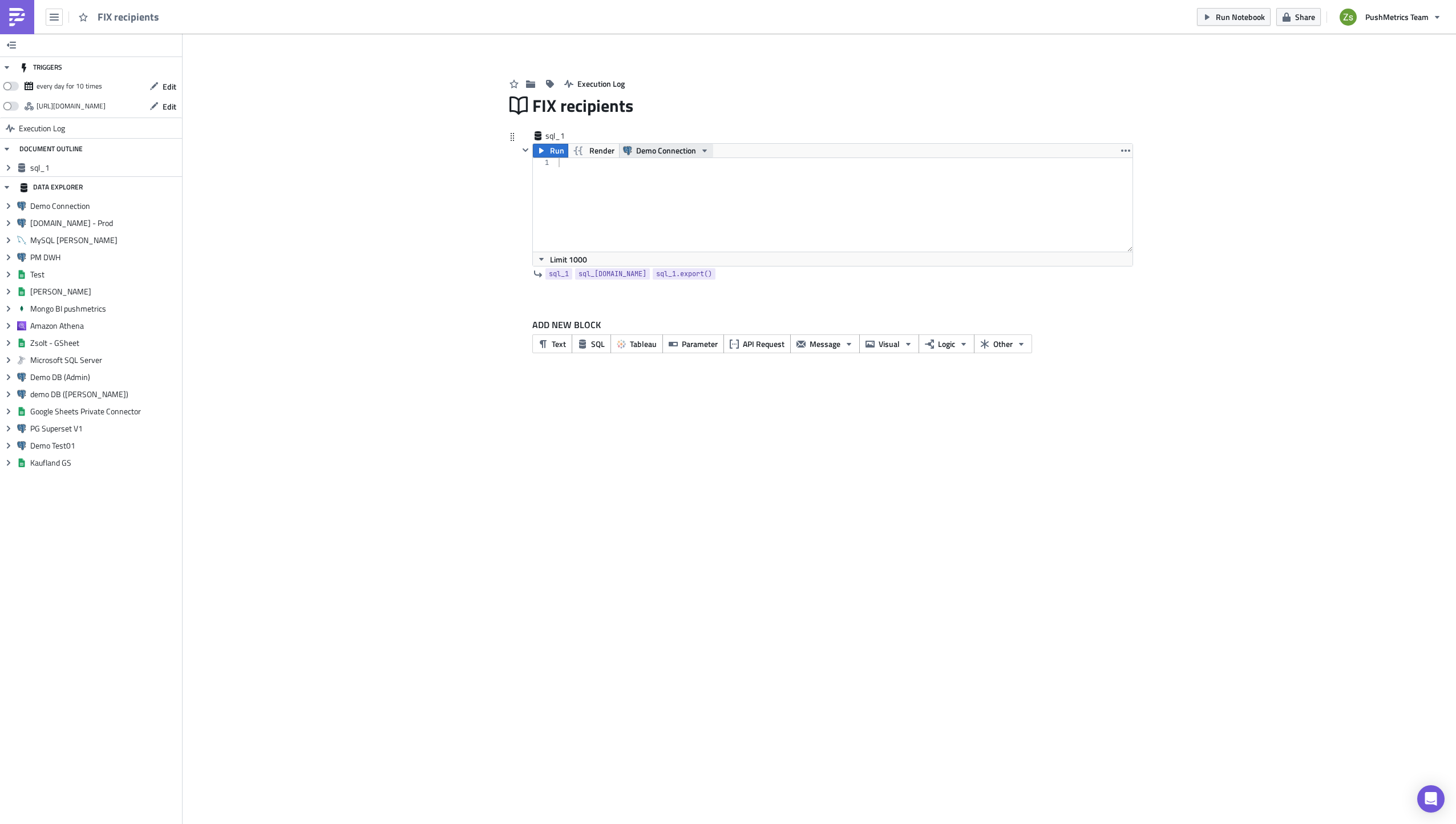
click at [659, 152] on span "Demo Connection" at bounding box center [665, 151] width 60 height 13
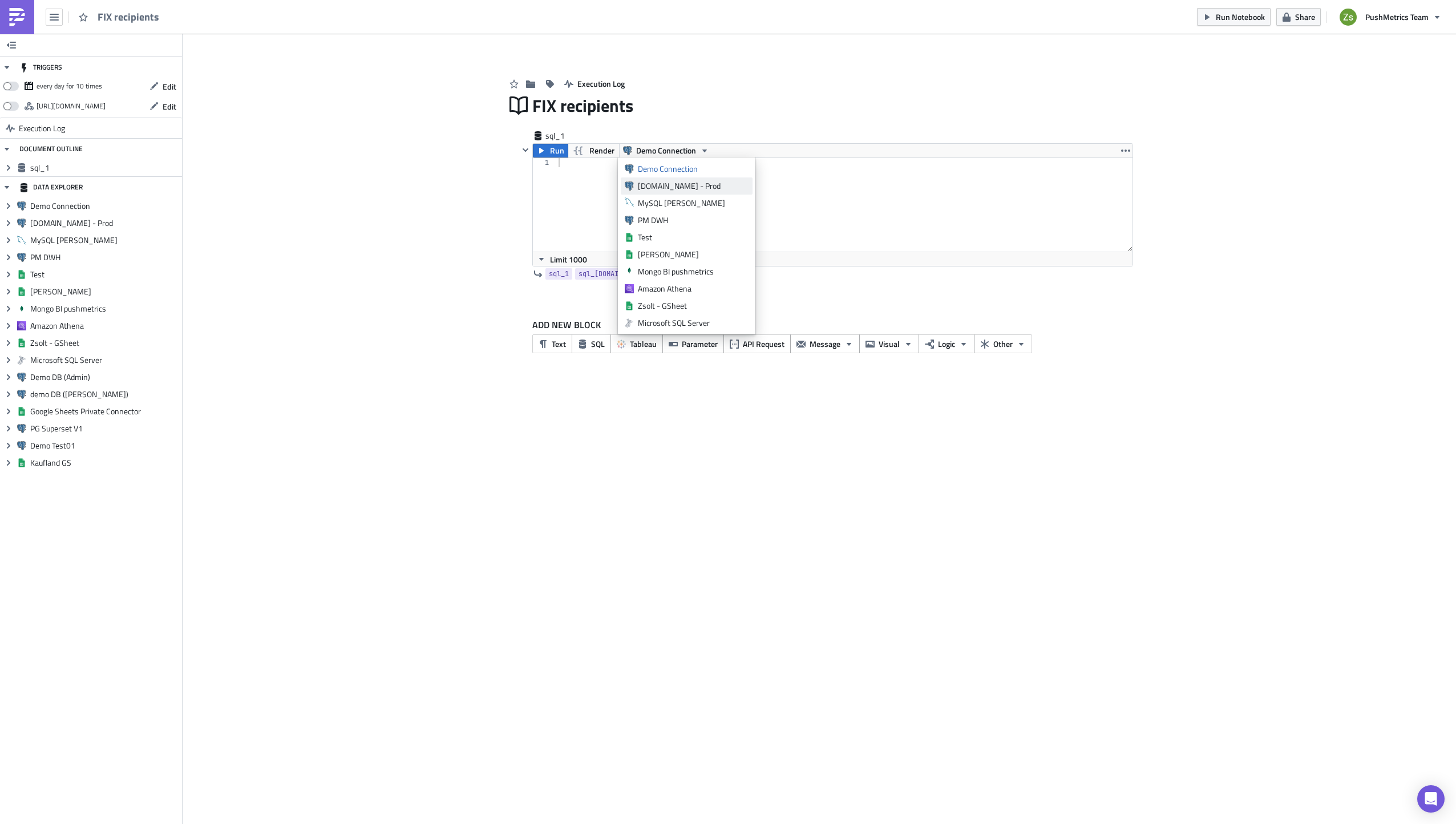
click at [663, 184] on div "[DOMAIN_NAME] - Prod" at bounding box center [693, 186] width 111 height 12
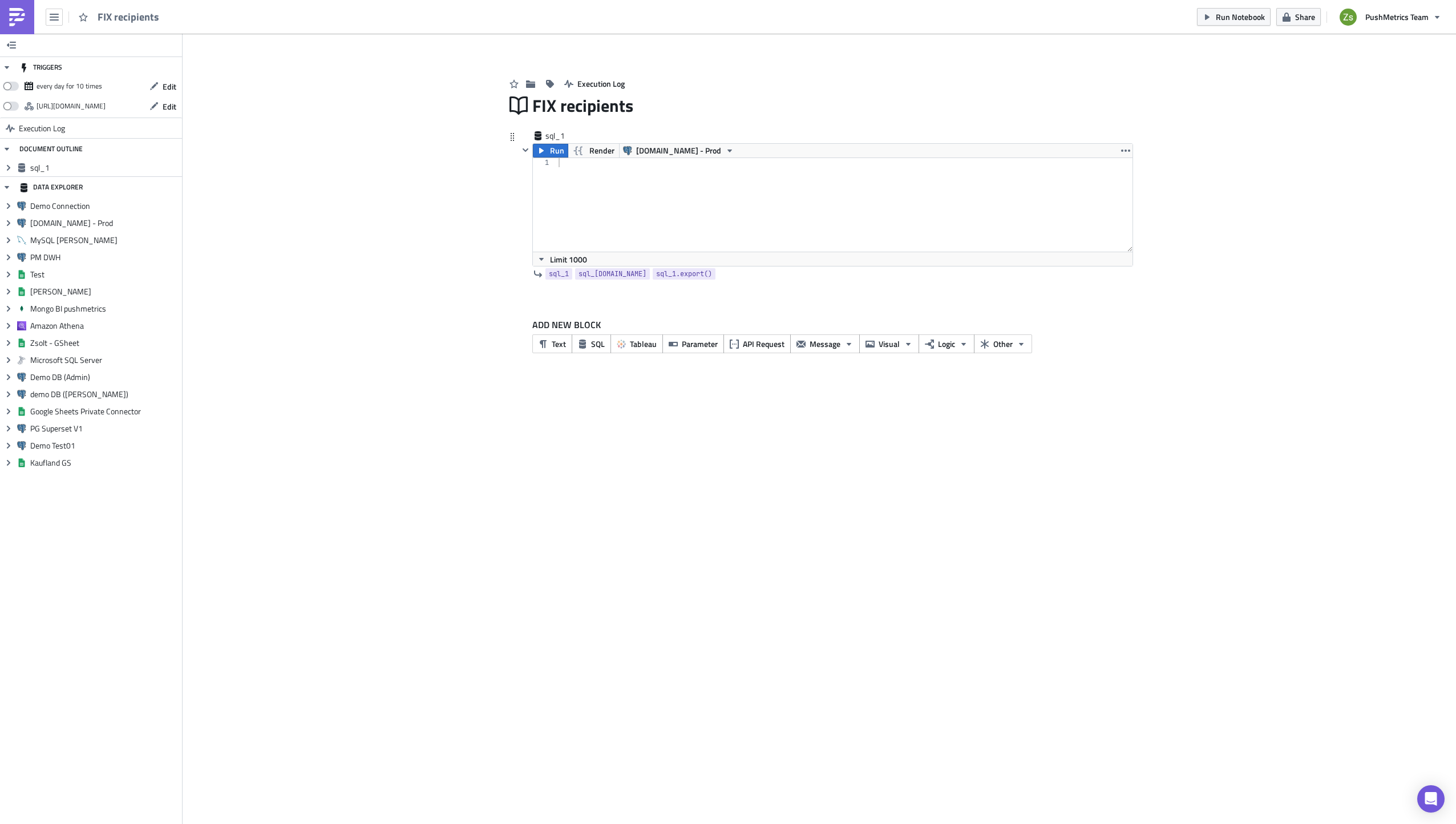
click at [670, 199] on div at bounding box center [844, 214] width 577 height 112
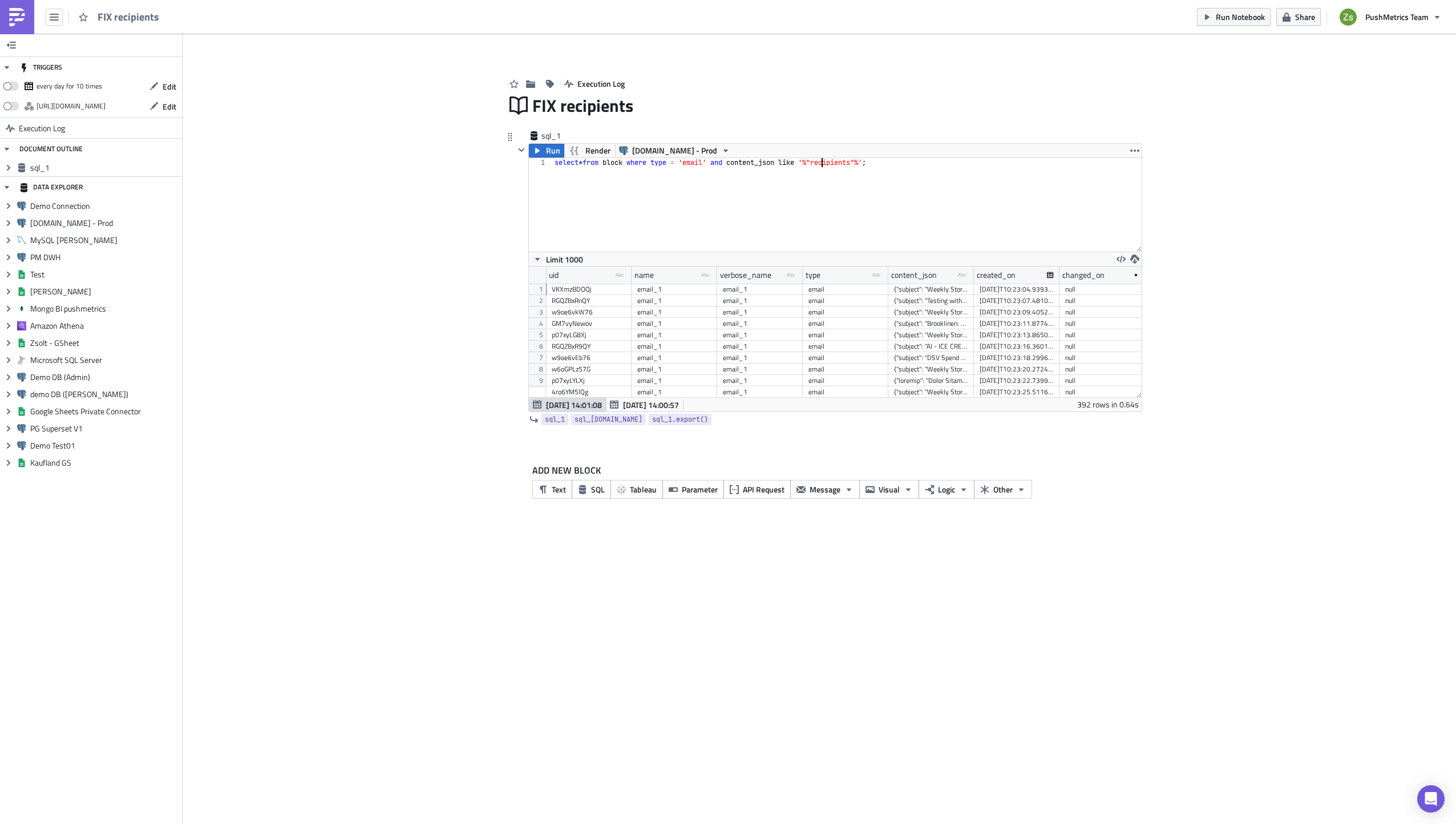
scroll to position [0, 114]
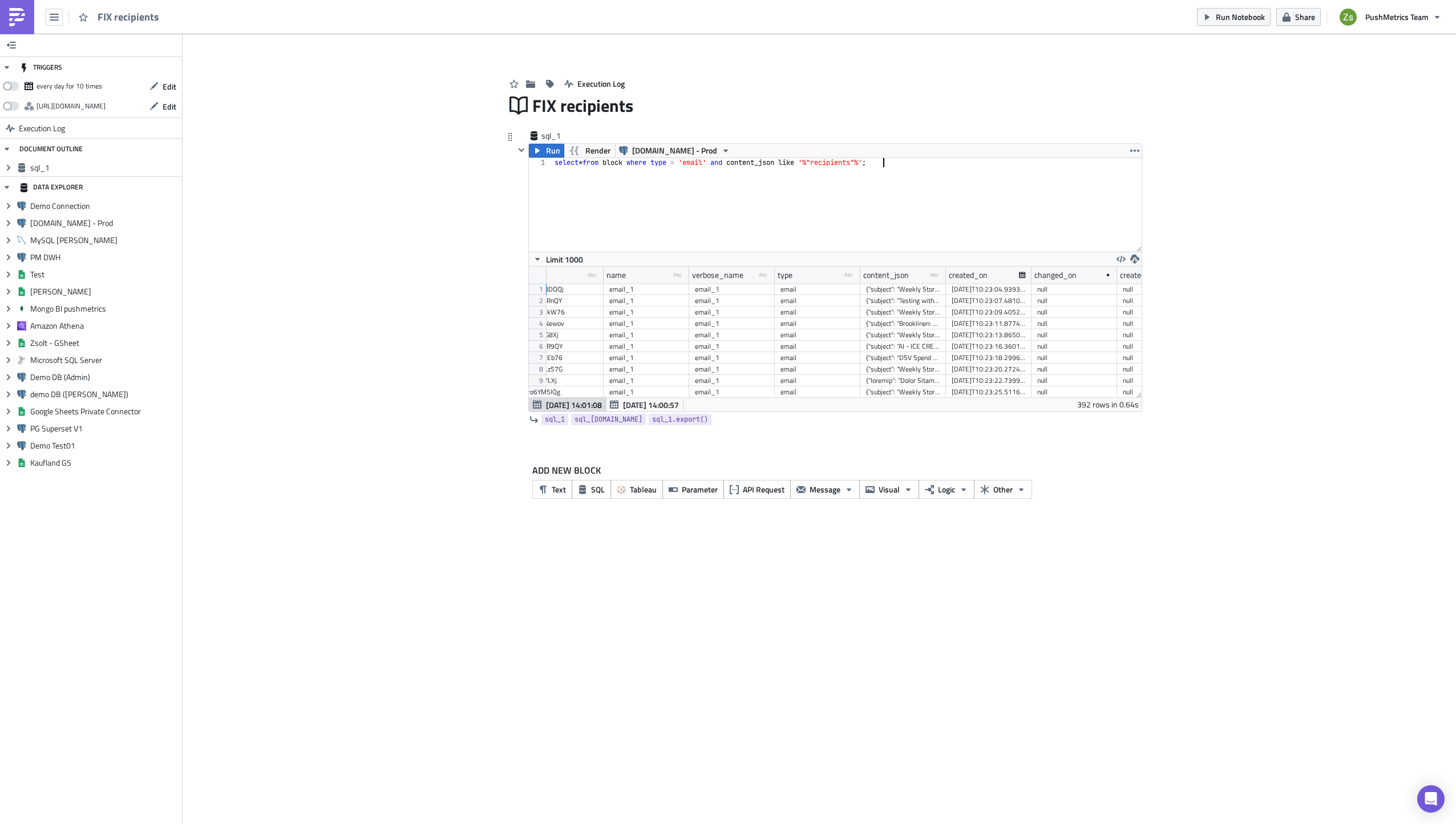
click at [919, 193] on div "select * from block where type = 'email' and content_json like '%"recipients"%'…" at bounding box center [847, 214] width 590 height 112
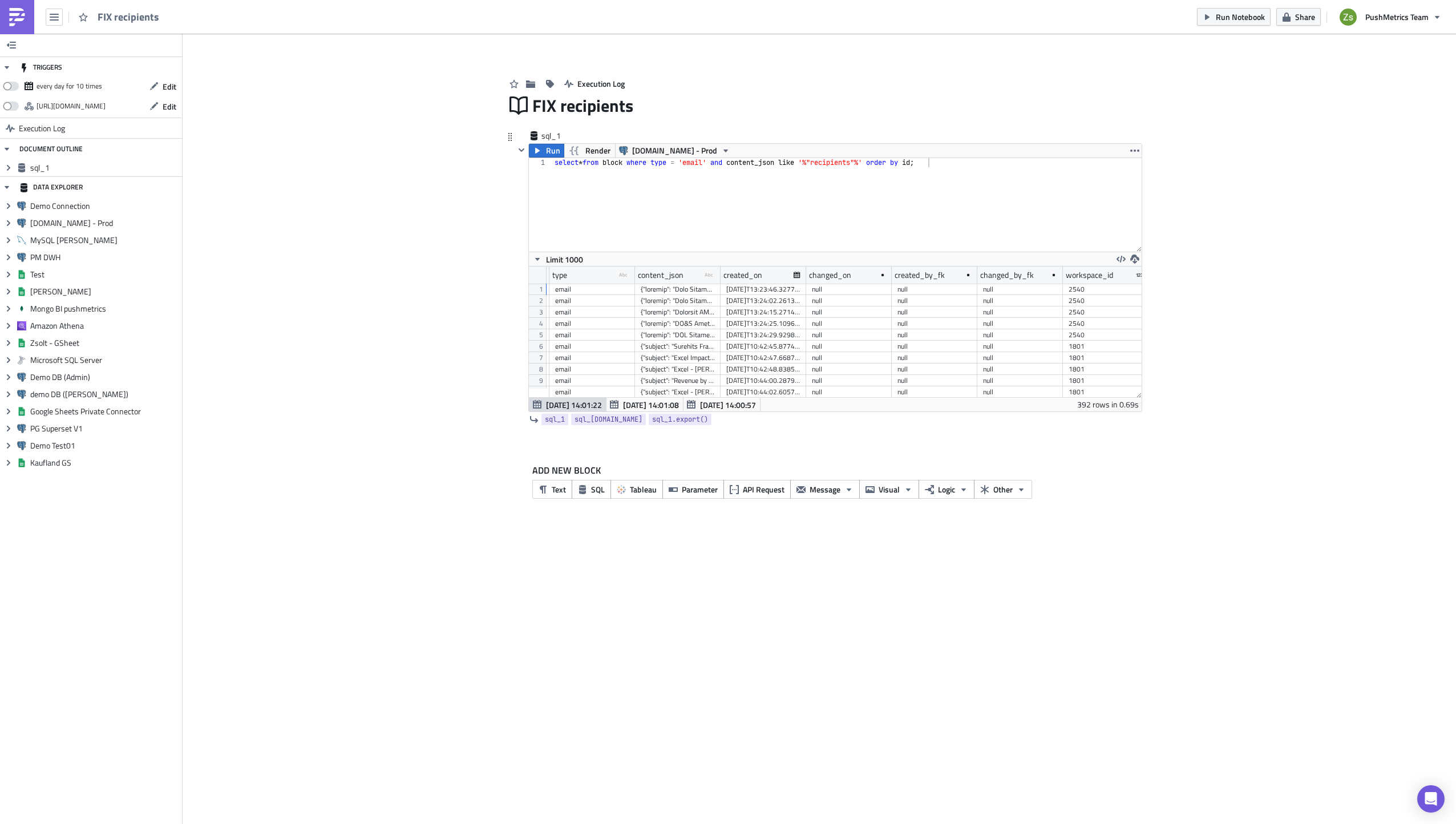
scroll to position [0, 215]
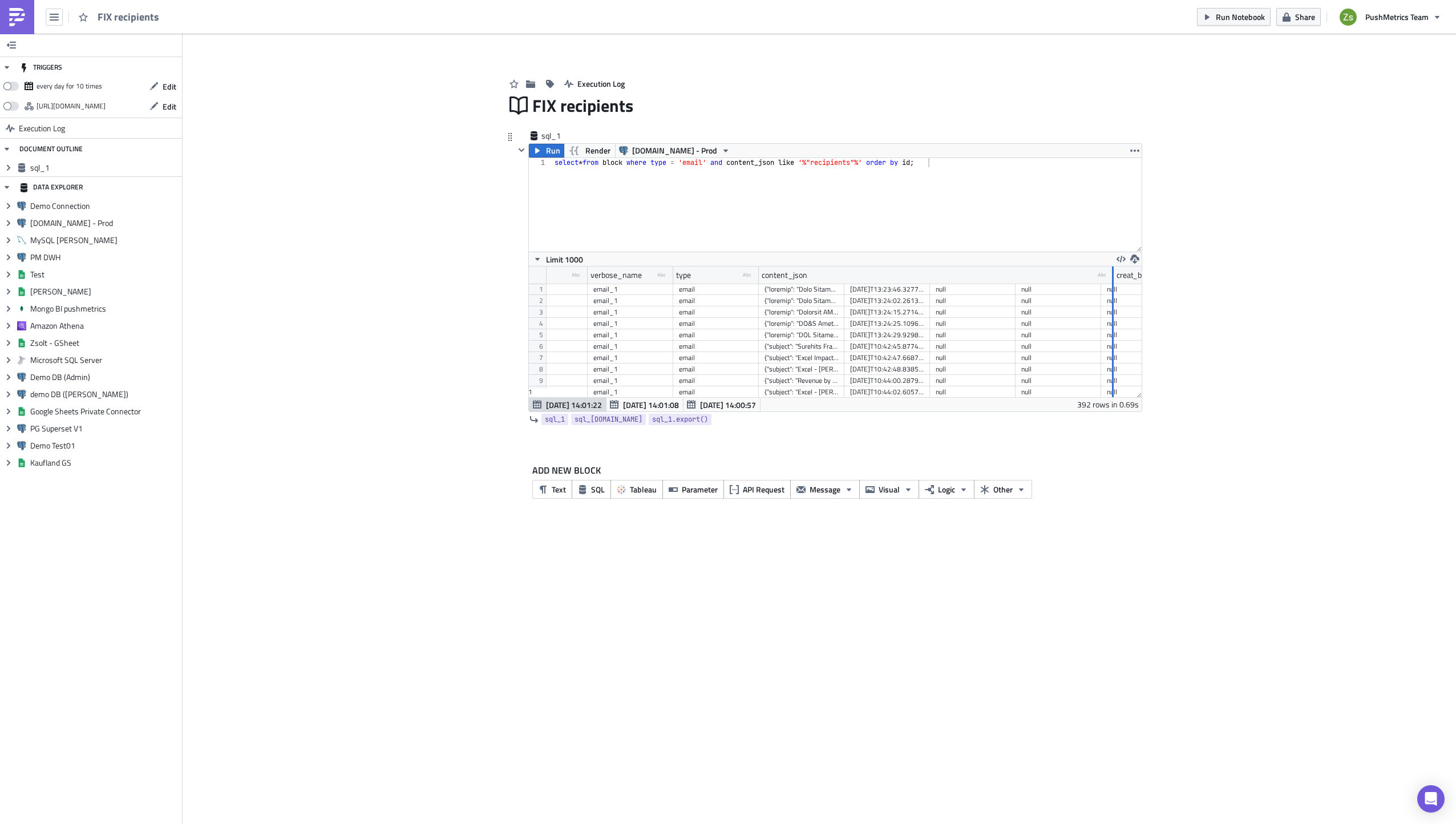
drag, startPoint x: 844, startPoint y: 275, endPoint x: 1113, endPoint y: 285, distance: 269.2
click at [1113, 285] on div "id uid type-text Created with Sketch. name type-text Created with Sketch. verbo…" at bounding box center [835, 331] width 613 height 130
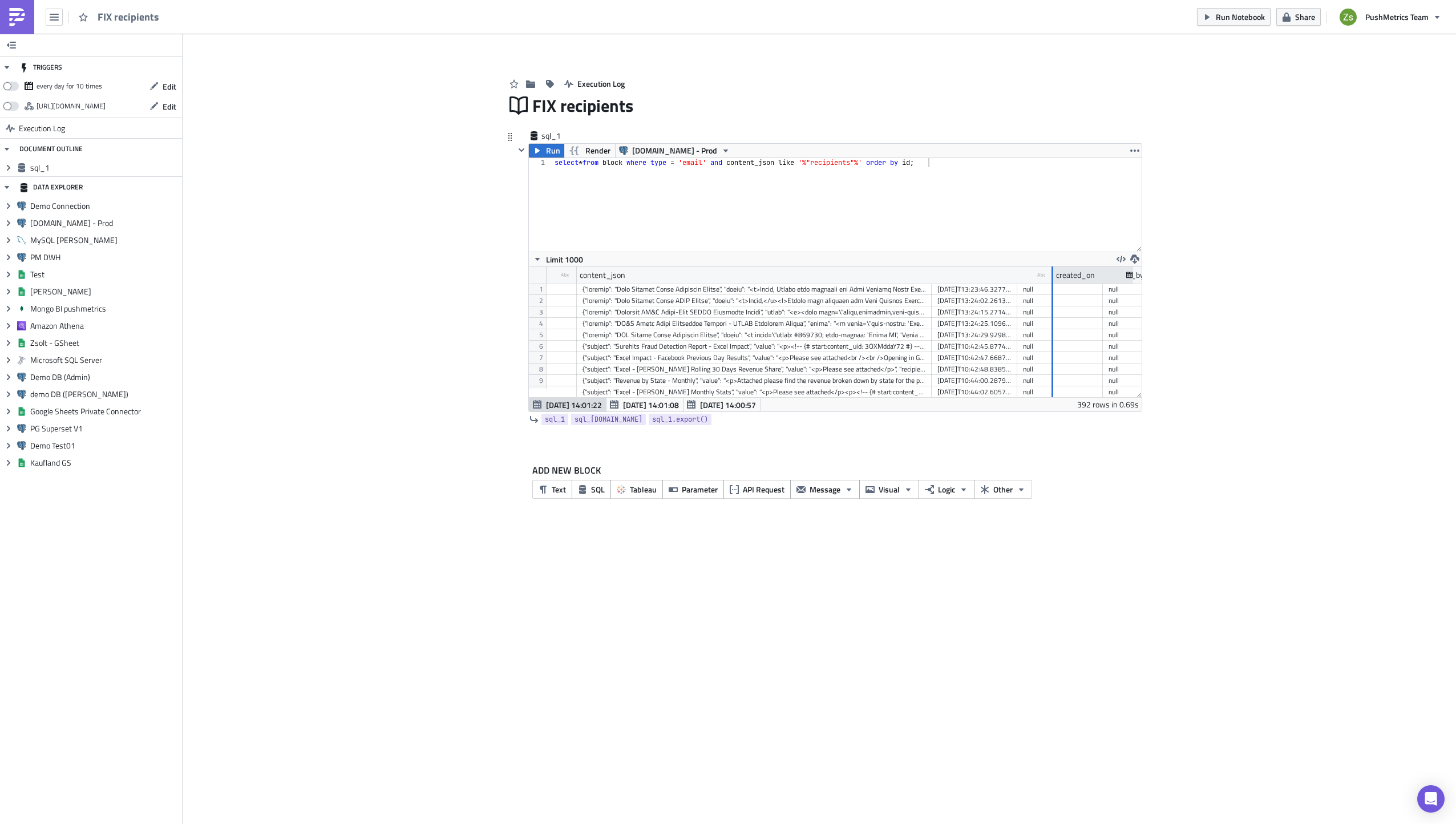
drag, startPoint x: 930, startPoint y: 280, endPoint x: 1051, endPoint y: 276, distance: 121.1
click at [1051, 276] on div at bounding box center [1052, 275] width 2 height 18
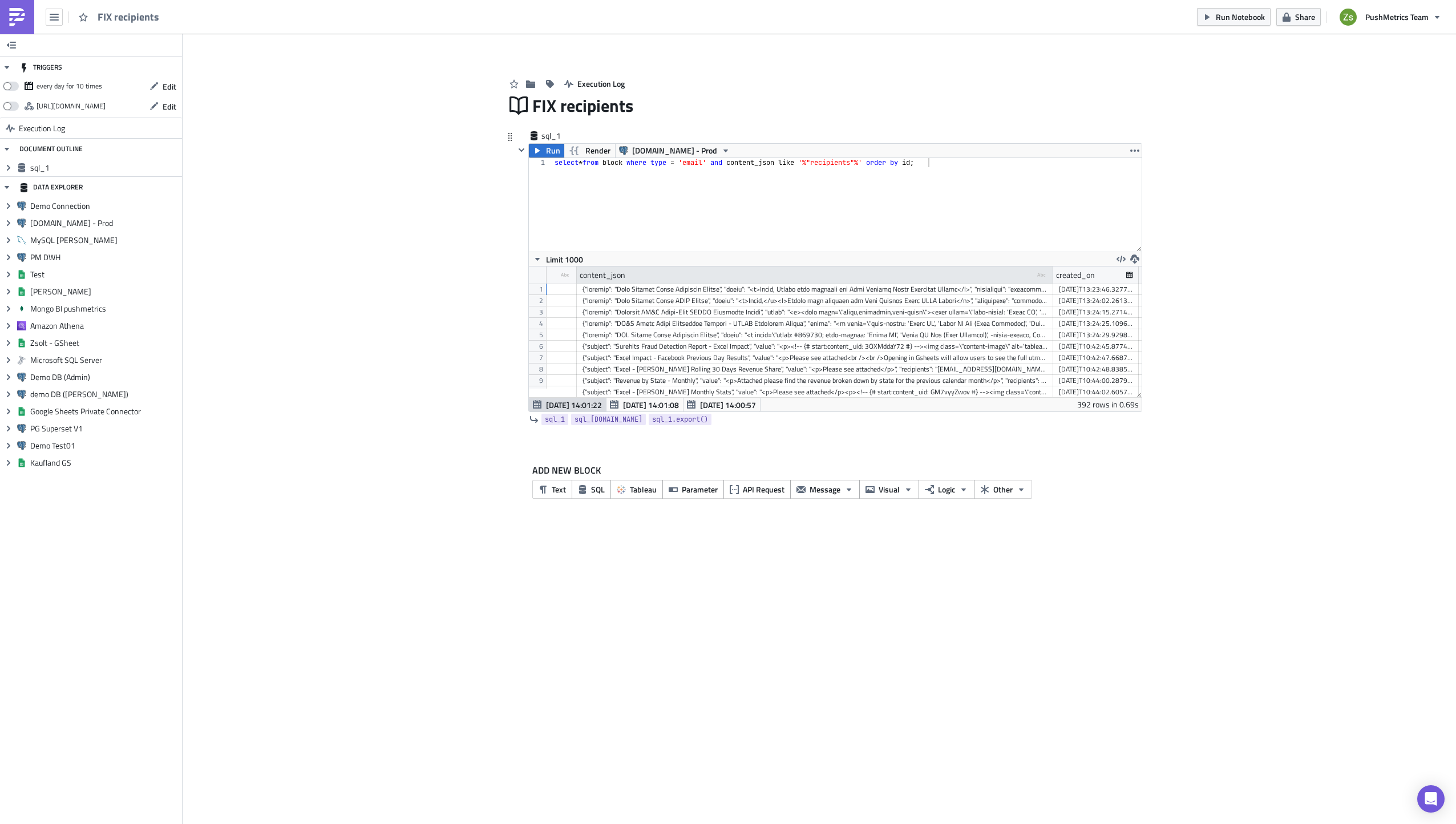
click at [933, 277] on div "content_json type-text Created with Sketch." at bounding box center [815, 275] width 476 height 17
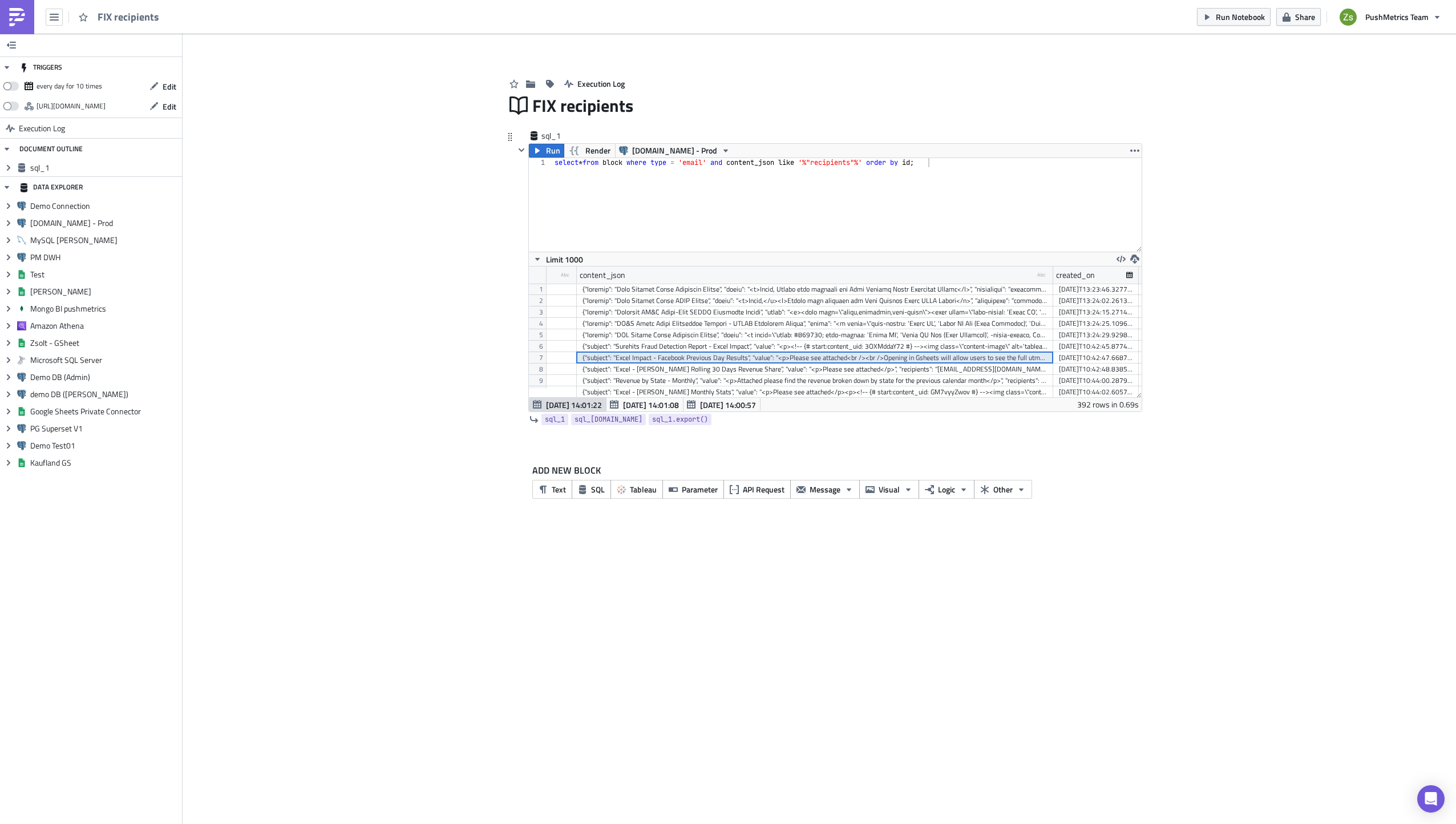
click at [987, 357] on div "{"subject": "Excel Impact - Facebook Previous Day Results", "value": "<p>Please…" at bounding box center [815, 358] width 465 height 12
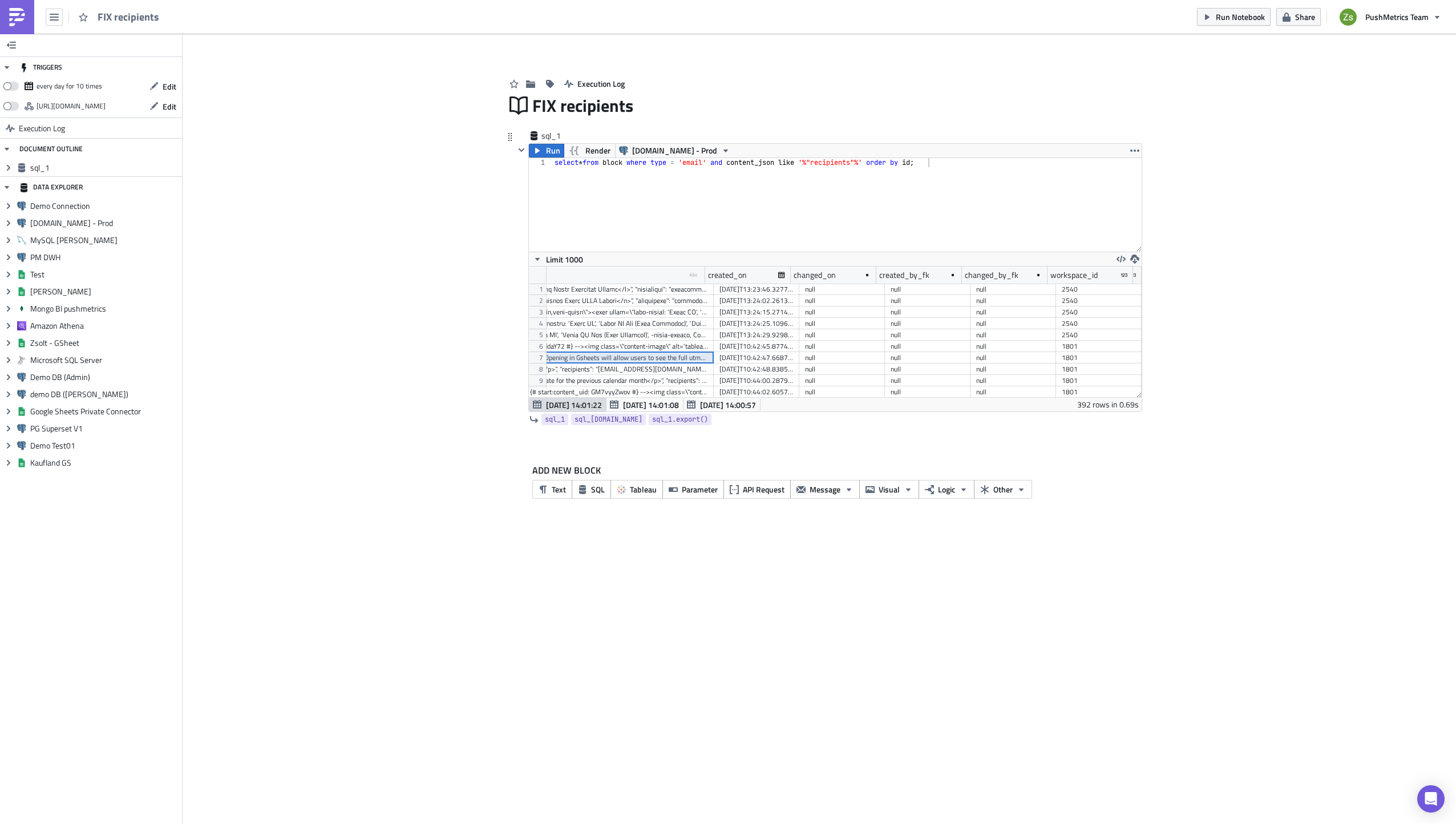
click at [1086, 294] on div "2540" at bounding box center [1099, 289] width 74 height 12
drag, startPoint x: 703, startPoint y: 274, endPoint x: 954, endPoint y: 276, distance: 251.0
click at [728, 276] on div at bounding box center [728, 275] width 2 height 18
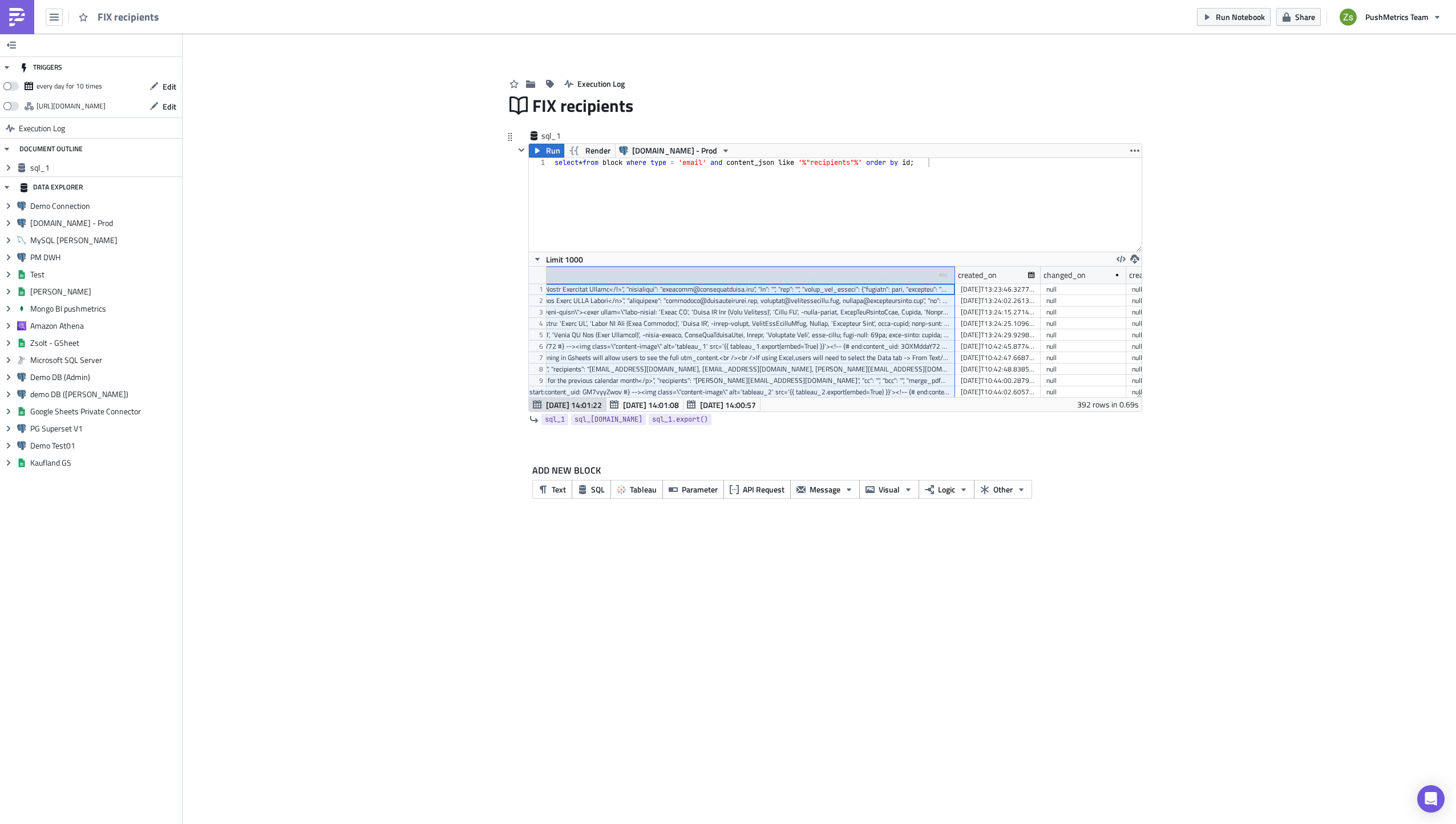
click at [748, 272] on div "content_json type-text Created with Sketch." at bounding box center [592, 275] width 727 height 17
click at [1014, 188] on div "select * from block where type = 'email' and content_json like '%"recipients"%'…" at bounding box center [847, 214] width 590 height 112
type textarea "update block set content_json = replace(content_json, '"recipients"', '"to_"') …"
click at [548, 154] on span "Run" at bounding box center [553, 151] width 14 height 13
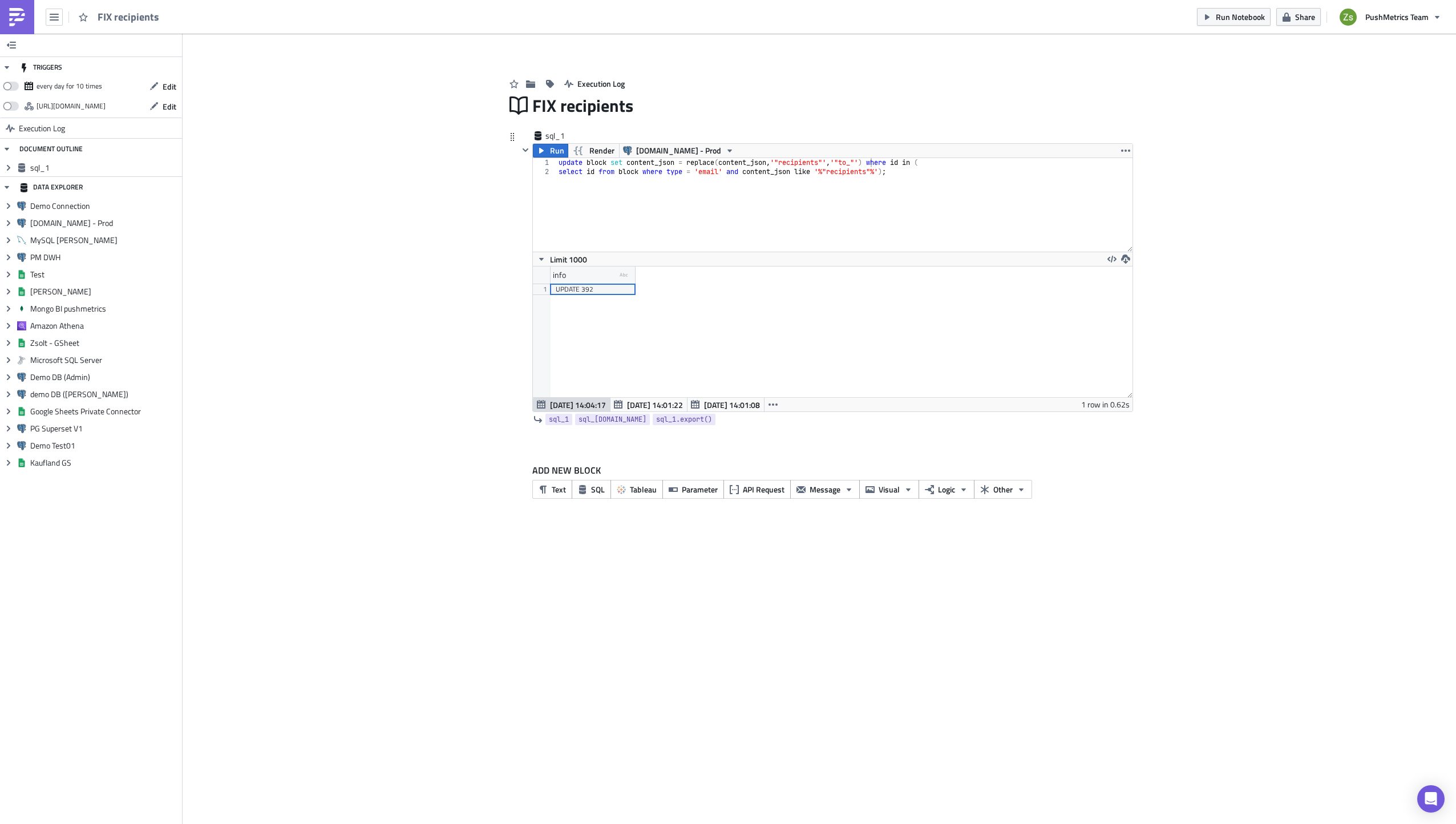
scroll to position [130, 599]
click at [596, 663] on div "TRIGGERS every day for 10 times Edit [URL][DOMAIN_NAME] Edit Execution Log DOCU…" at bounding box center [728, 429] width 1456 height 790
